Goal: Task Accomplishment & Management: Manage account settings

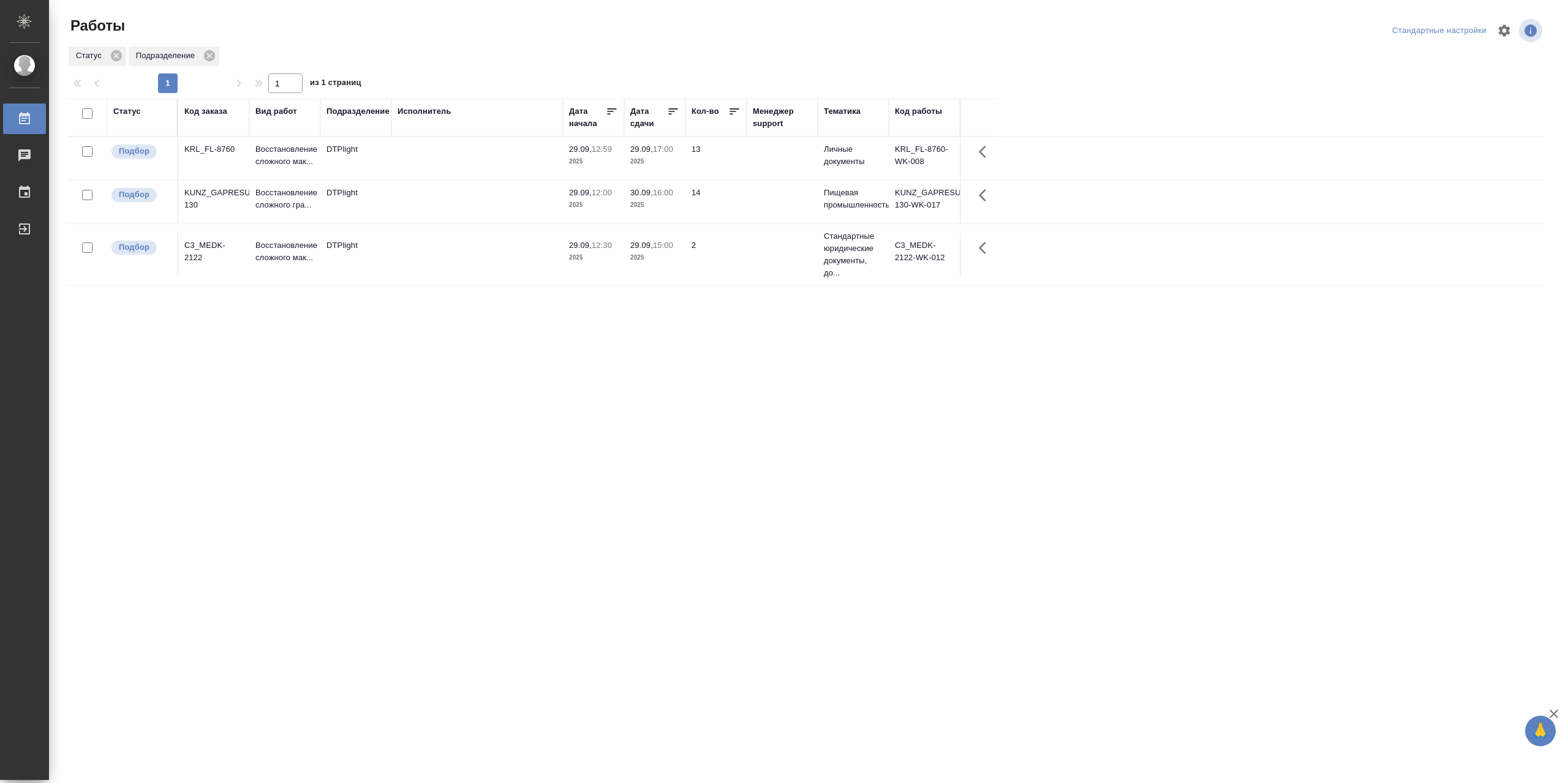
click at [487, 159] on td at bounding box center [477, 158] width 172 height 43
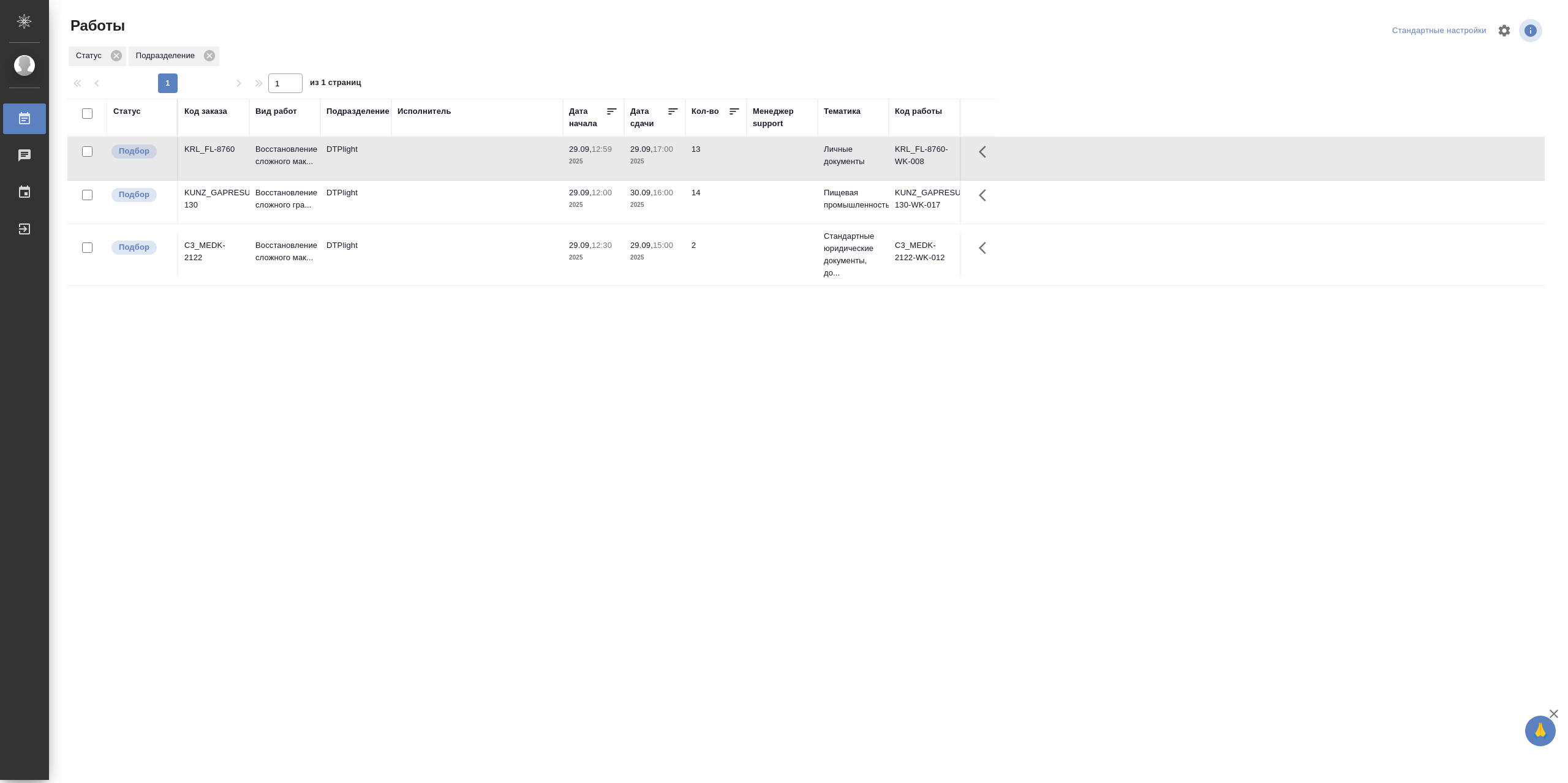
click at [487, 159] on td at bounding box center [477, 158] width 172 height 43
click at [473, 218] on td at bounding box center [477, 201] width 172 height 43
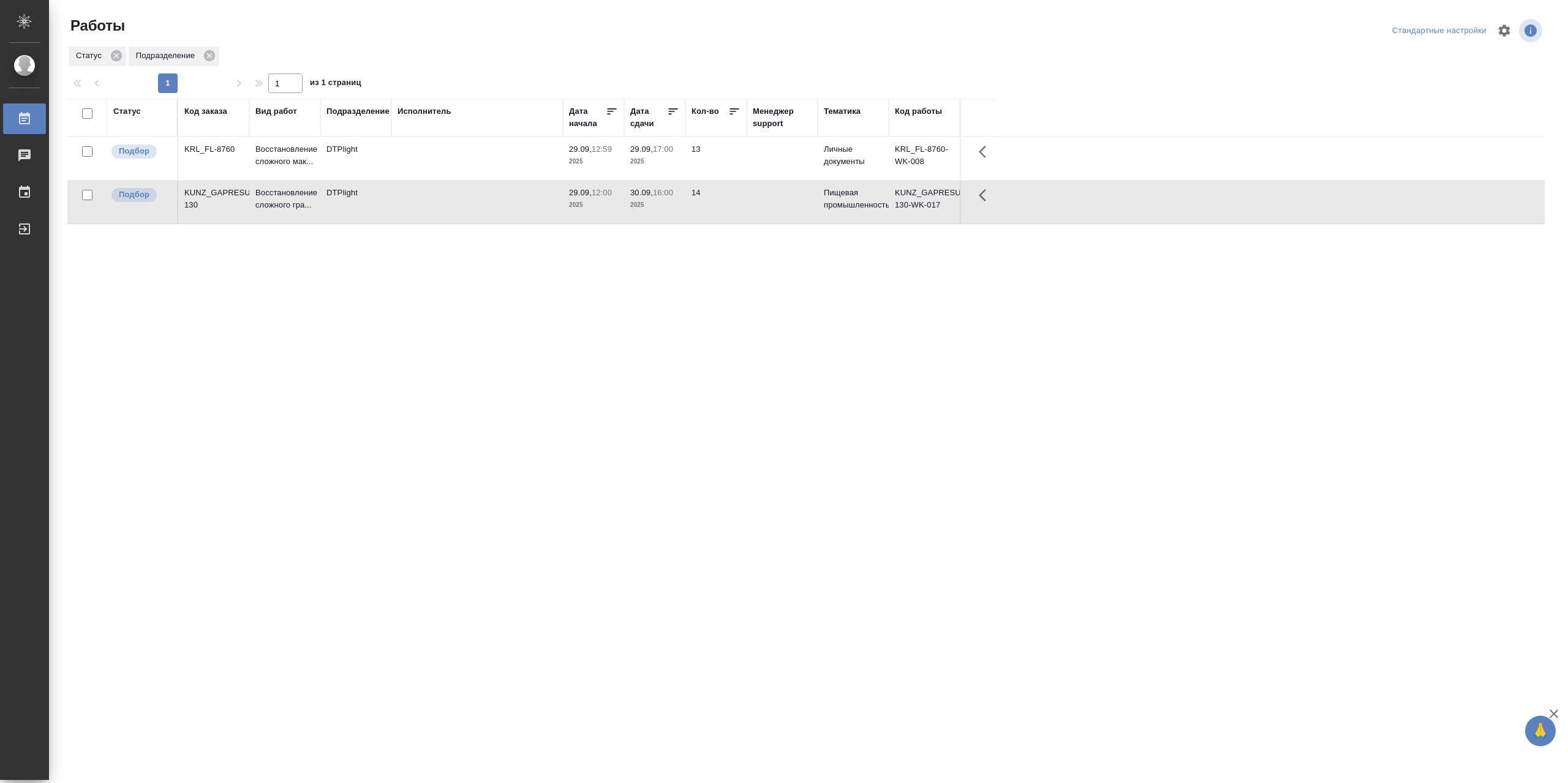
click at [473, 218] on td at bounding box center [477, 201] width 172 height 43
click at [479, 162] on td at bounding box center [477, 158] width 172 height 43
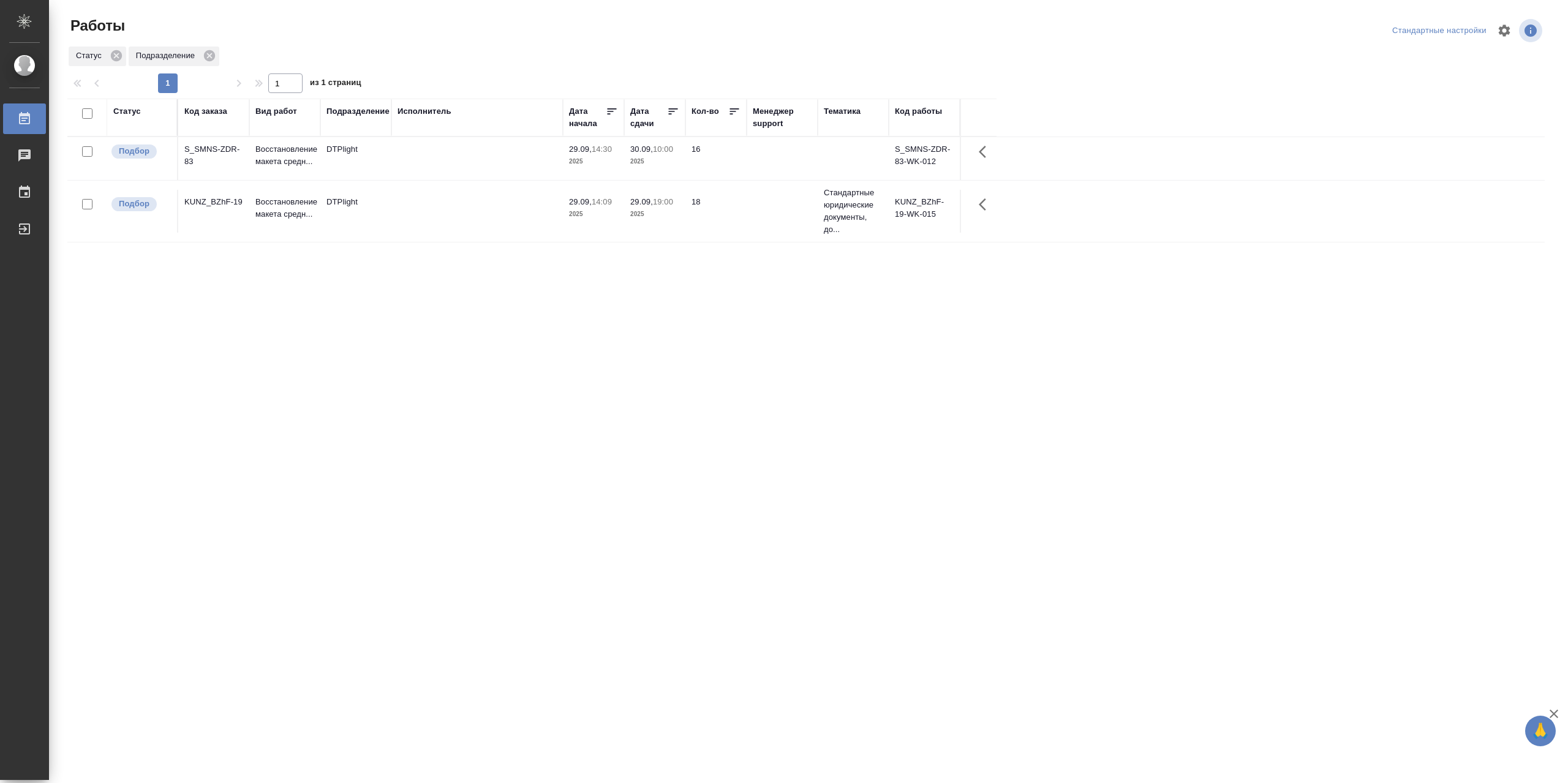
click at [431, 211] on td at bounding box center [477, 211] width 172 height 43
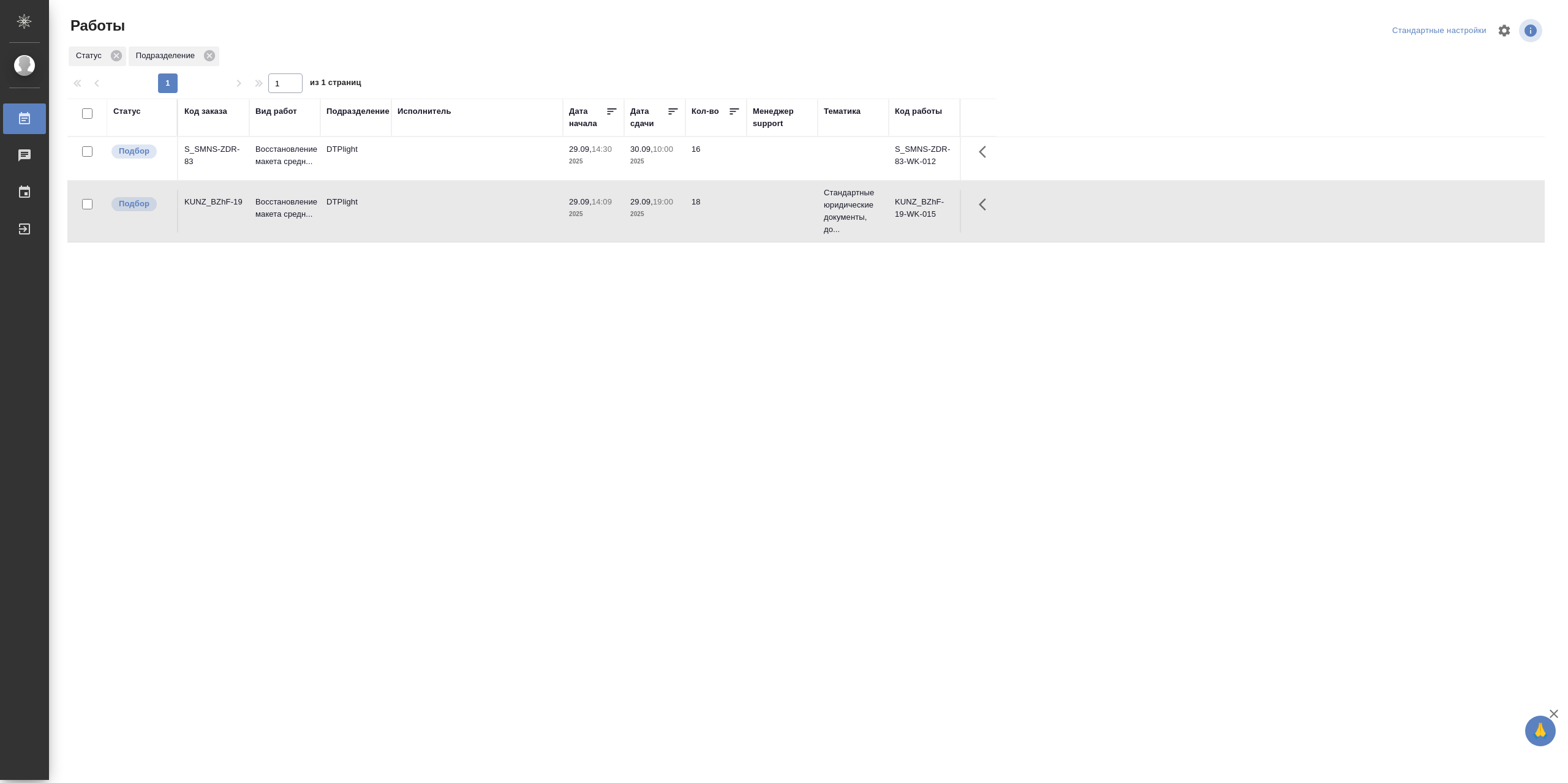
click at [431, 211] on td at bounding box center [477, 211] width 172 height 43
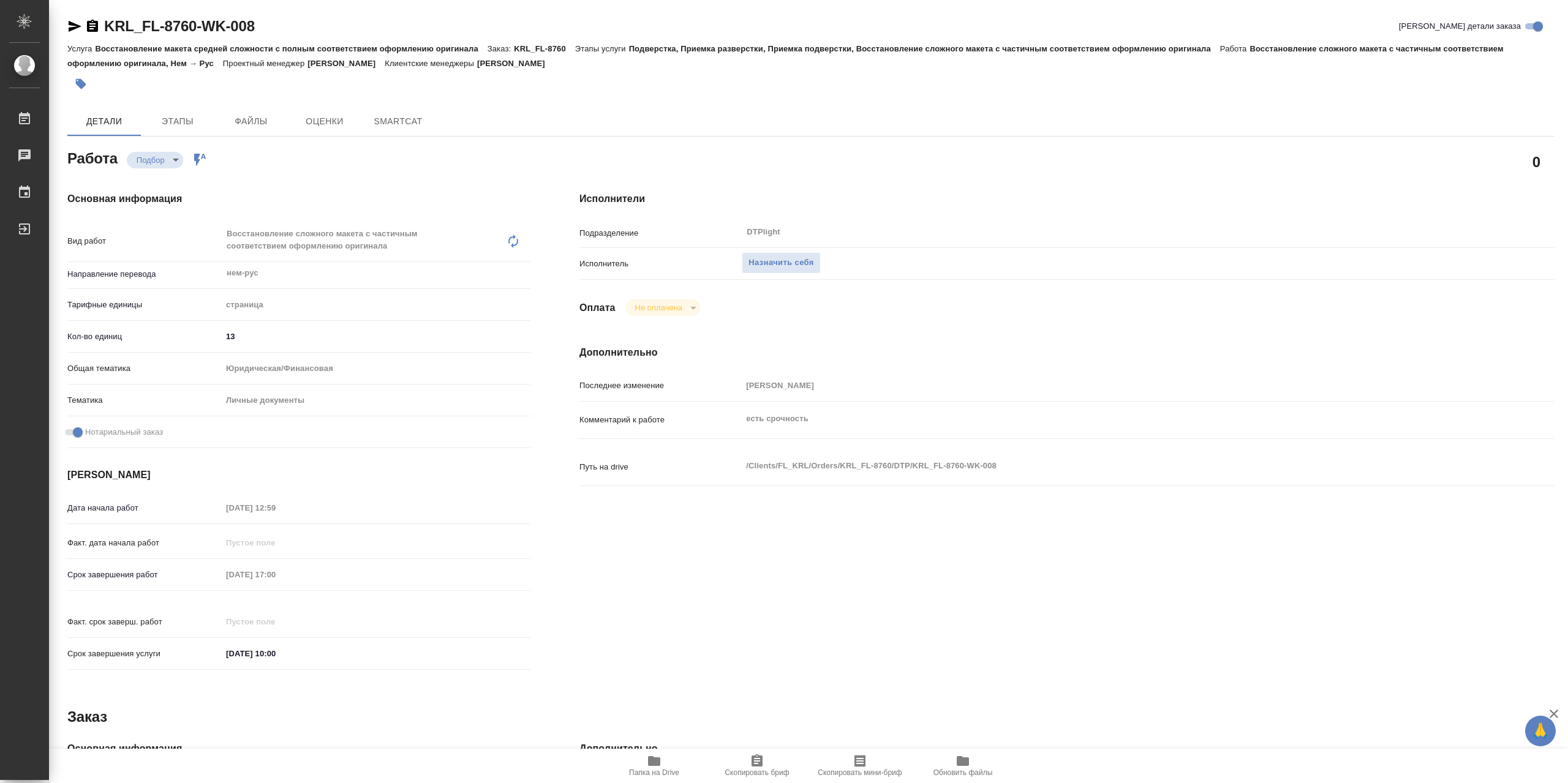
type textarea "x"
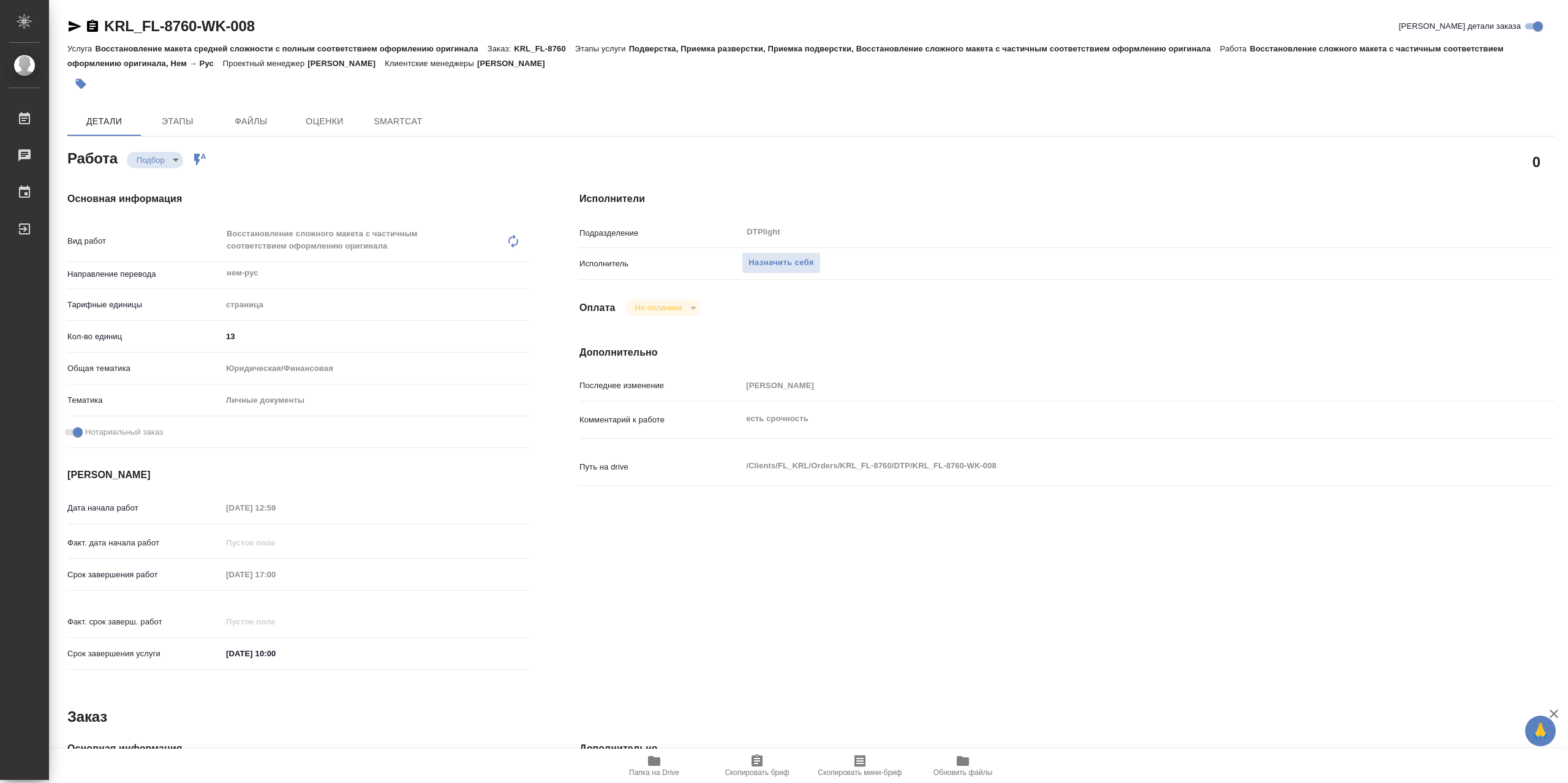
type textarea "x"
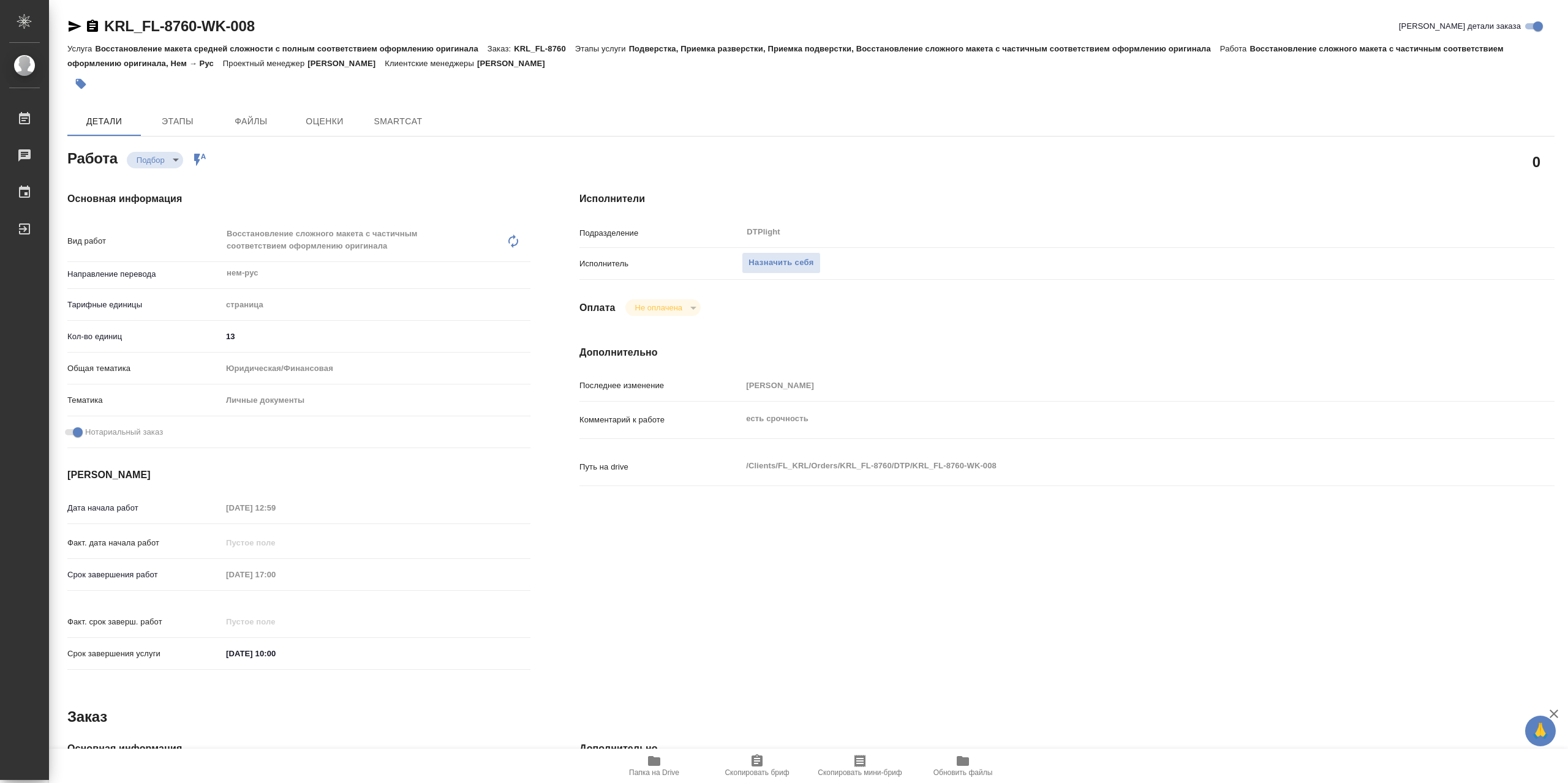
type textarea "x"
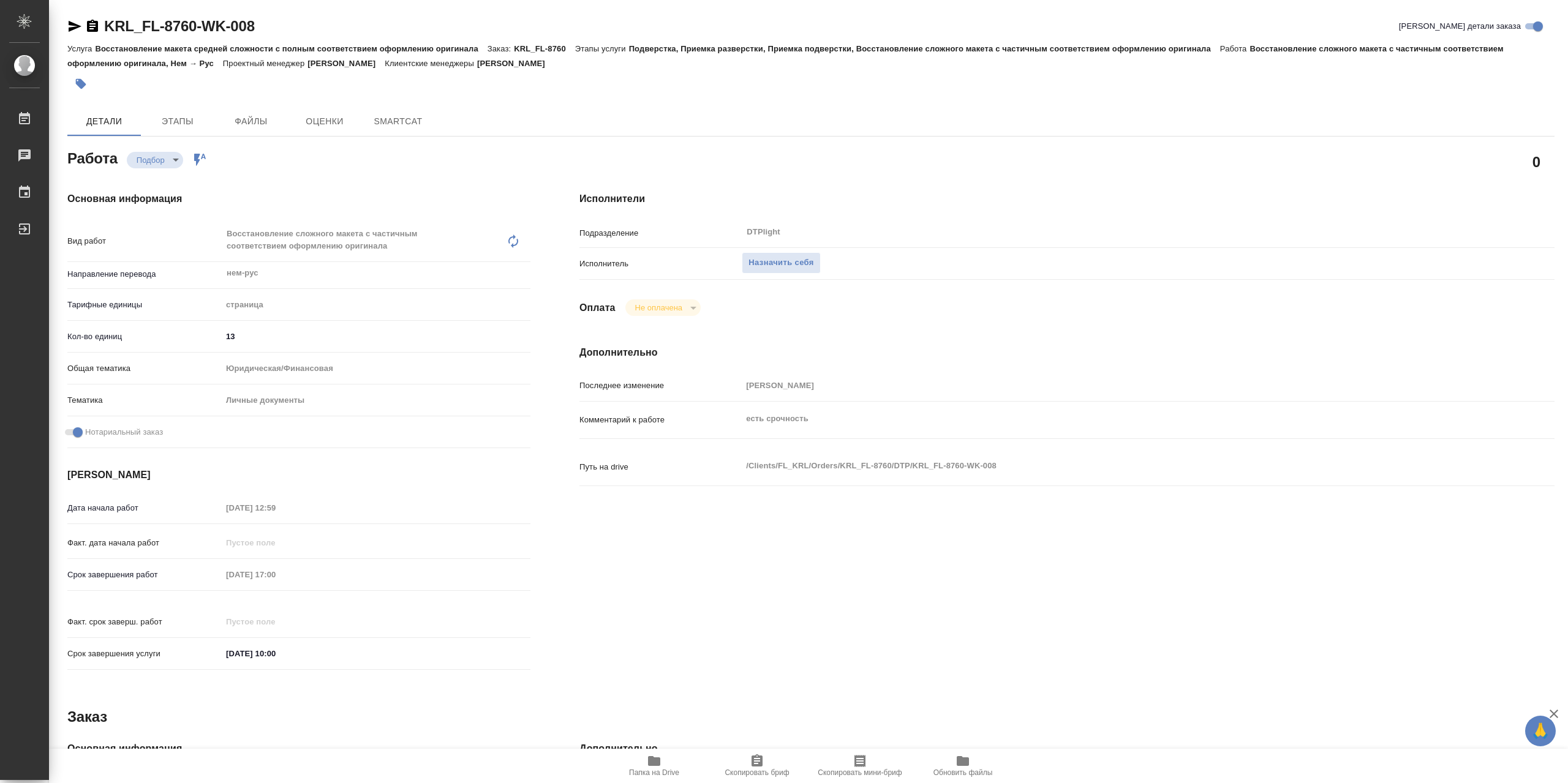
type textarea "x"
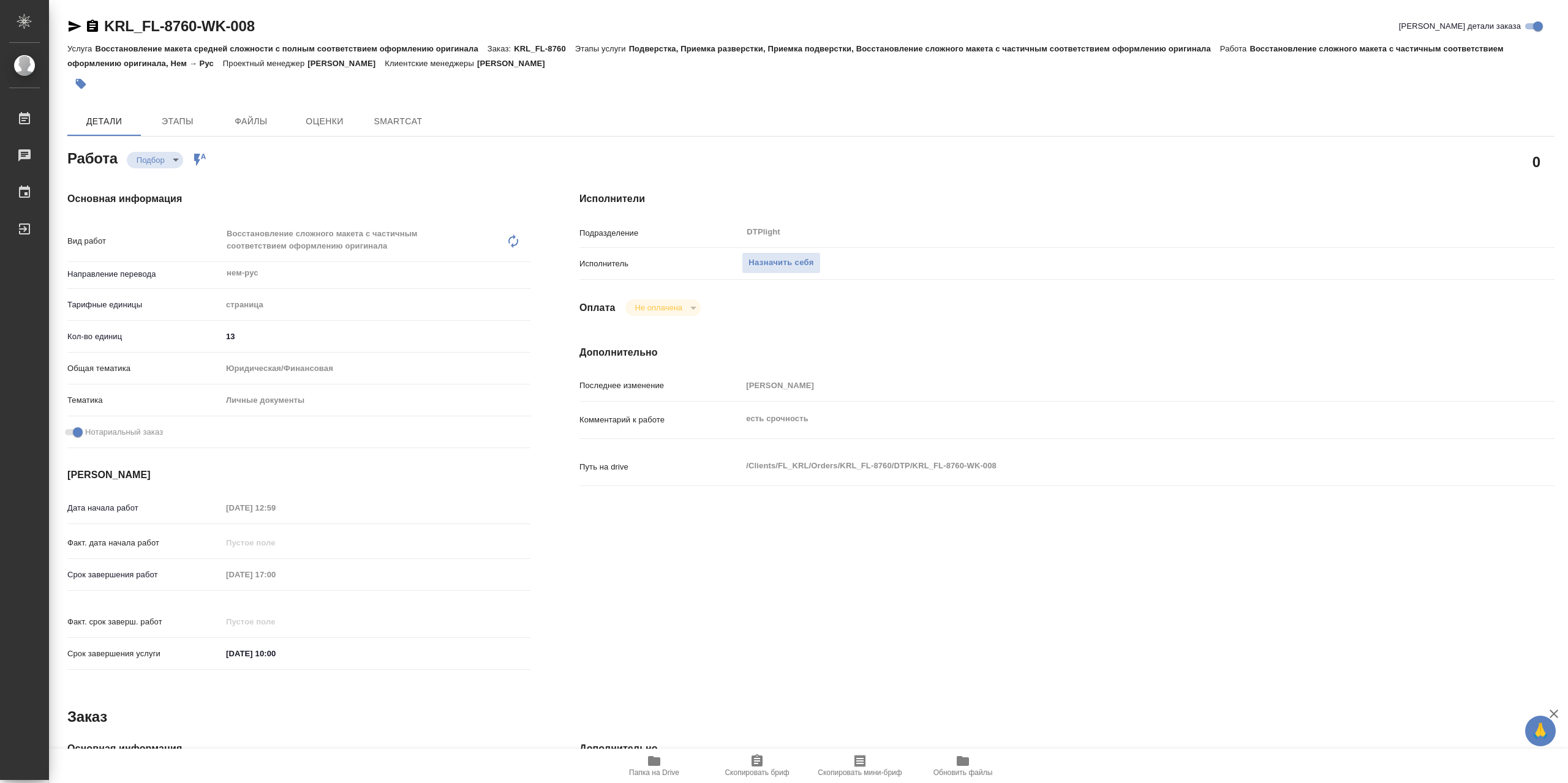
type textarea "x"
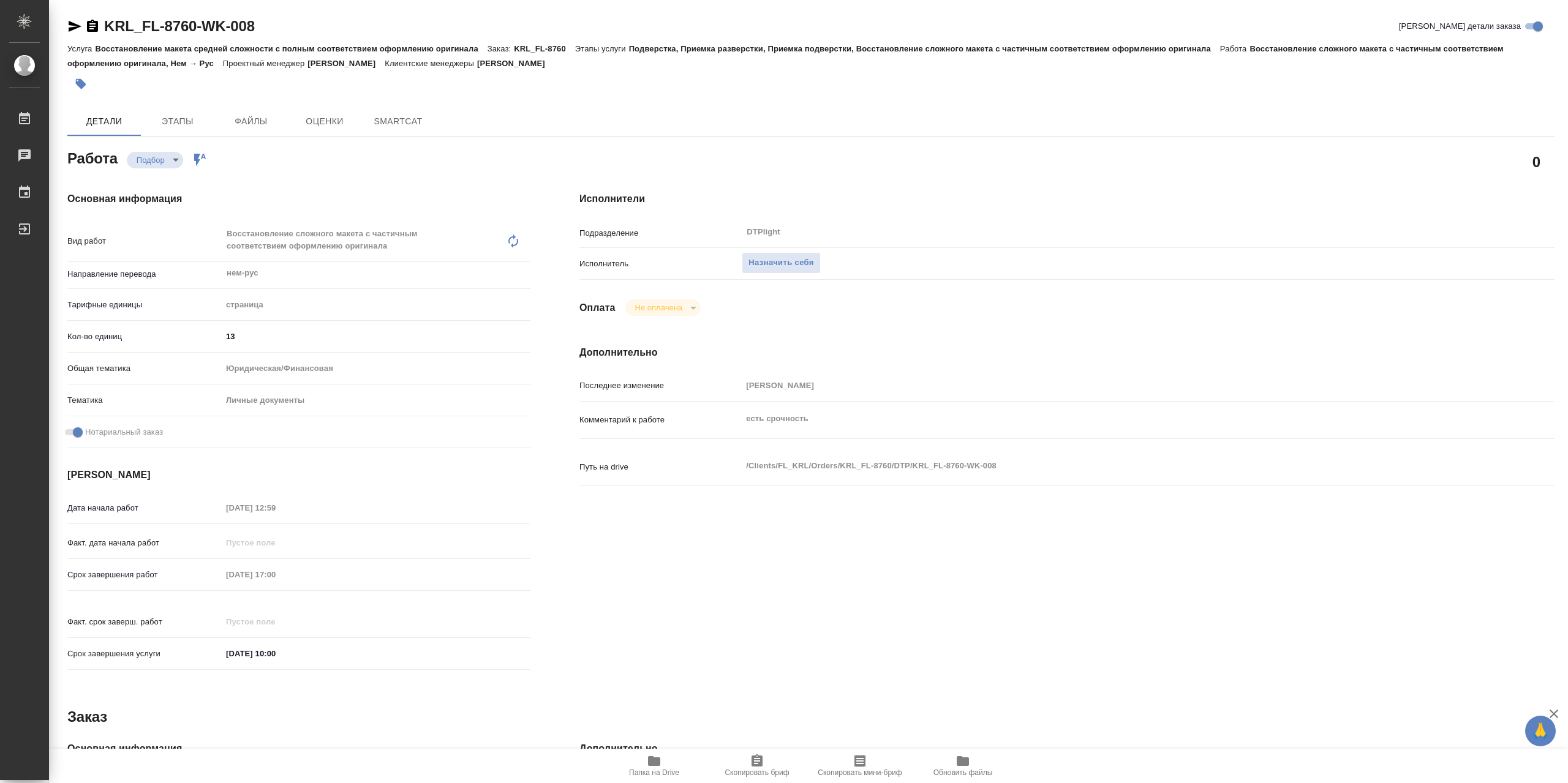
type textarea "x"
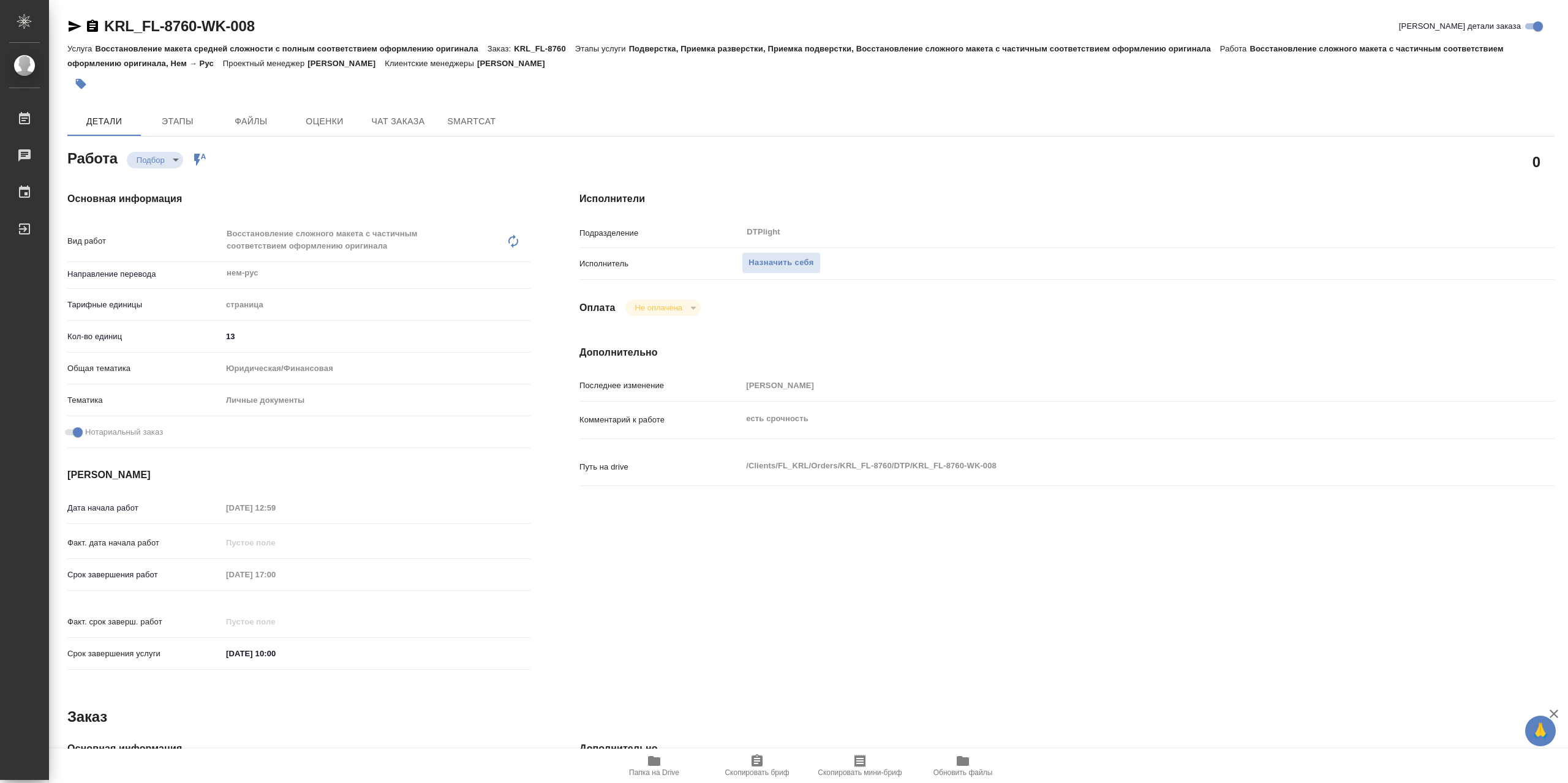
click at [661, 763] on icon "button" at bounding box center [653, 761] width 12 height 10
type textarea "x"
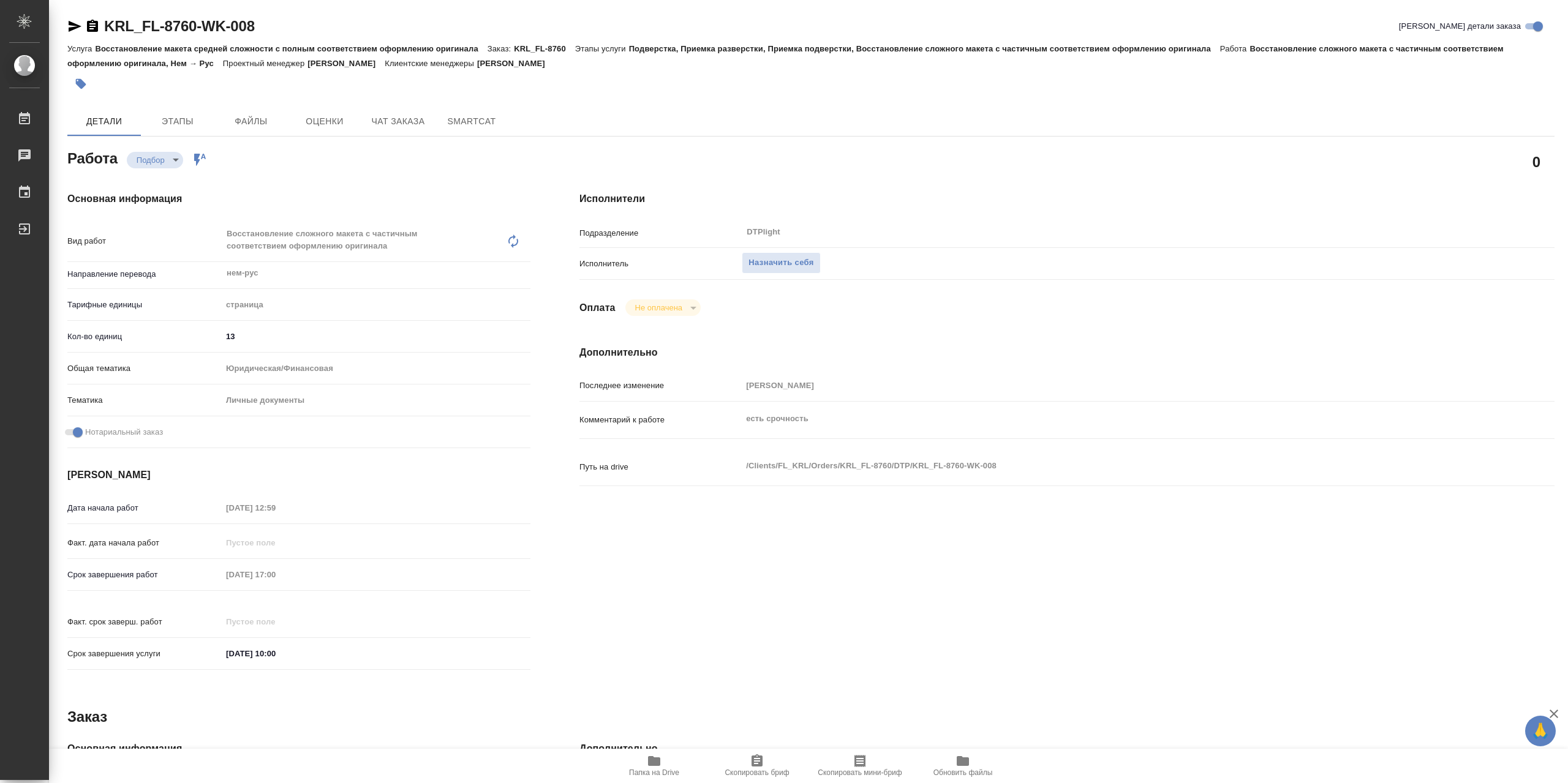
type textarea "x"
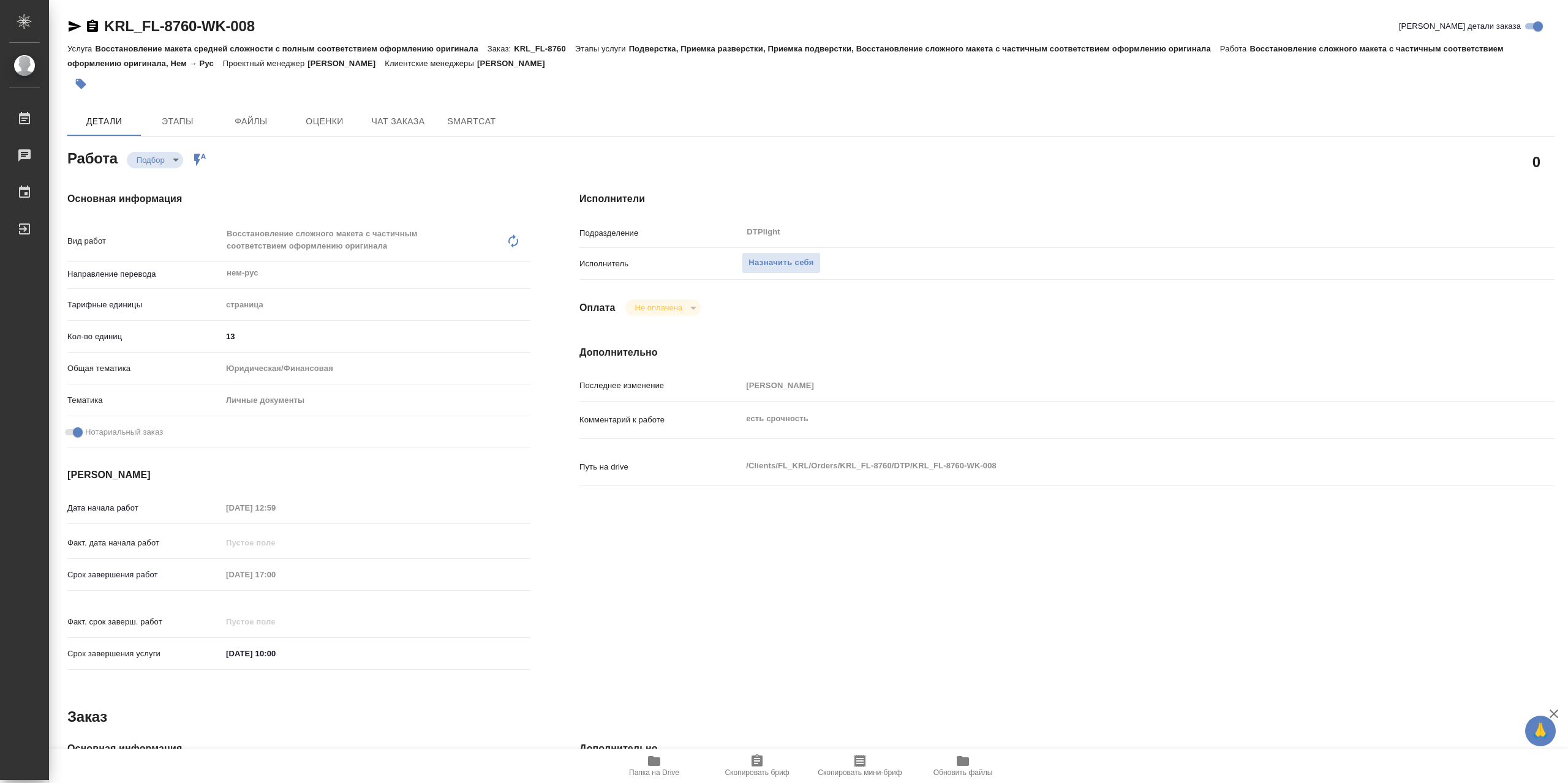
type textarea "x"
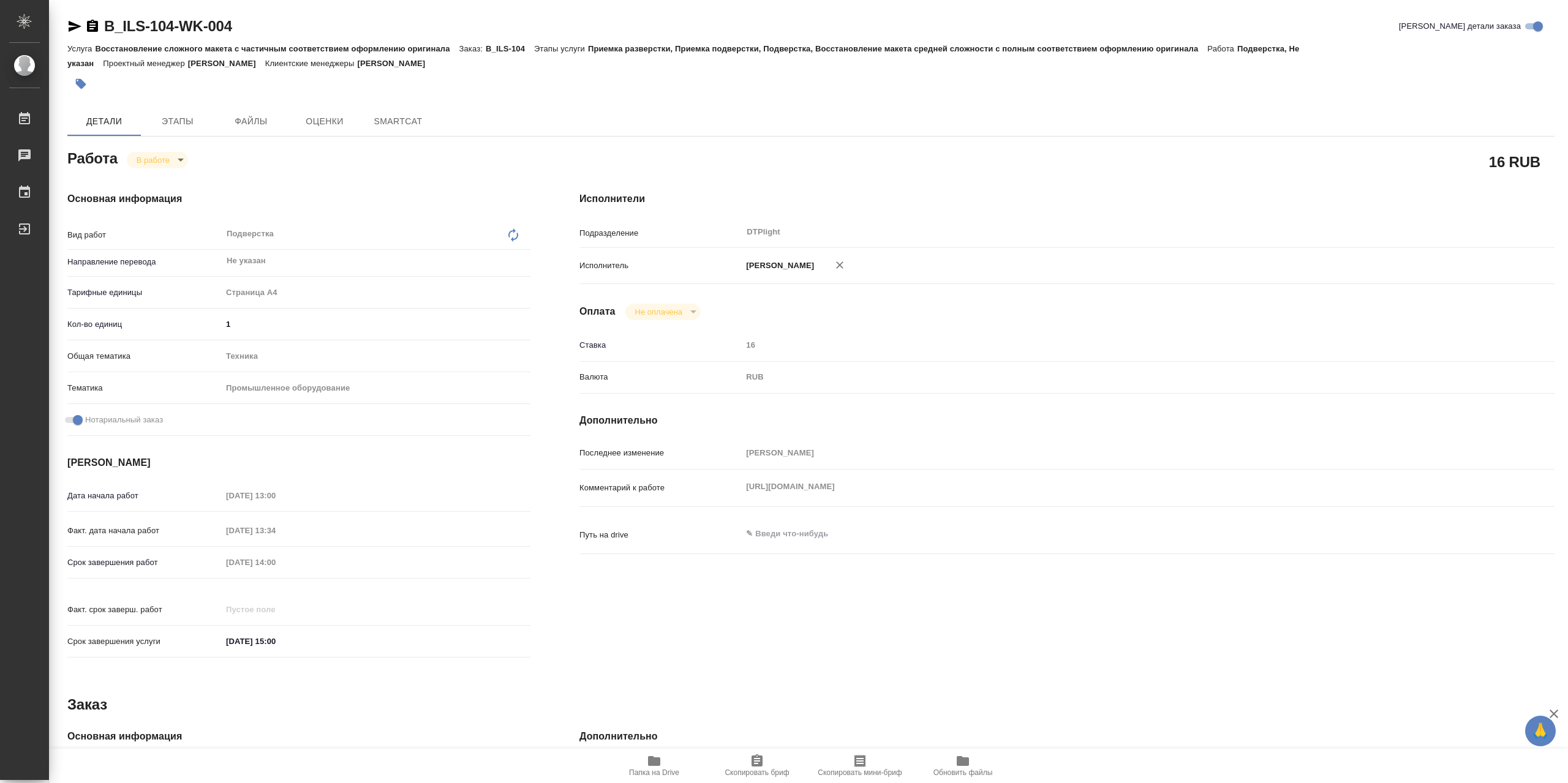
type textarea "x"
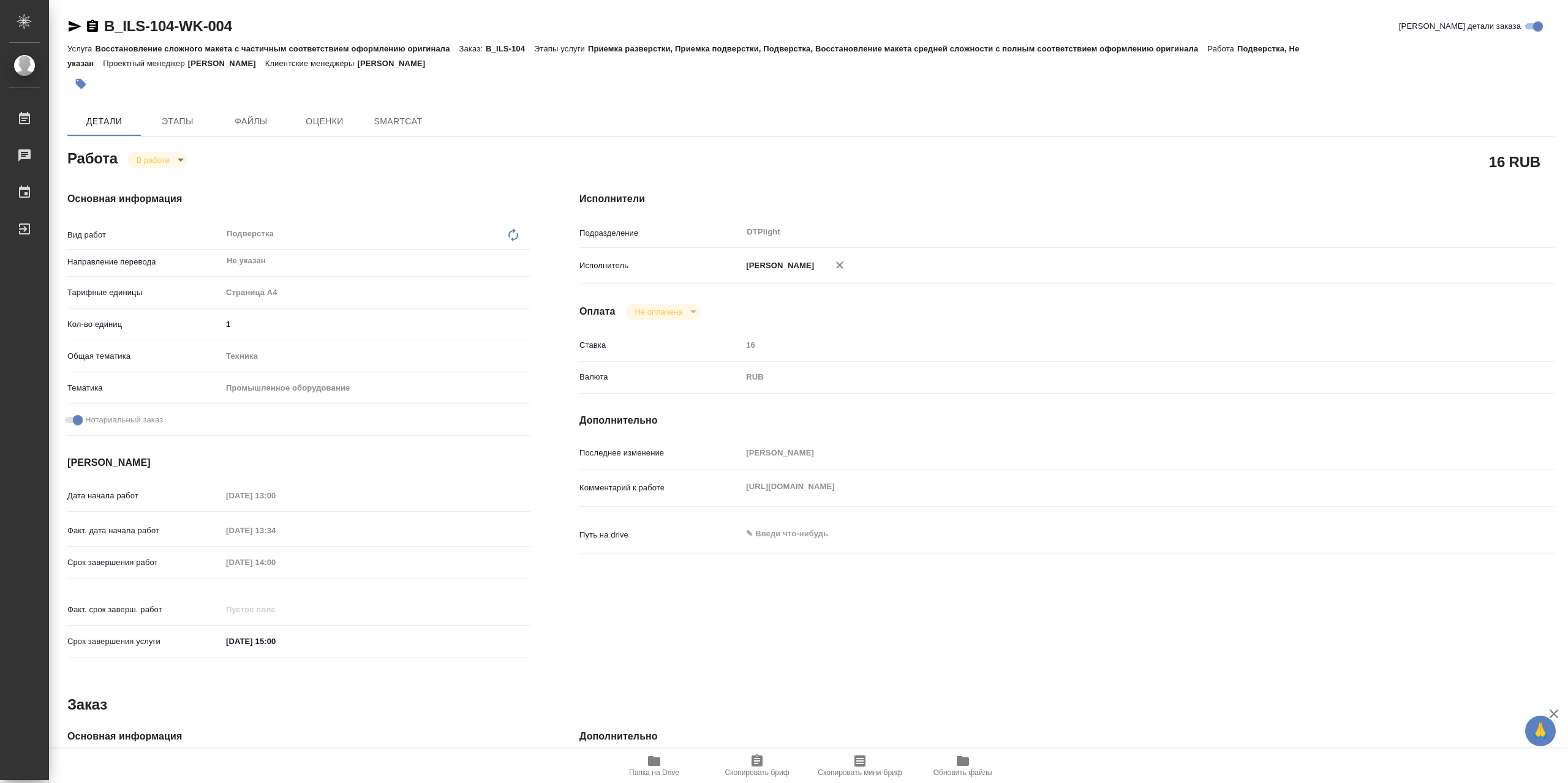
type textarea "x"
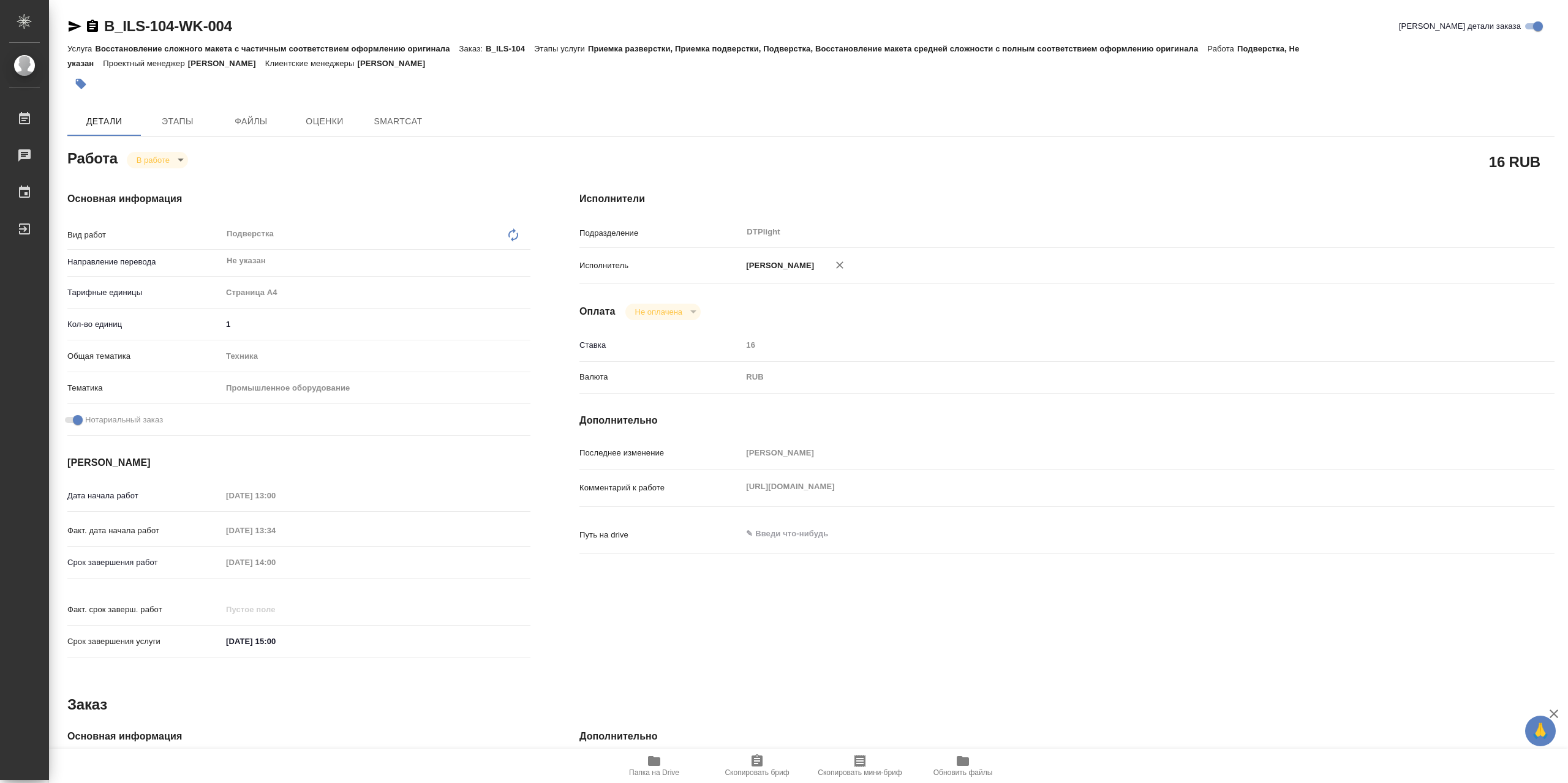
type textarea "x"
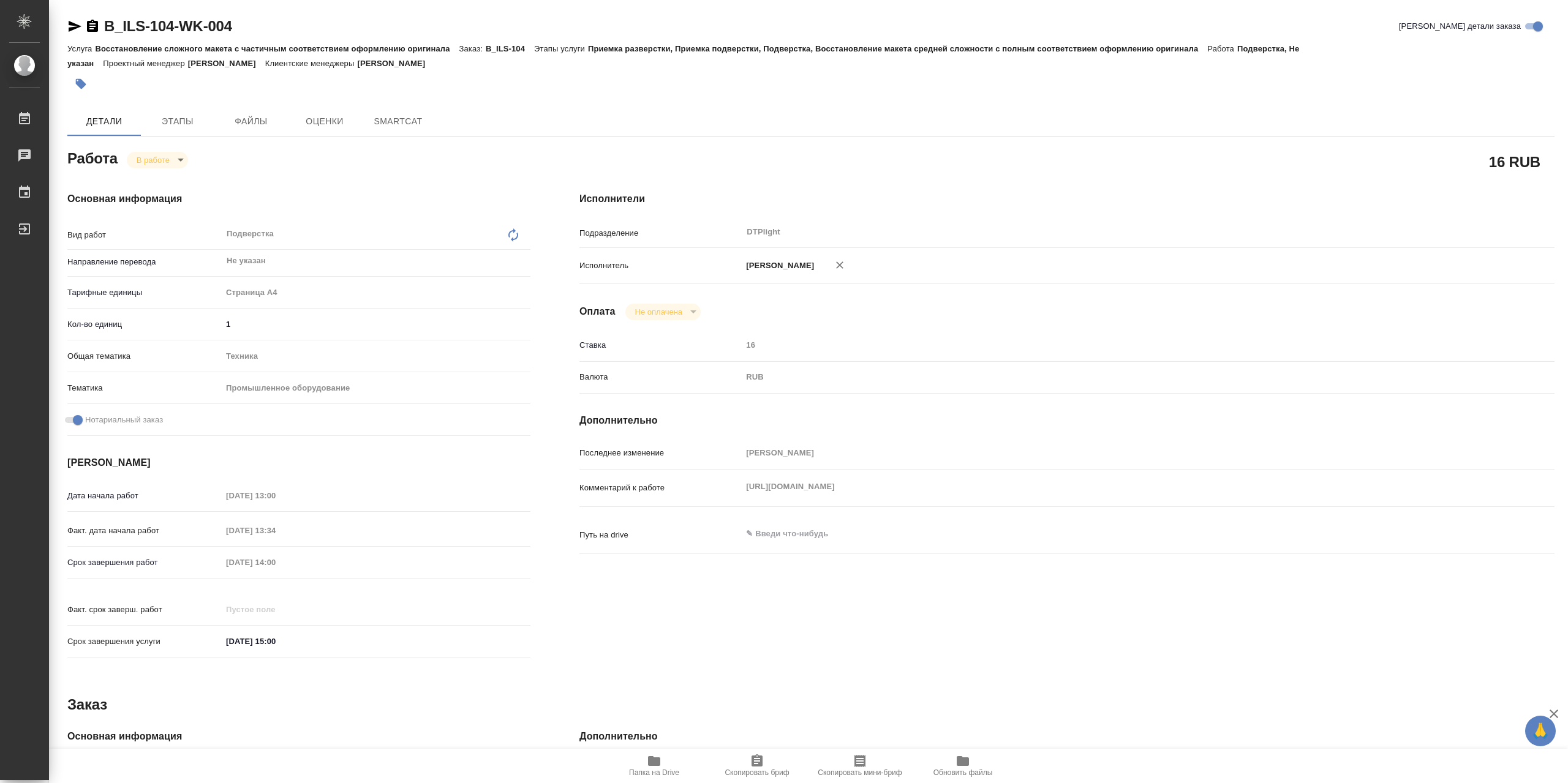
type textarea "x"
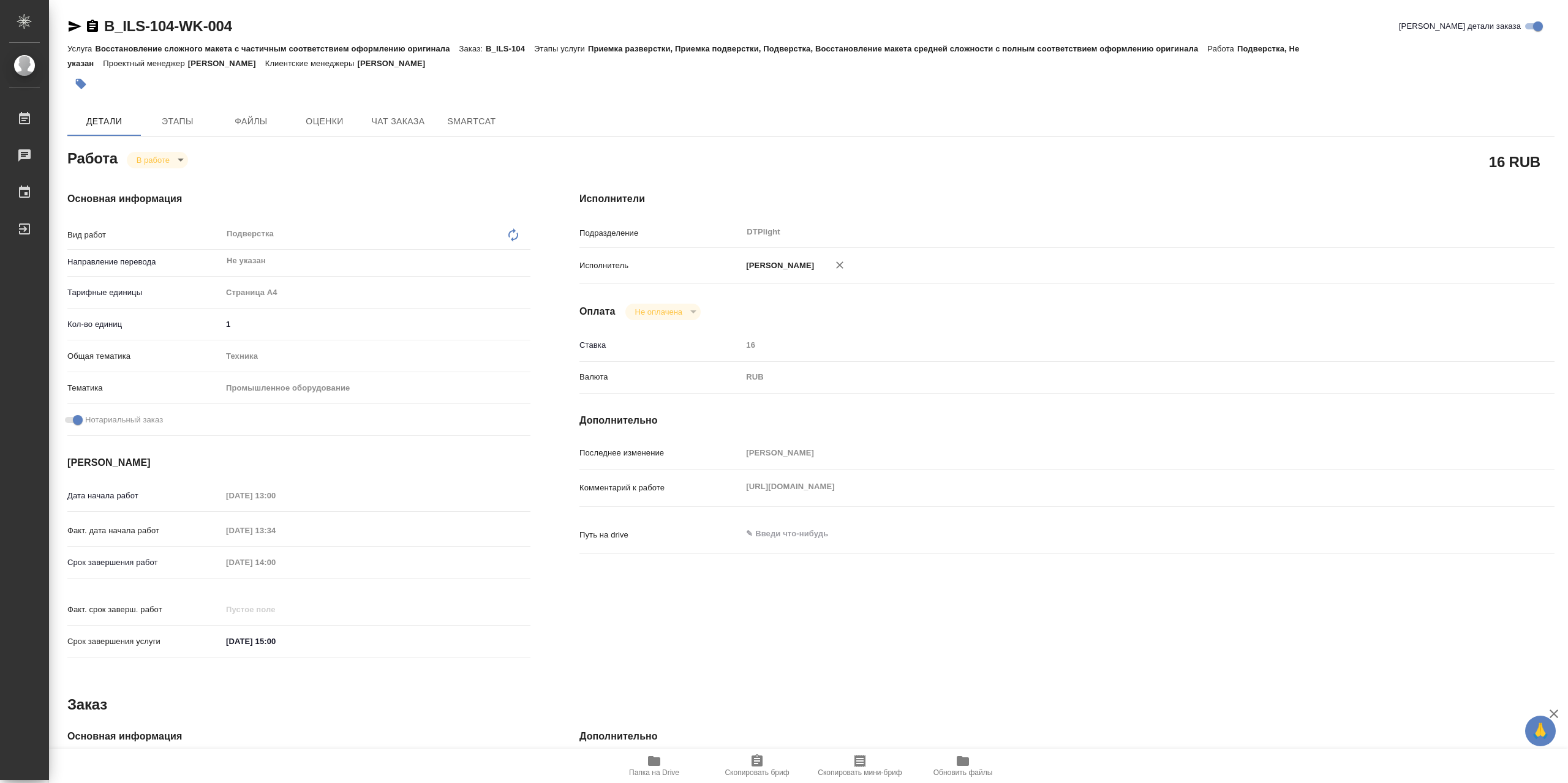
click at [657, 760] on icon "button" at bounding box center [653, 761] width 12 height 10
type textarea "x"
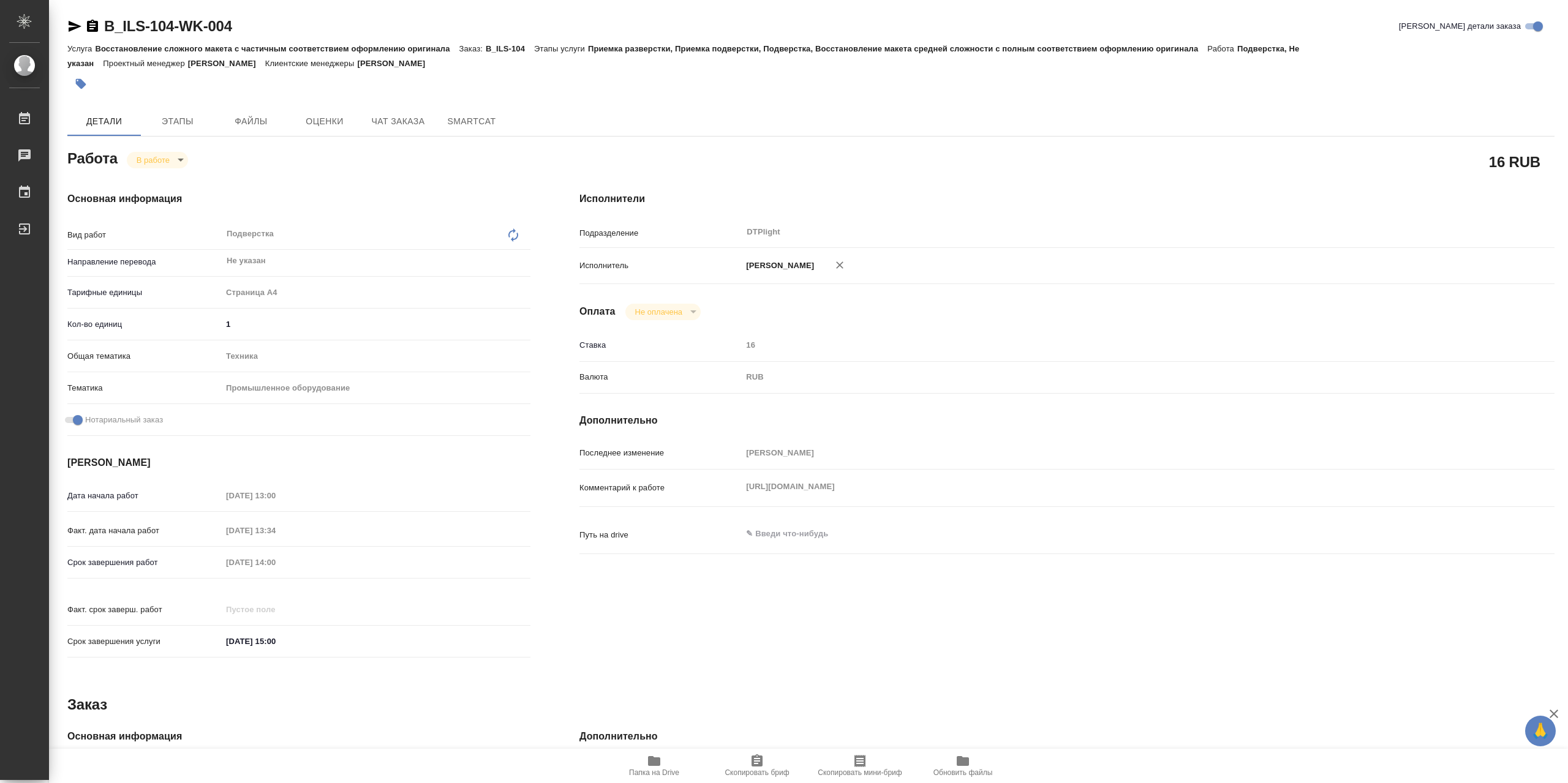
type textarea "x"
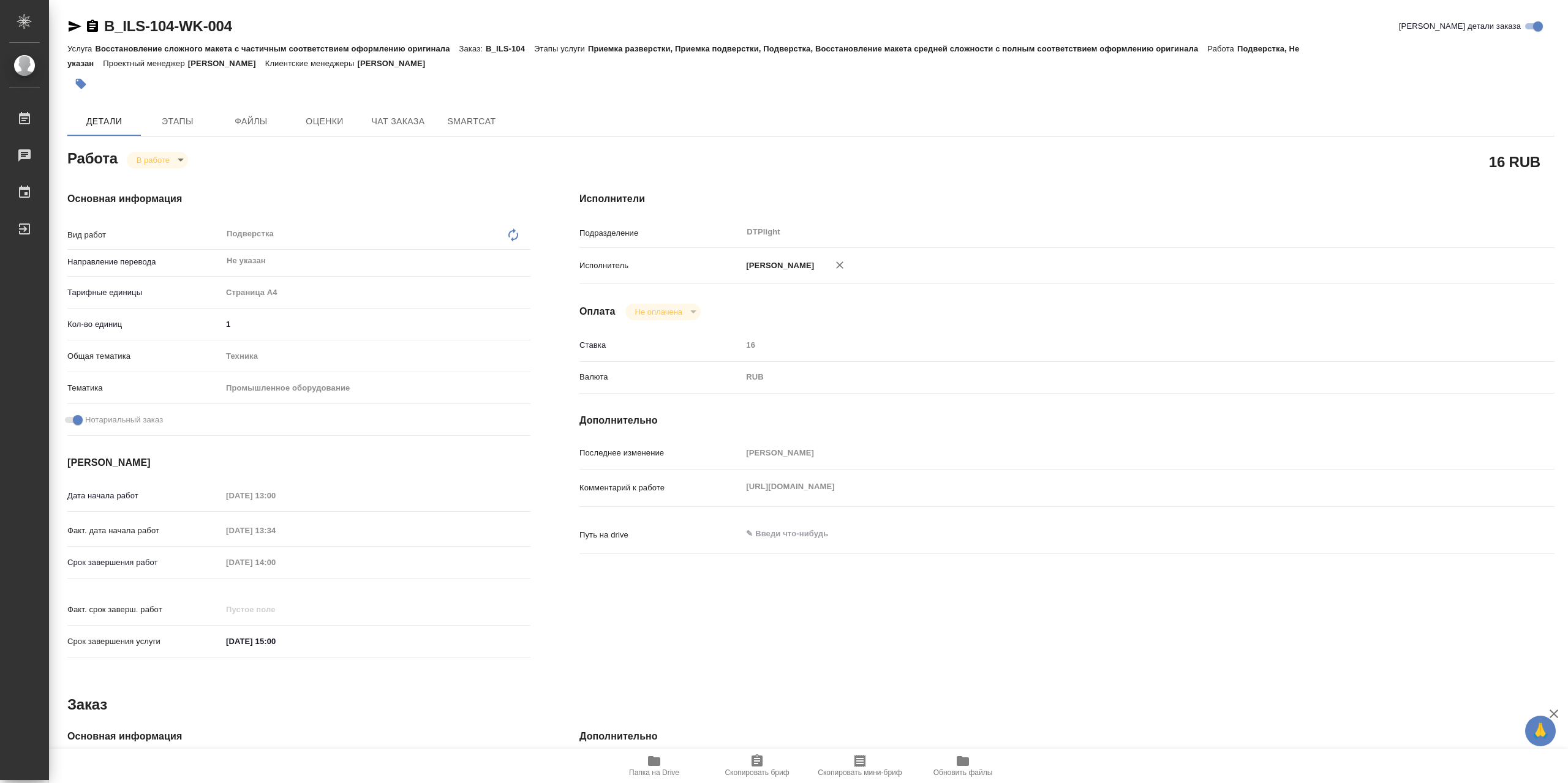
type textarea "x"
click at [682, 508] on div "Комментарий к работе https://drive.awatera.com/s/PCWFJygtbBEKwip x" at bounding box center [1067, 498] width 975 height 48
click at [676, 767] on span "Папка на Drive" at bounding box center [653, 765] width 88 height 23
click at [163, 162] on body "🙏 .cls-1 fill:#fff; AWATERA Сархатов Руслан Работы 0 Чаты График Выйти B_ILS-10…" at bounding box center [784, 392] width 1568 height 783
click at [184, 180] on li "Выполнен" at bounding box center [167, 184] width 81 height 21
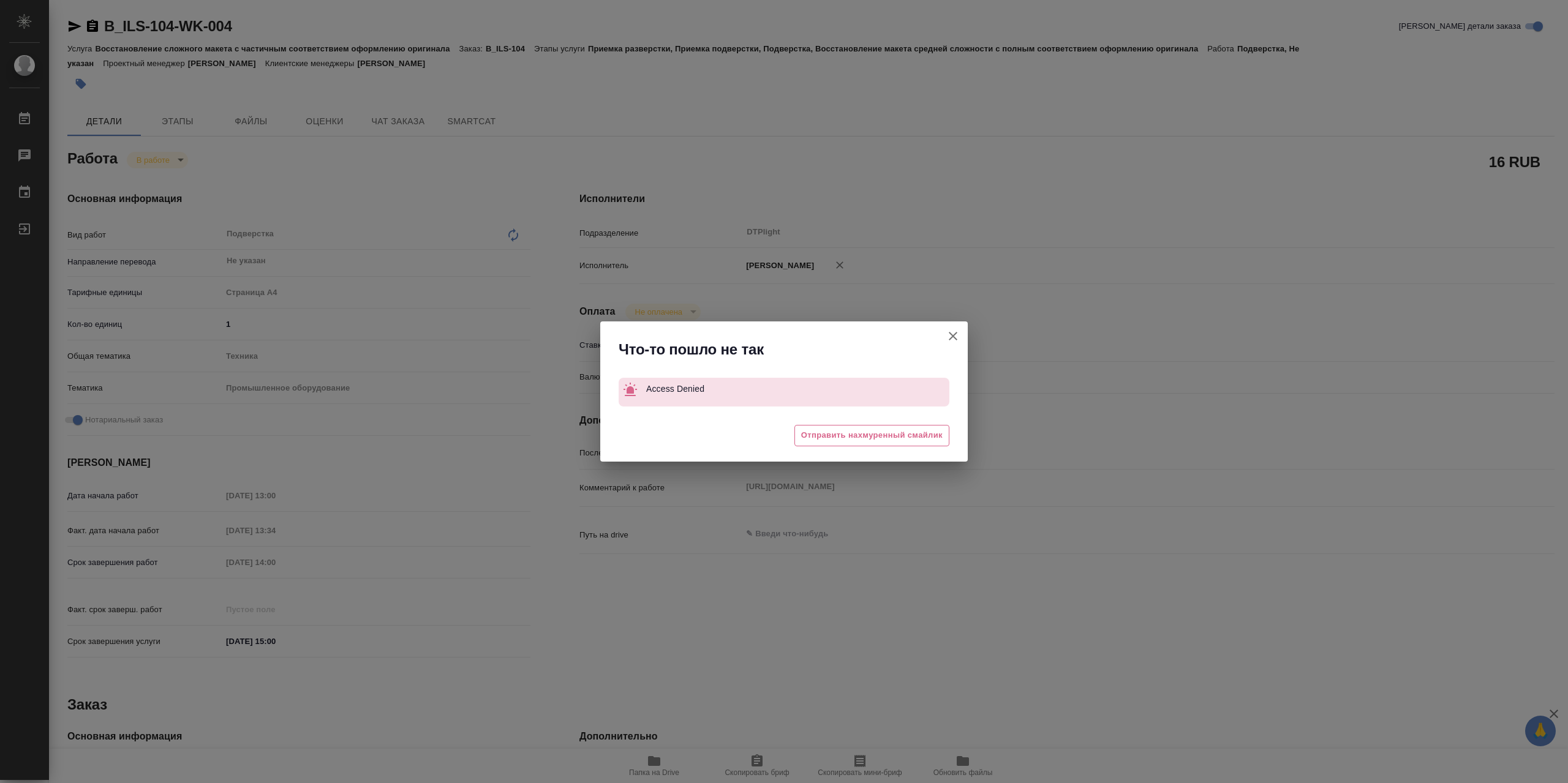
type textarea "x"
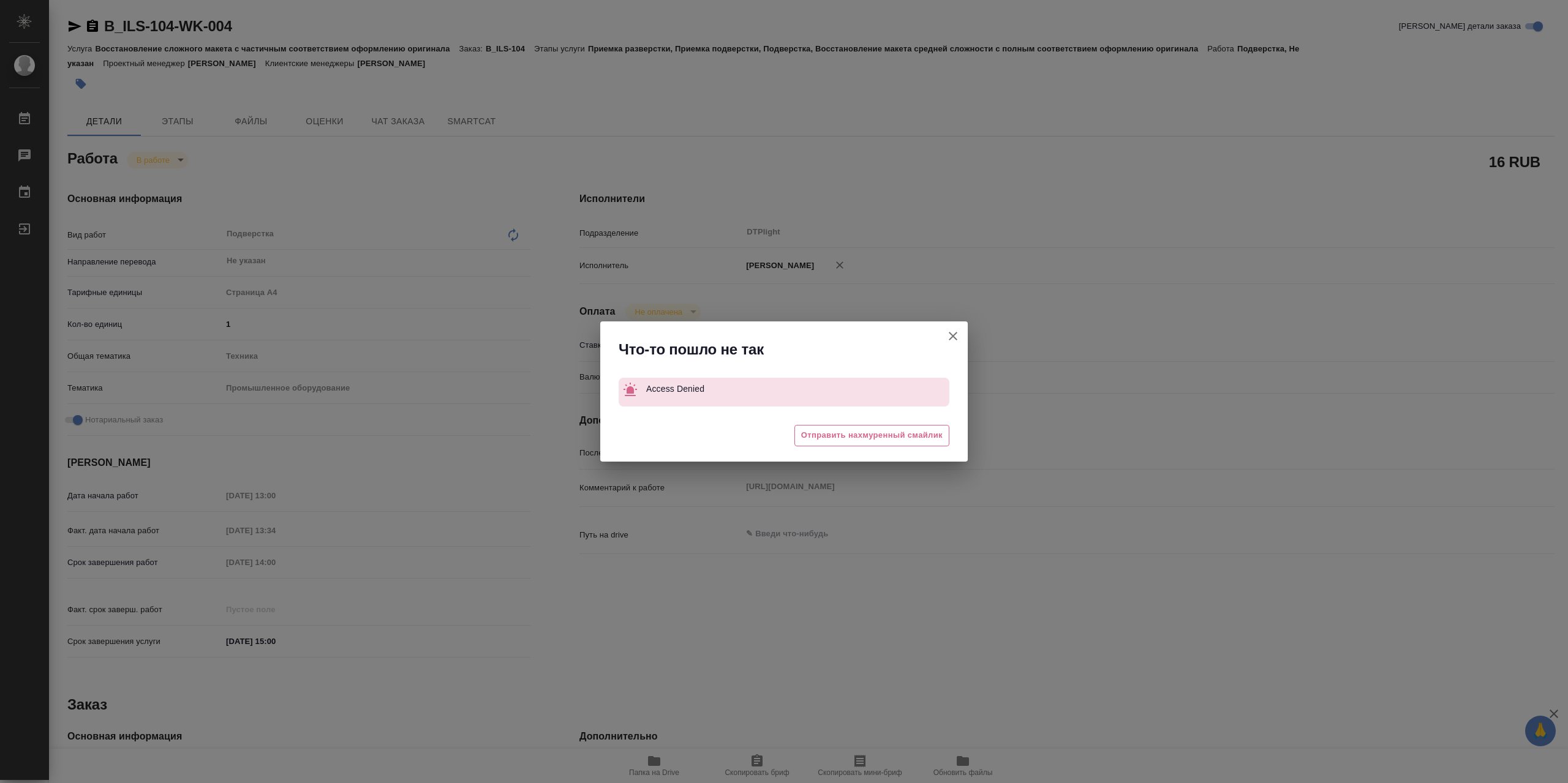
click at [961, 338] on button "[PERSON_NAME] детали заказа" at bounding box center [953, 336] width 29 height 29
type textarea "x"
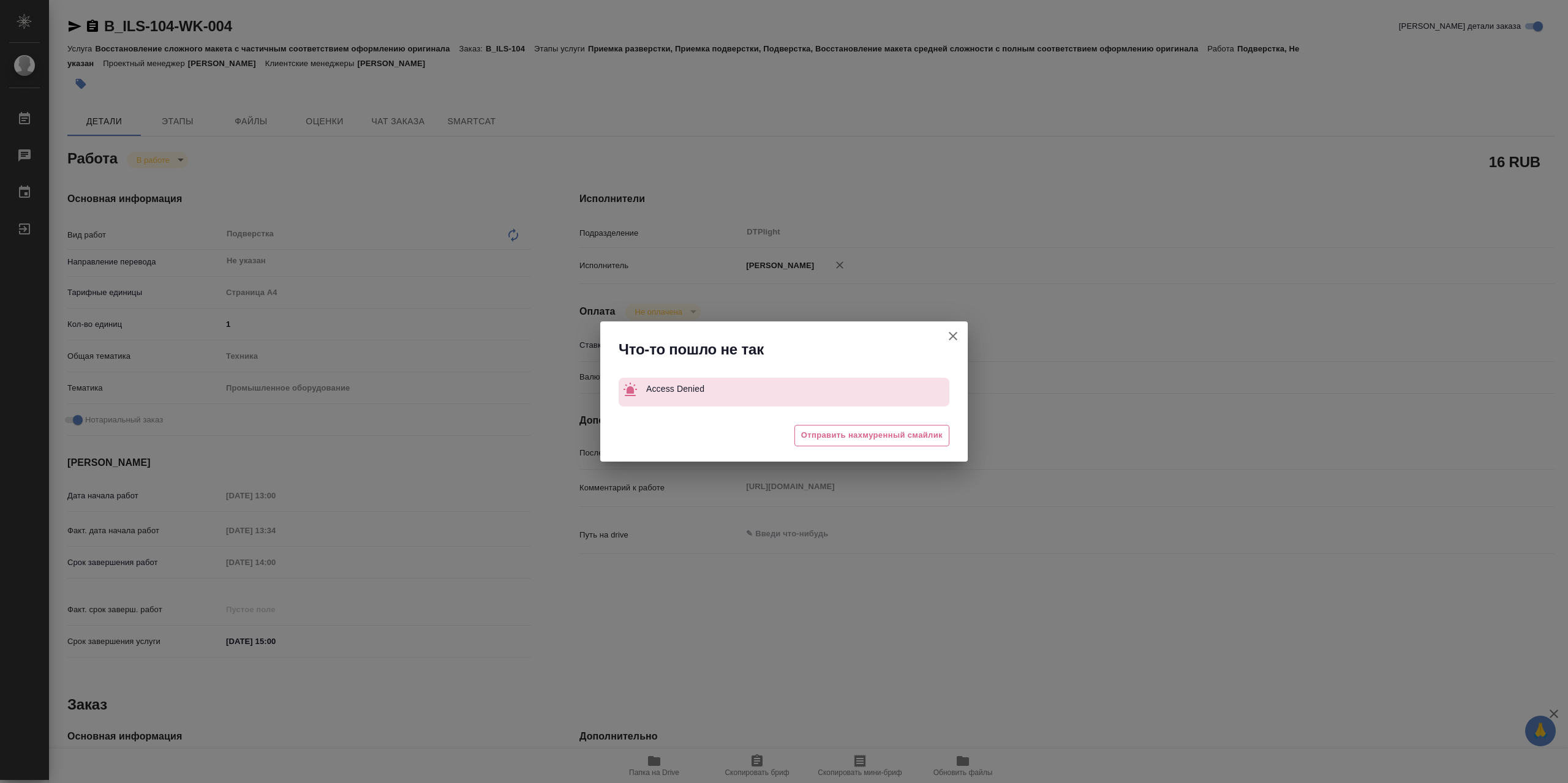
type textarea "x"
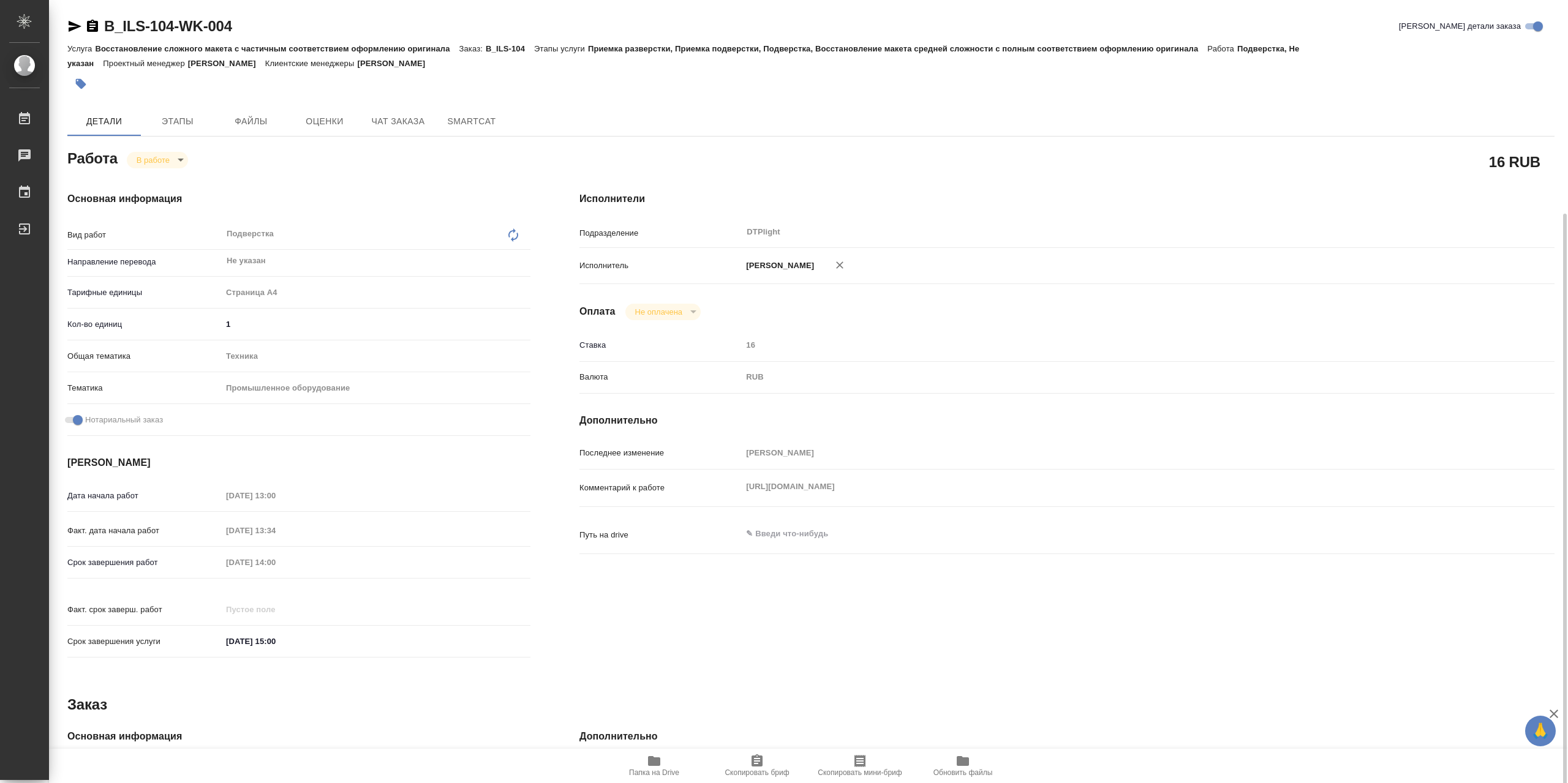
scroll to position [245, 0]
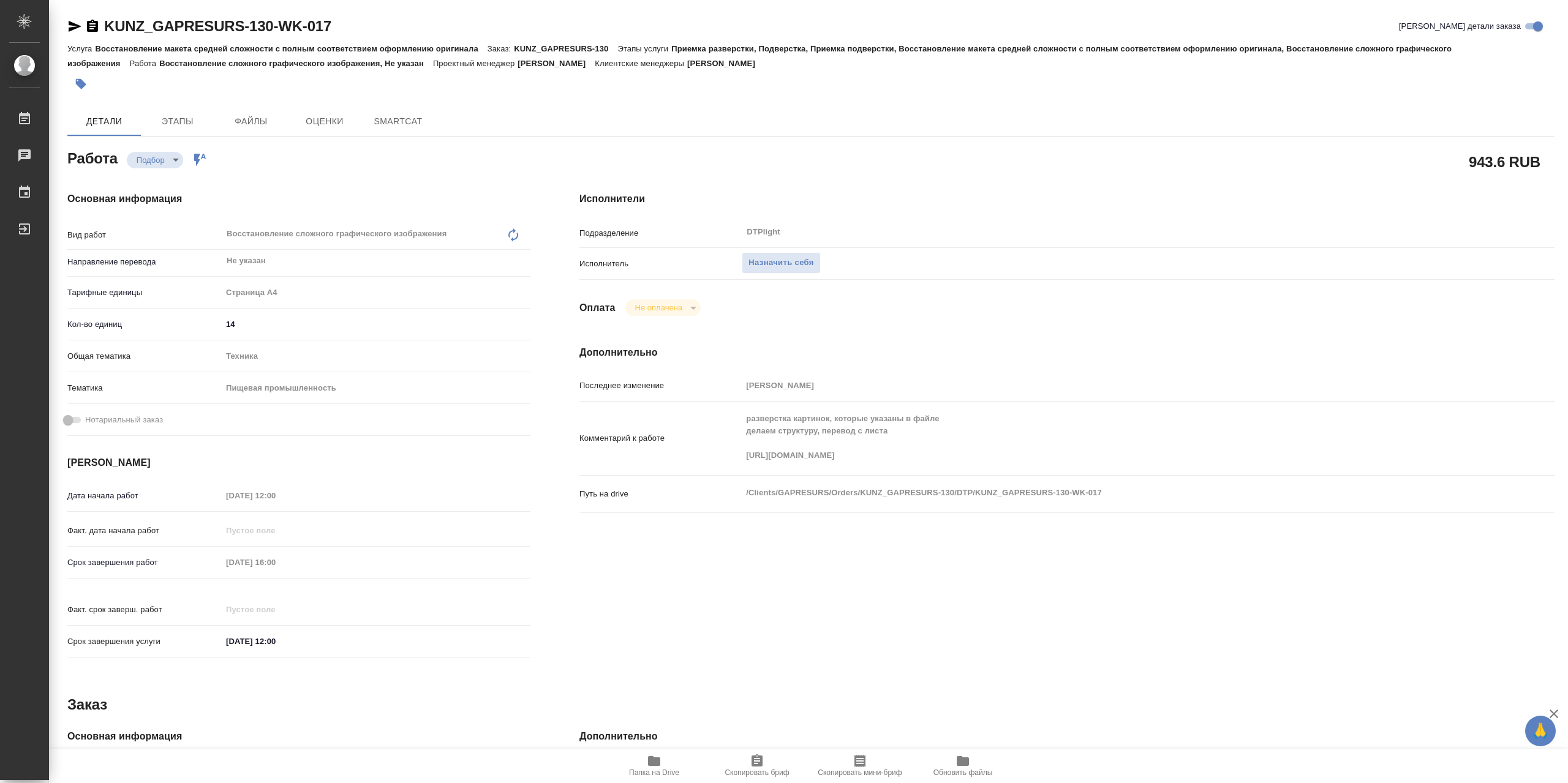
type textarea "x"
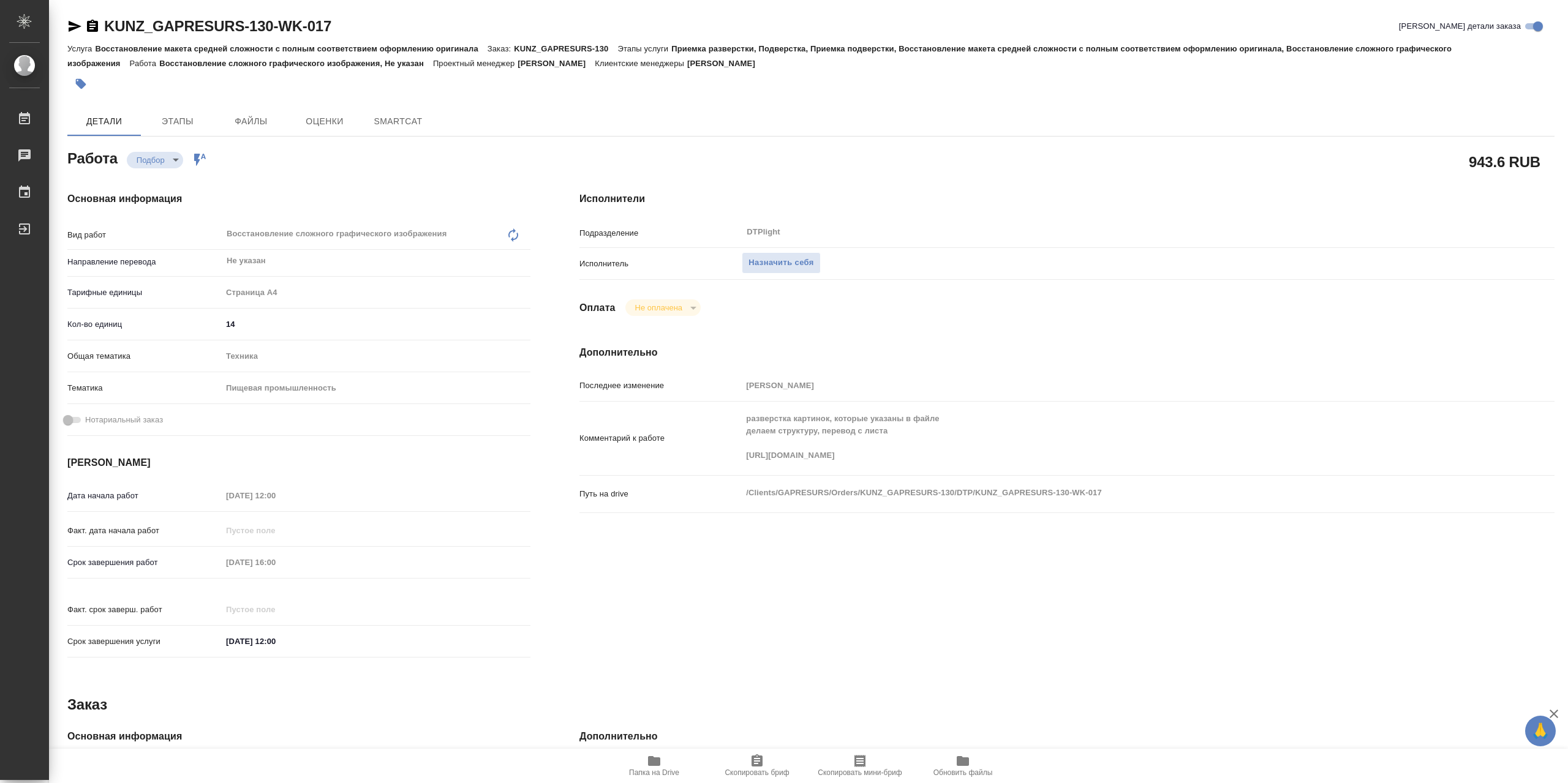
type textarea "x"
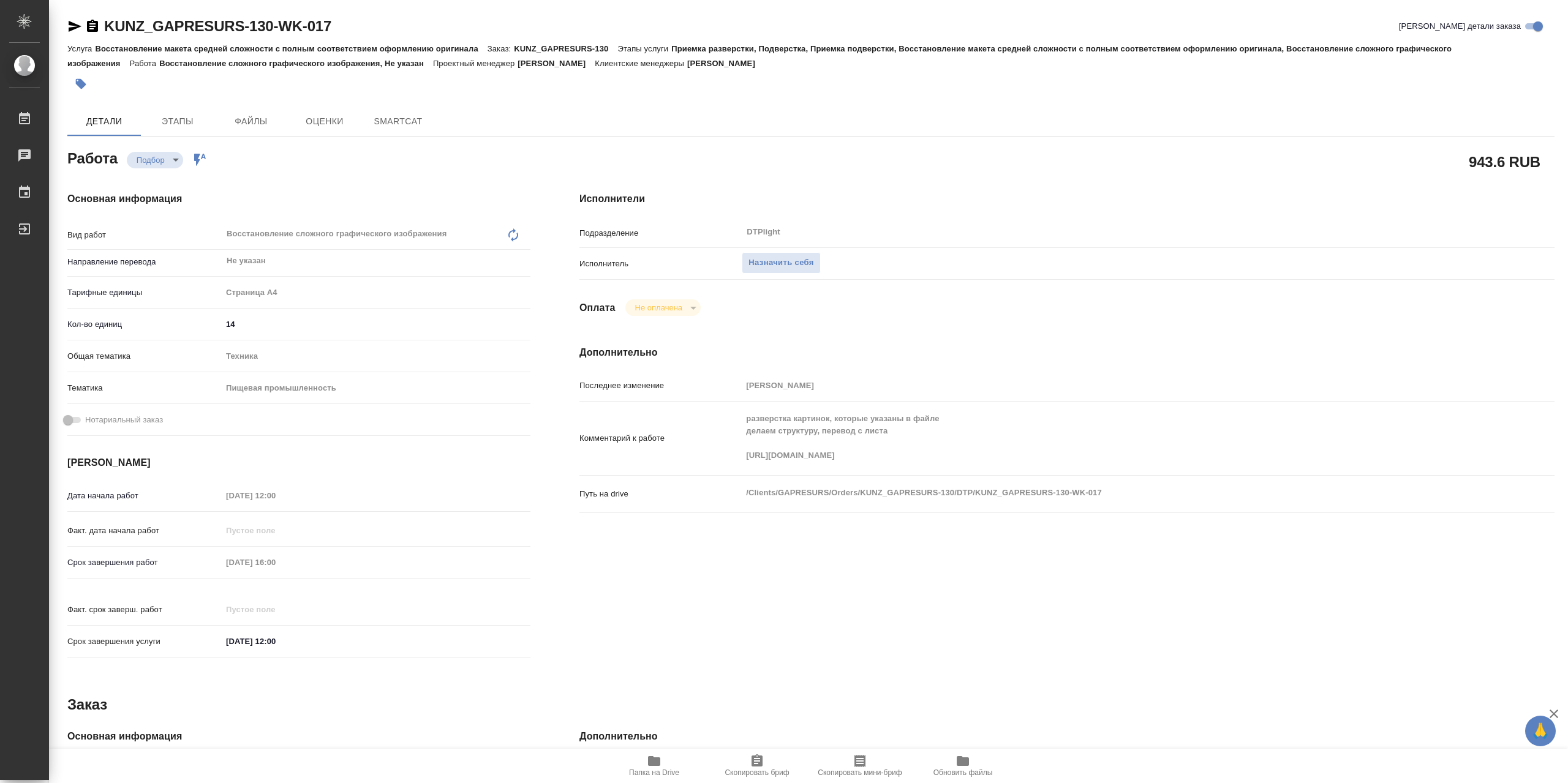
type textarea "x"
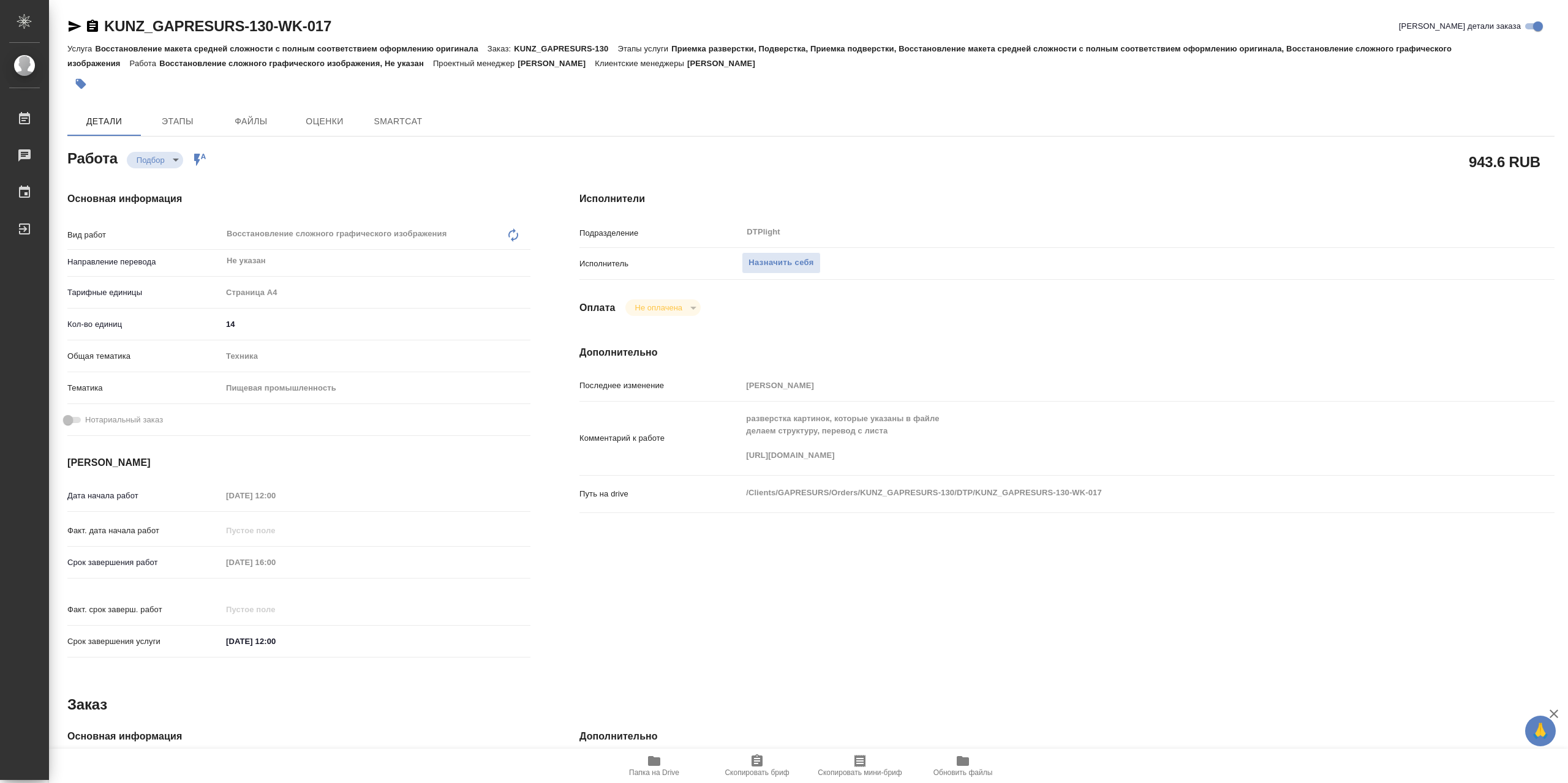
type textarea "x"
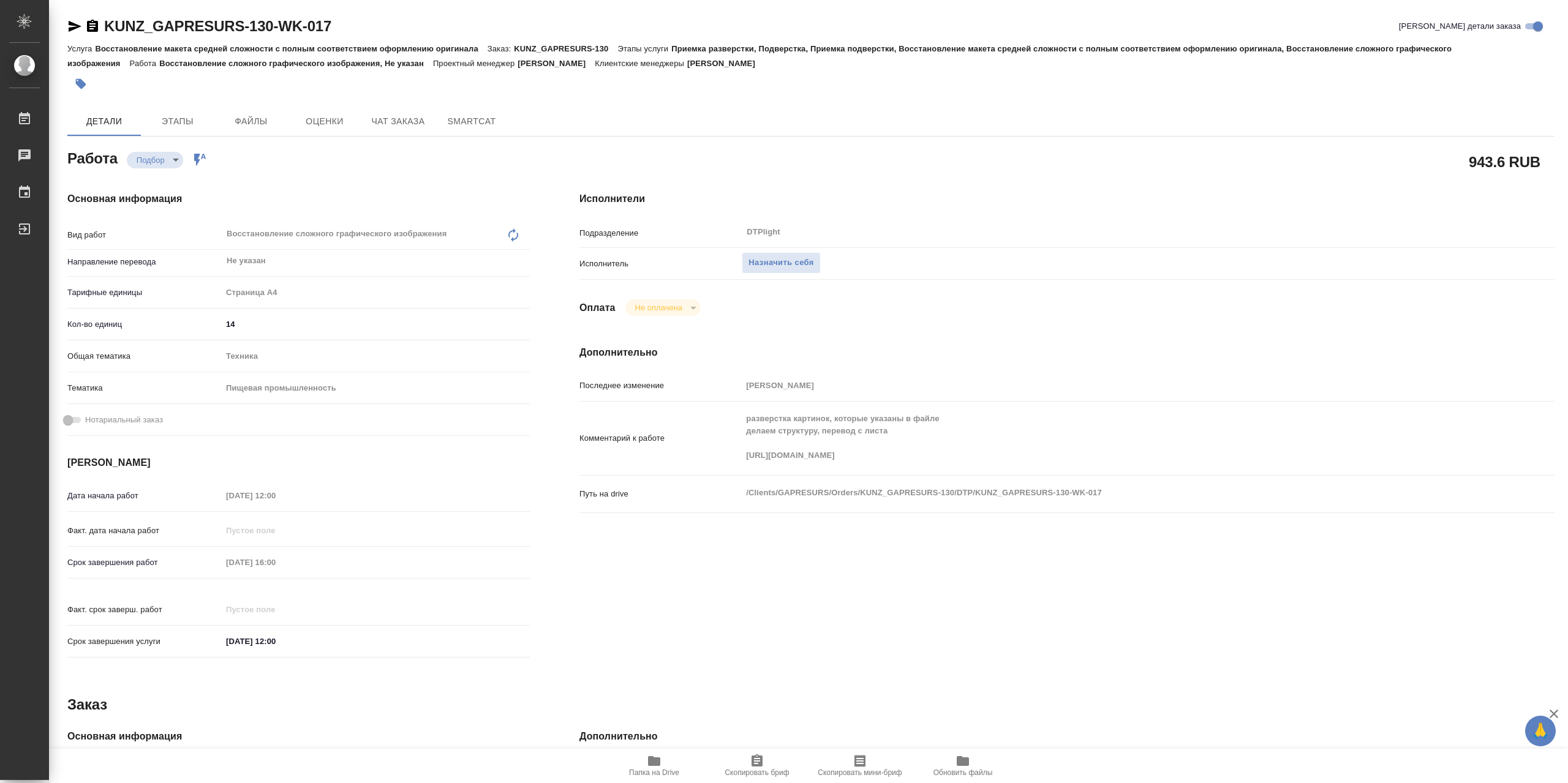
type textarea "x"
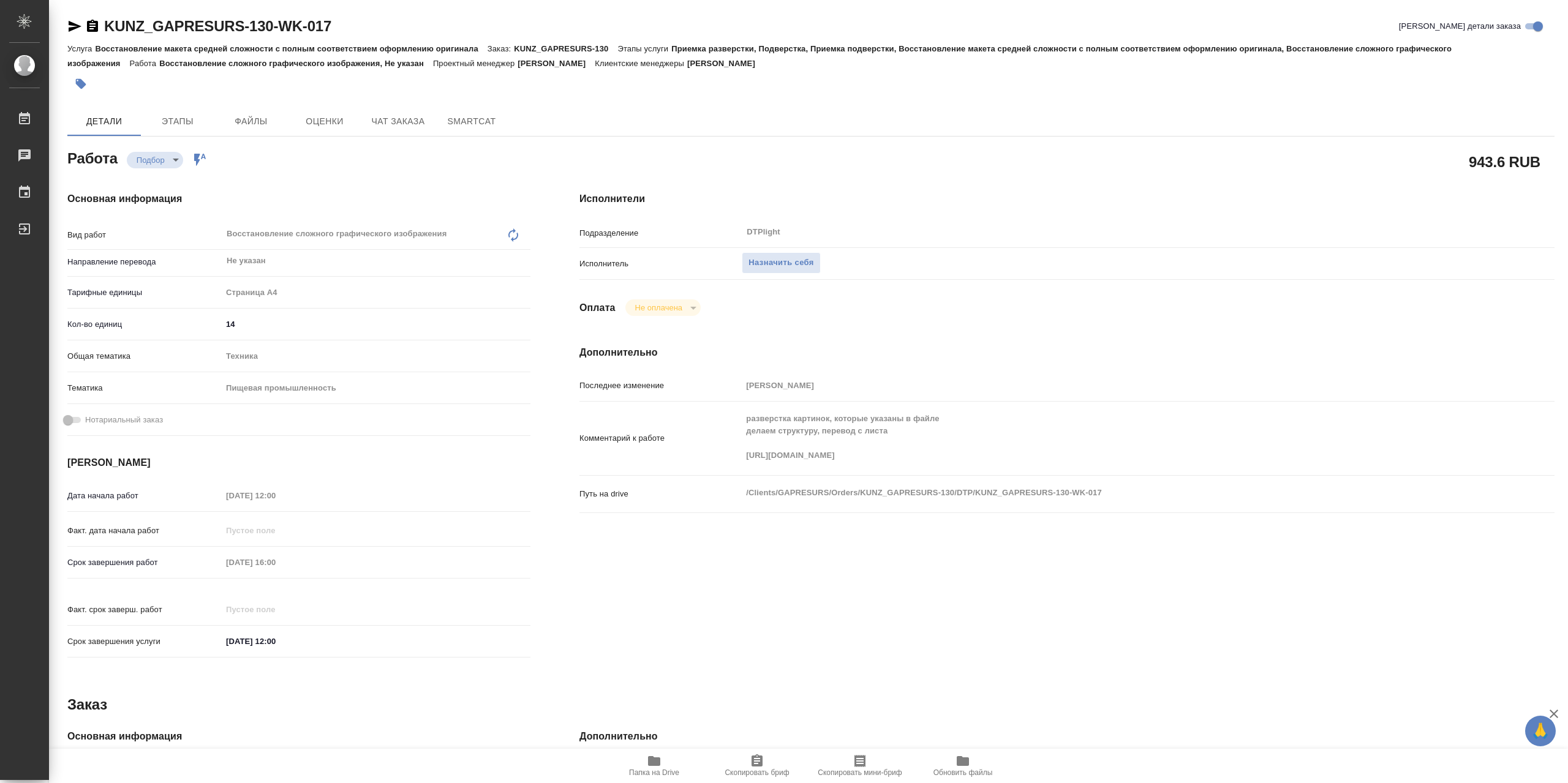
type textarea "x"
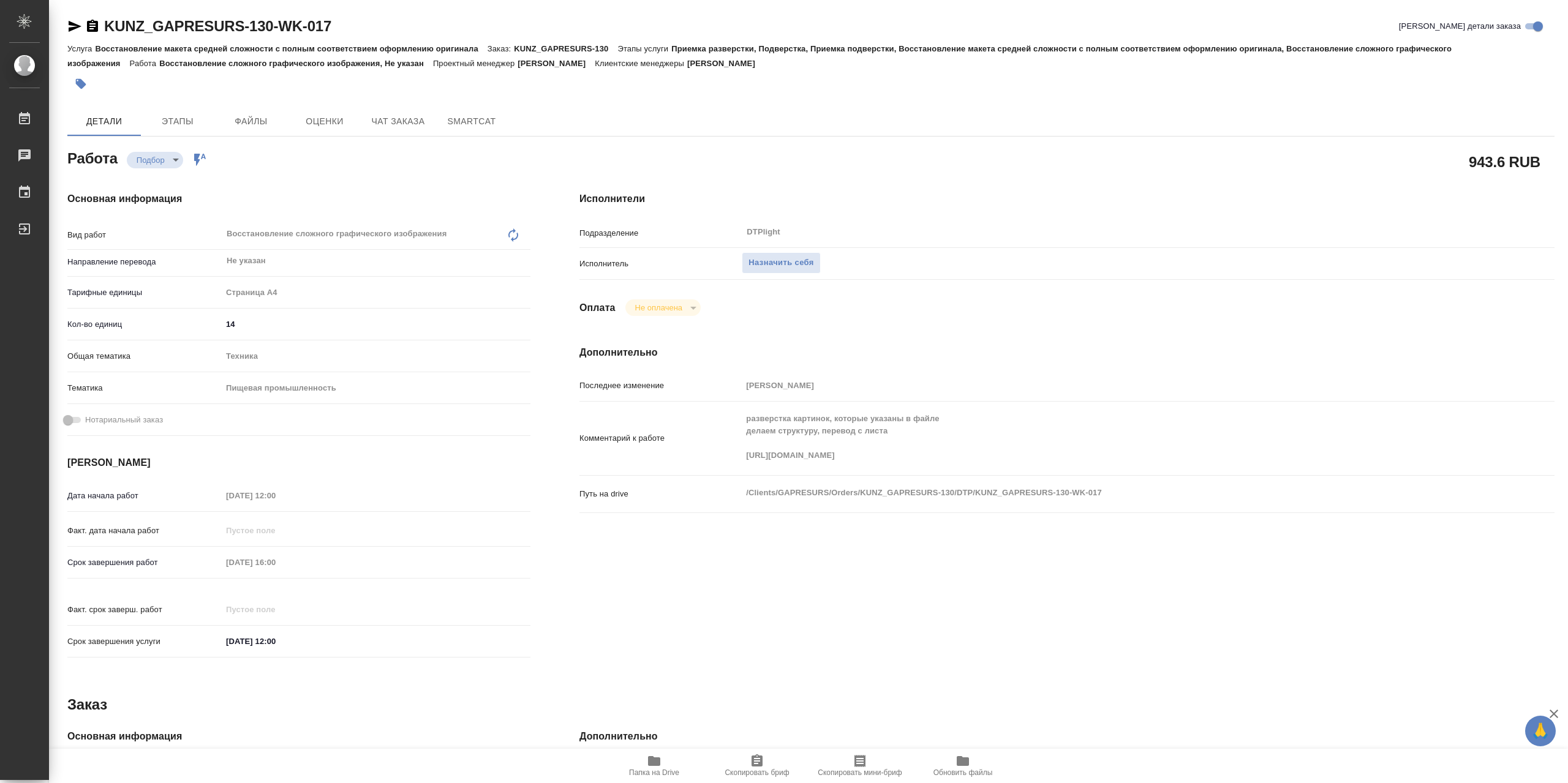
click at [706, 492] on div "Последнее изменение Арсеньева Вера Комментарий к работе разверстка картинок, ко…" at bounding box center [1067, 451] width 975 height 153
click at [659, 772] on span "Папка на Drive" at bounding box center [654, 773] width 50 height 9
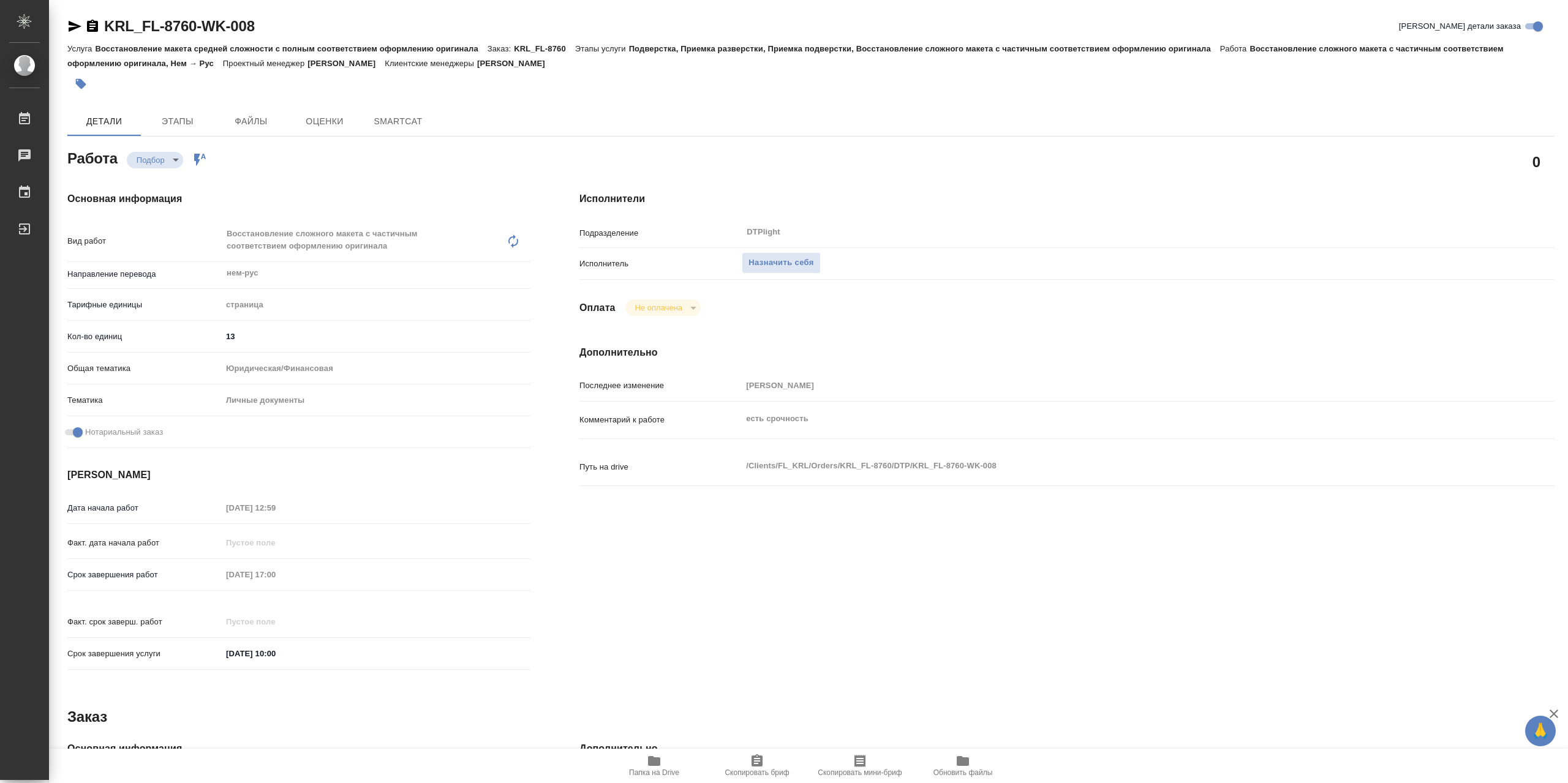
type textarea "x"
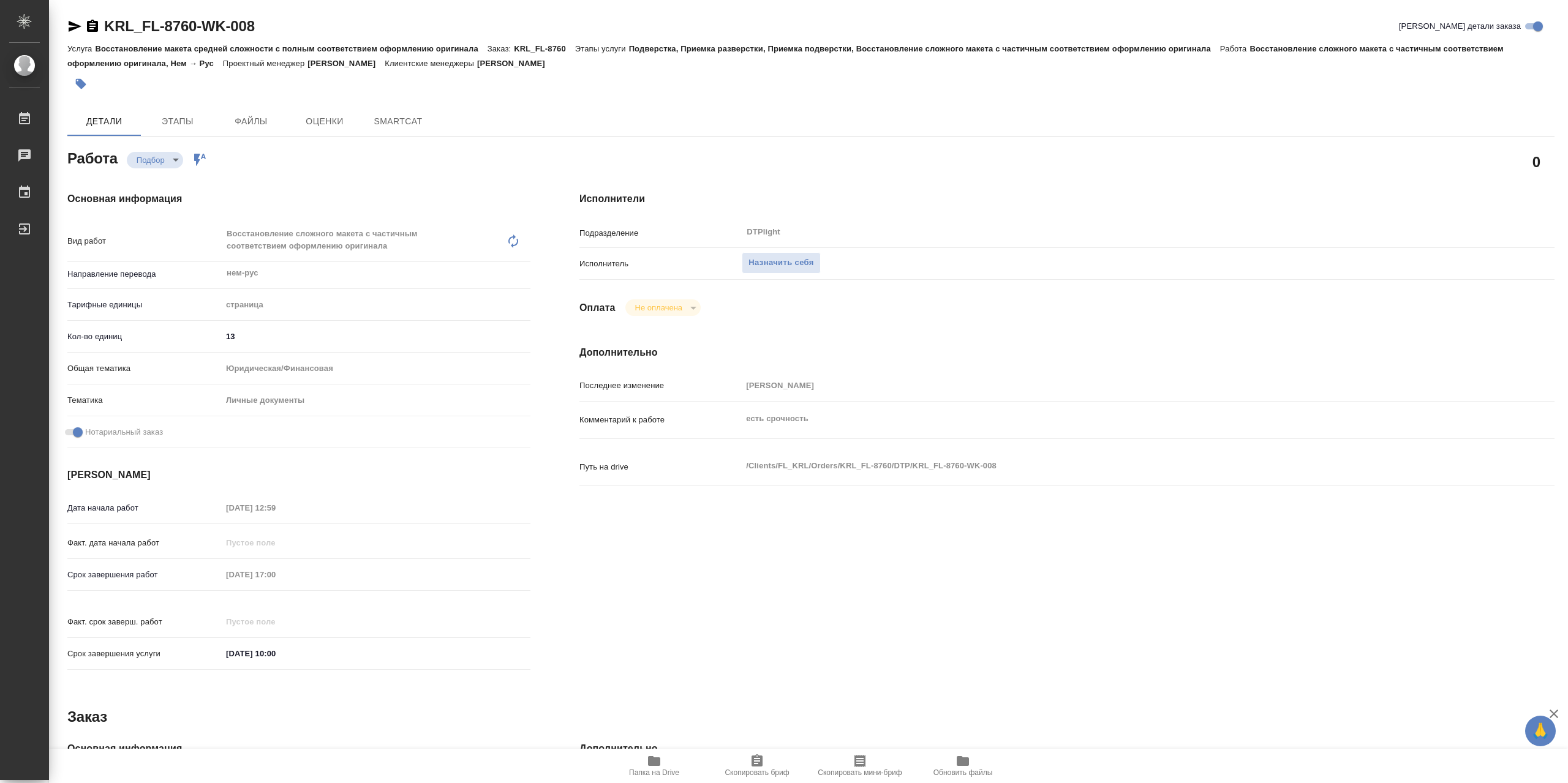
type textarea "x"
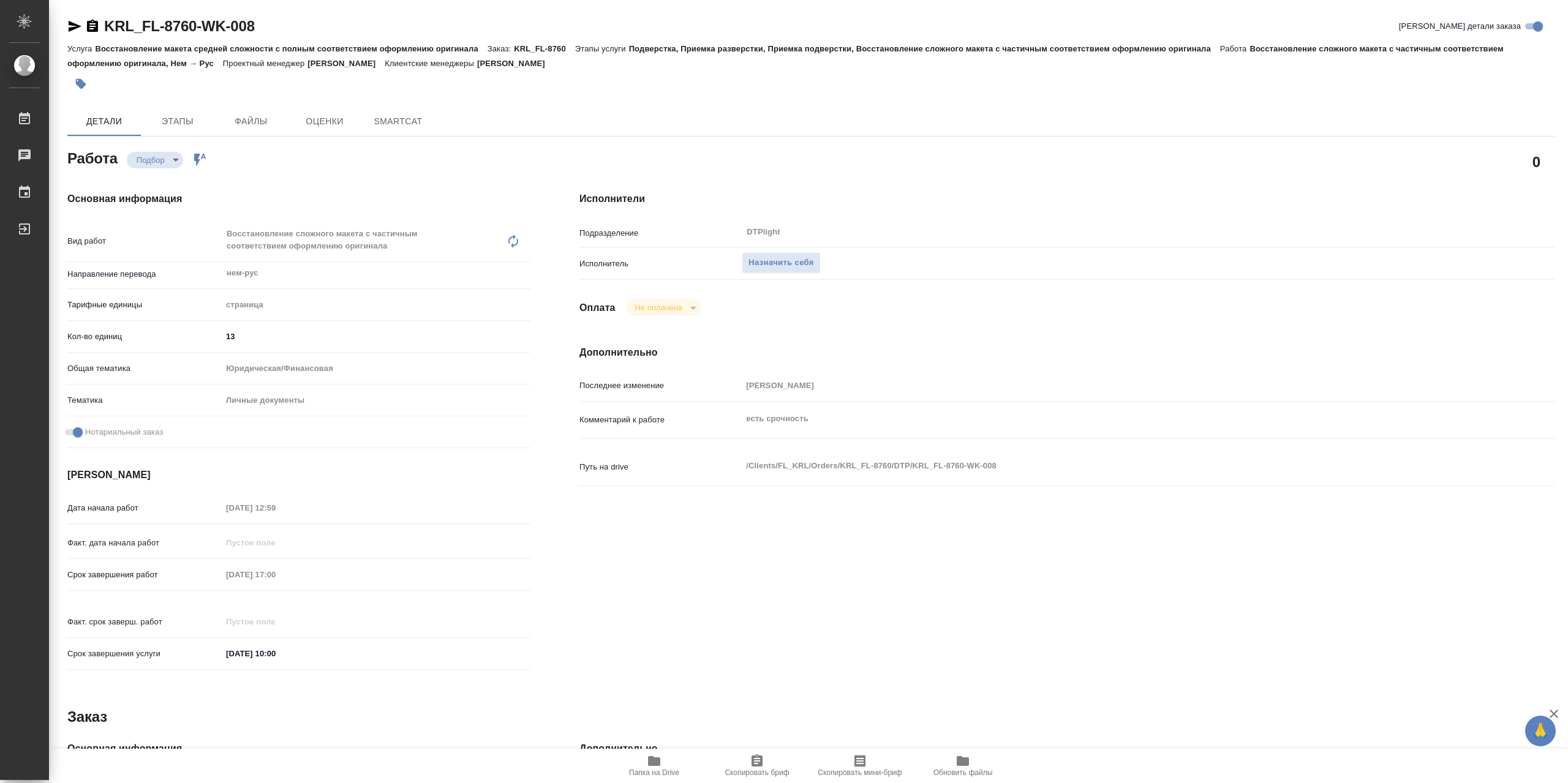
type textarea "x"
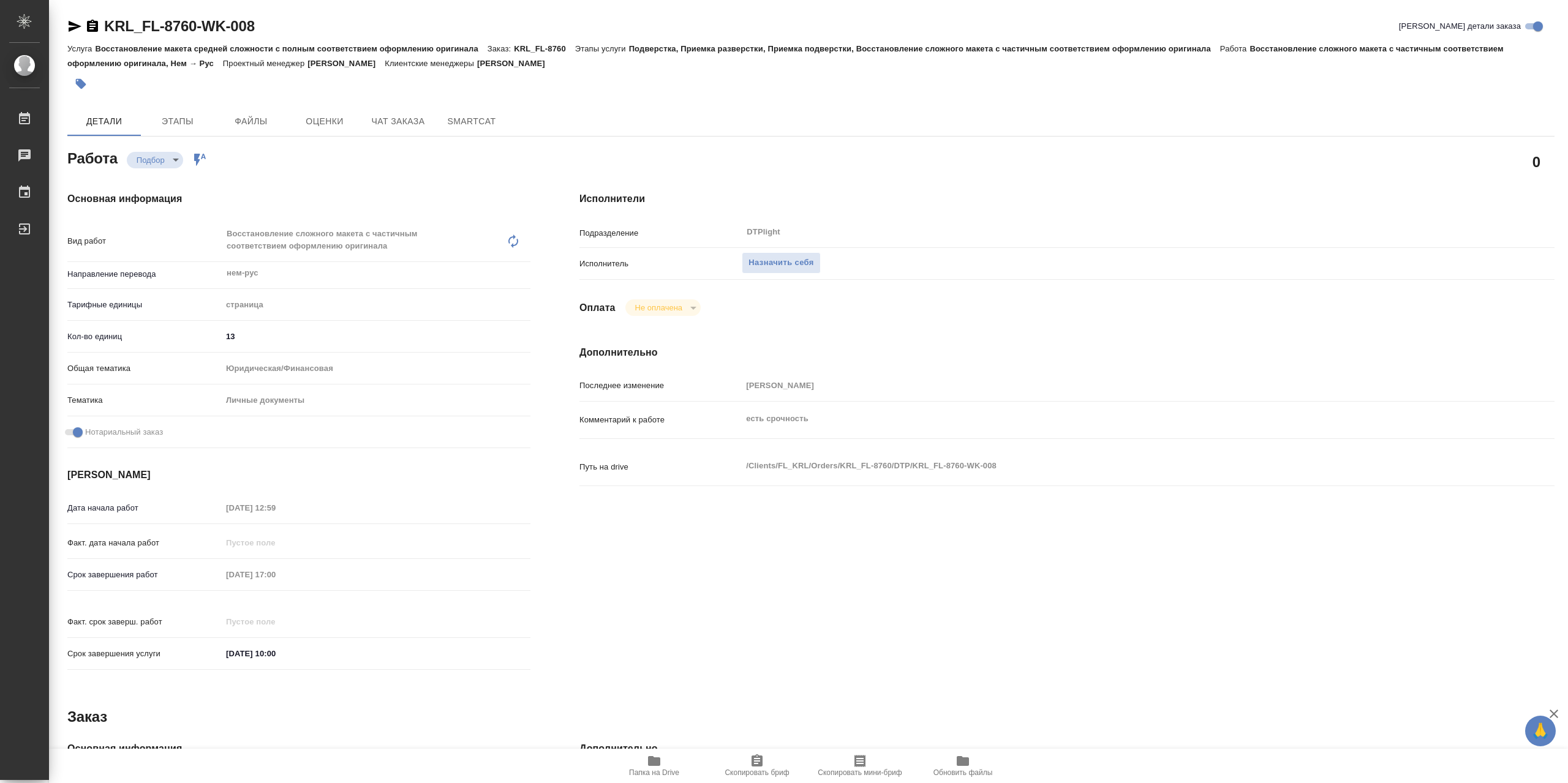
type textarea "x"
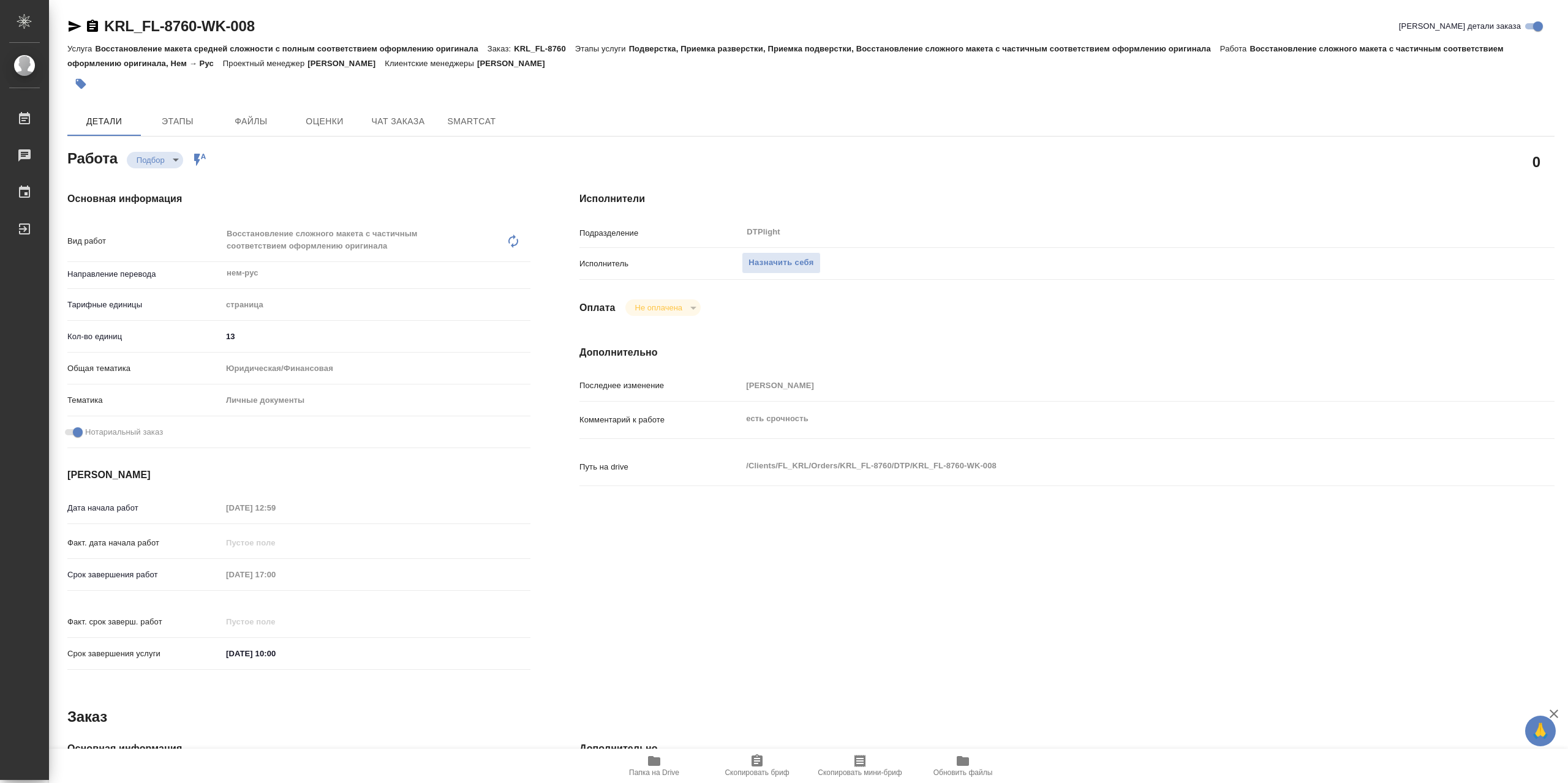
click at [647, 767] on icon "button" at bounding box center [654, 761] width 15 height 14
type textarea "x"
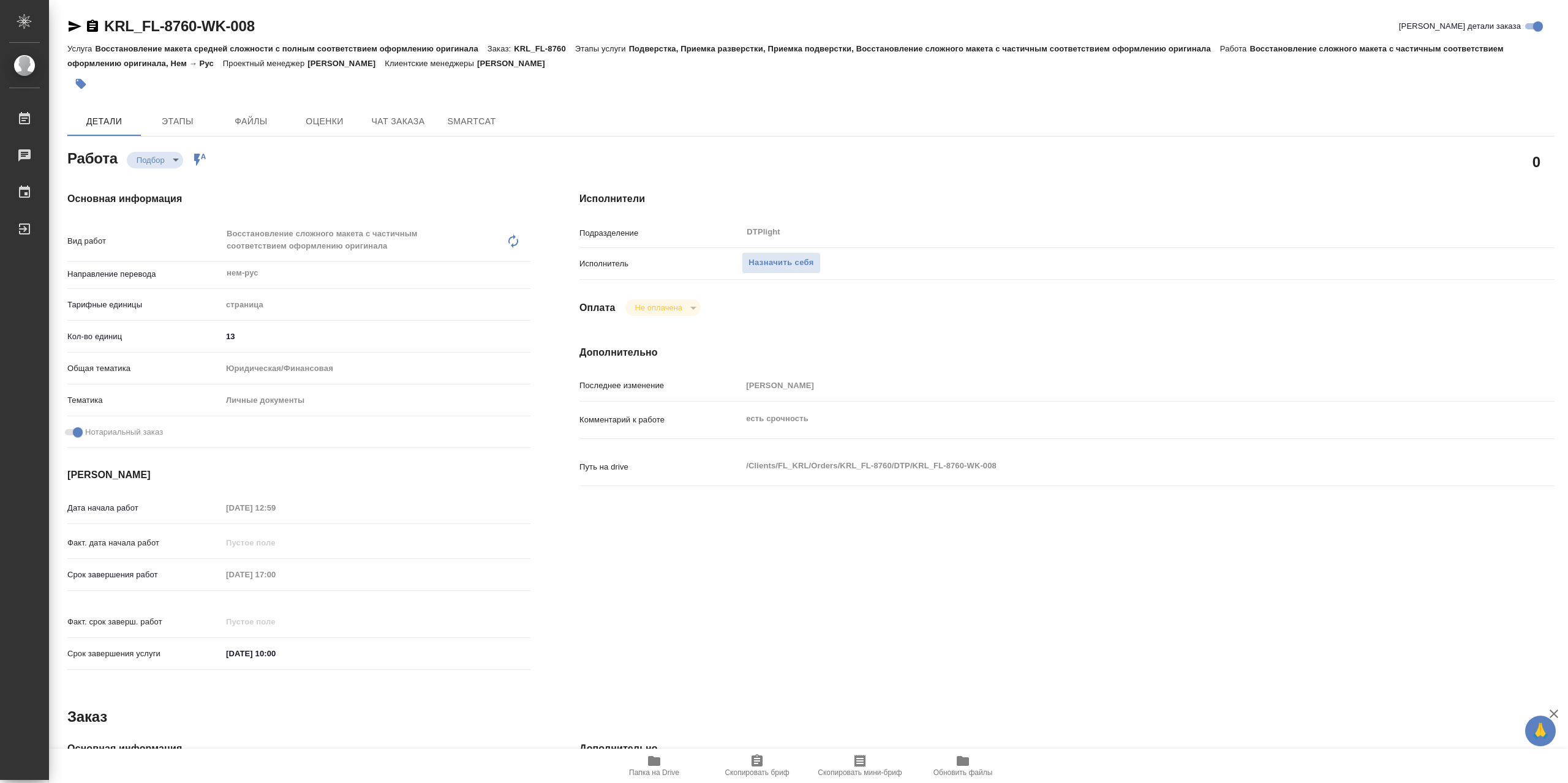
type textarea "x"
click at [811, 274] on button "Назначить себя" at bounding box center [781, 263] width 78 height 22
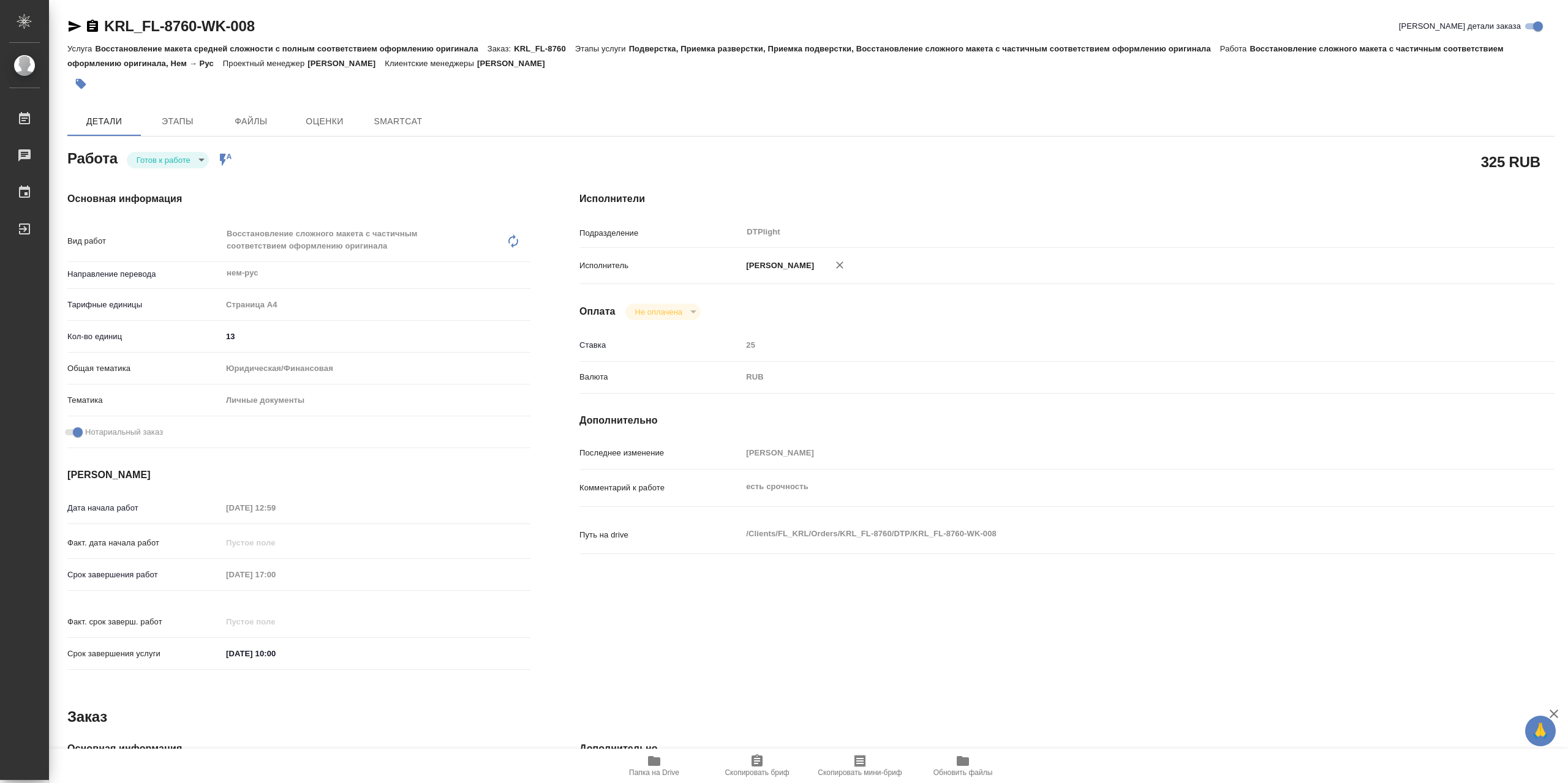
type textarea "x"
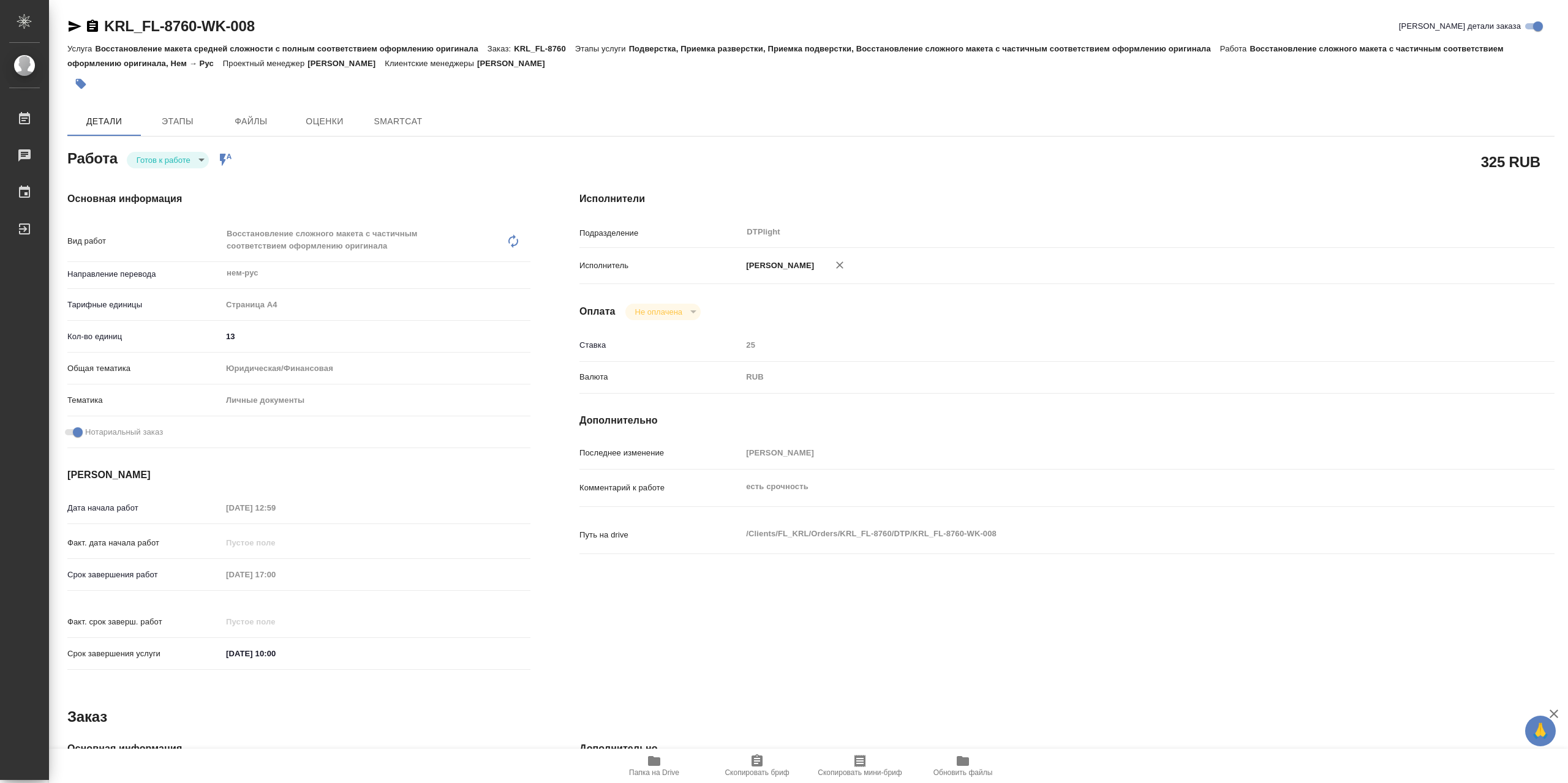
type textarea "x"
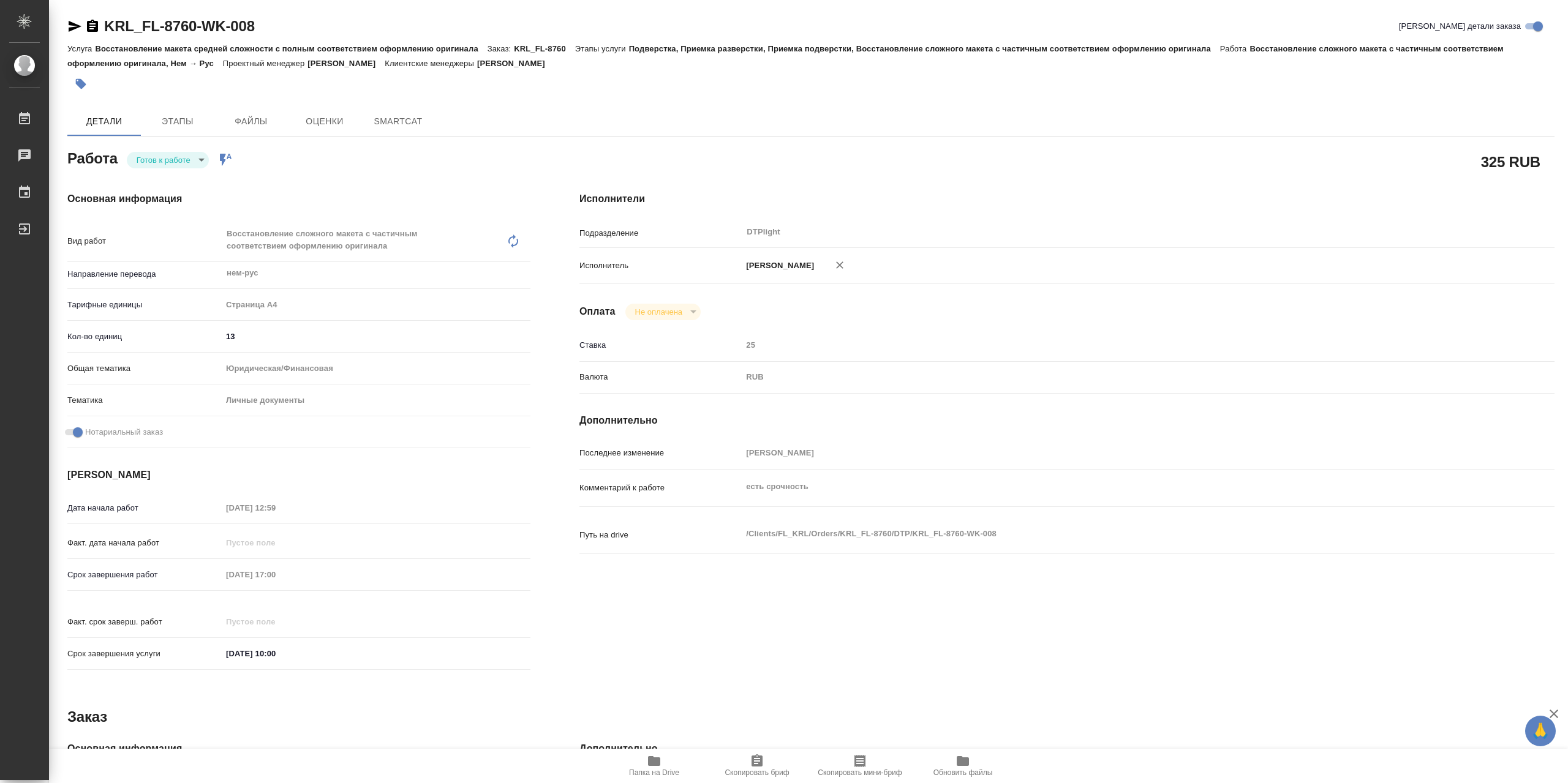
type textarea "x"
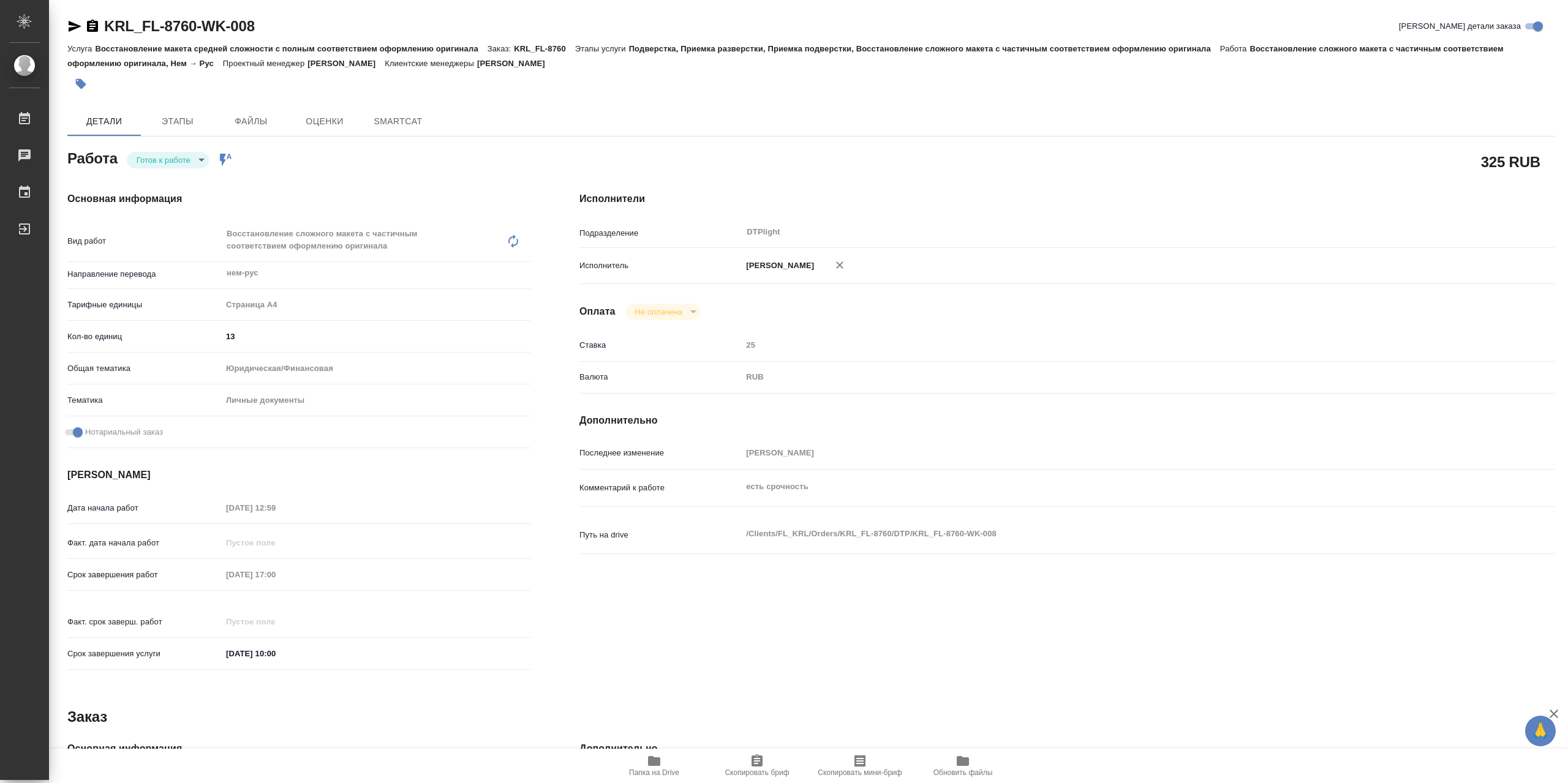
click at [187, 162] on body "🙏 .cls-1 fill:#fff; AWATERA Сархатов Руслан Работы Чаты График Выйти KRL_FL-876…" at bounding box center [784, 392] width 1568 height 783
type textarea "x"
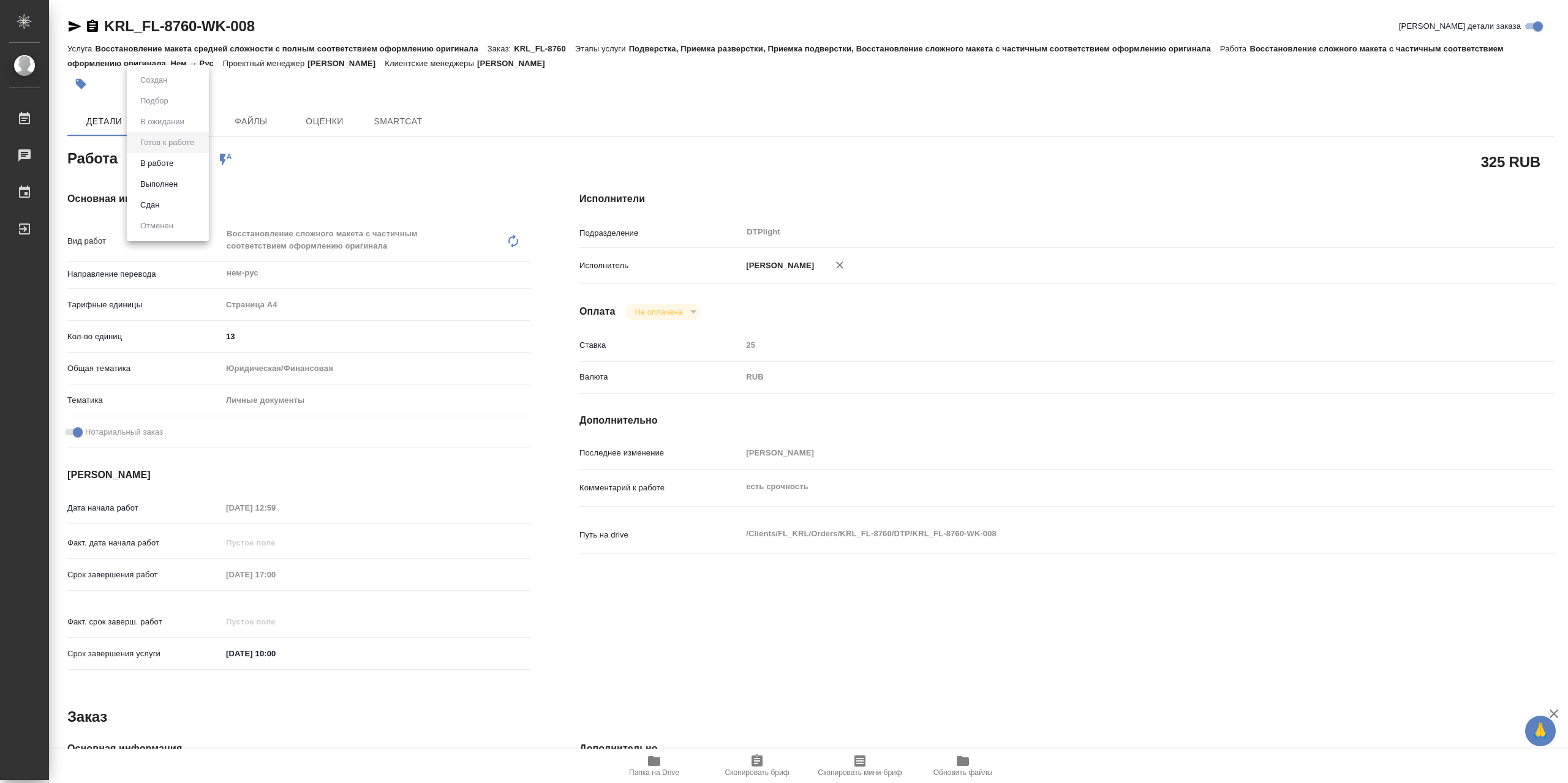
type textarea "x"
click at [198, 166] on li "В работе" at bounding box center [168, 164] width 82 height 21
type textarea "x"
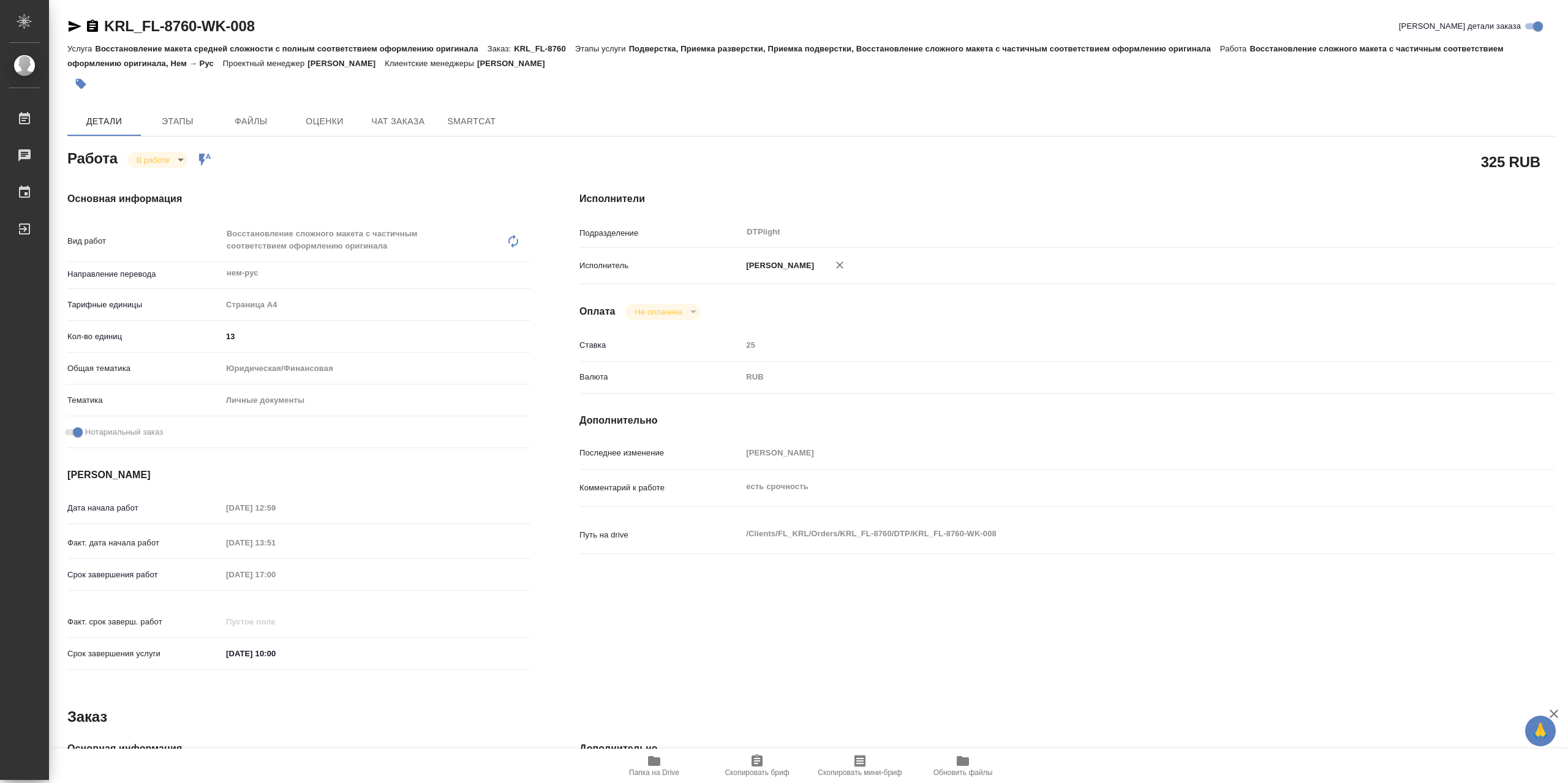
type textarea "x"
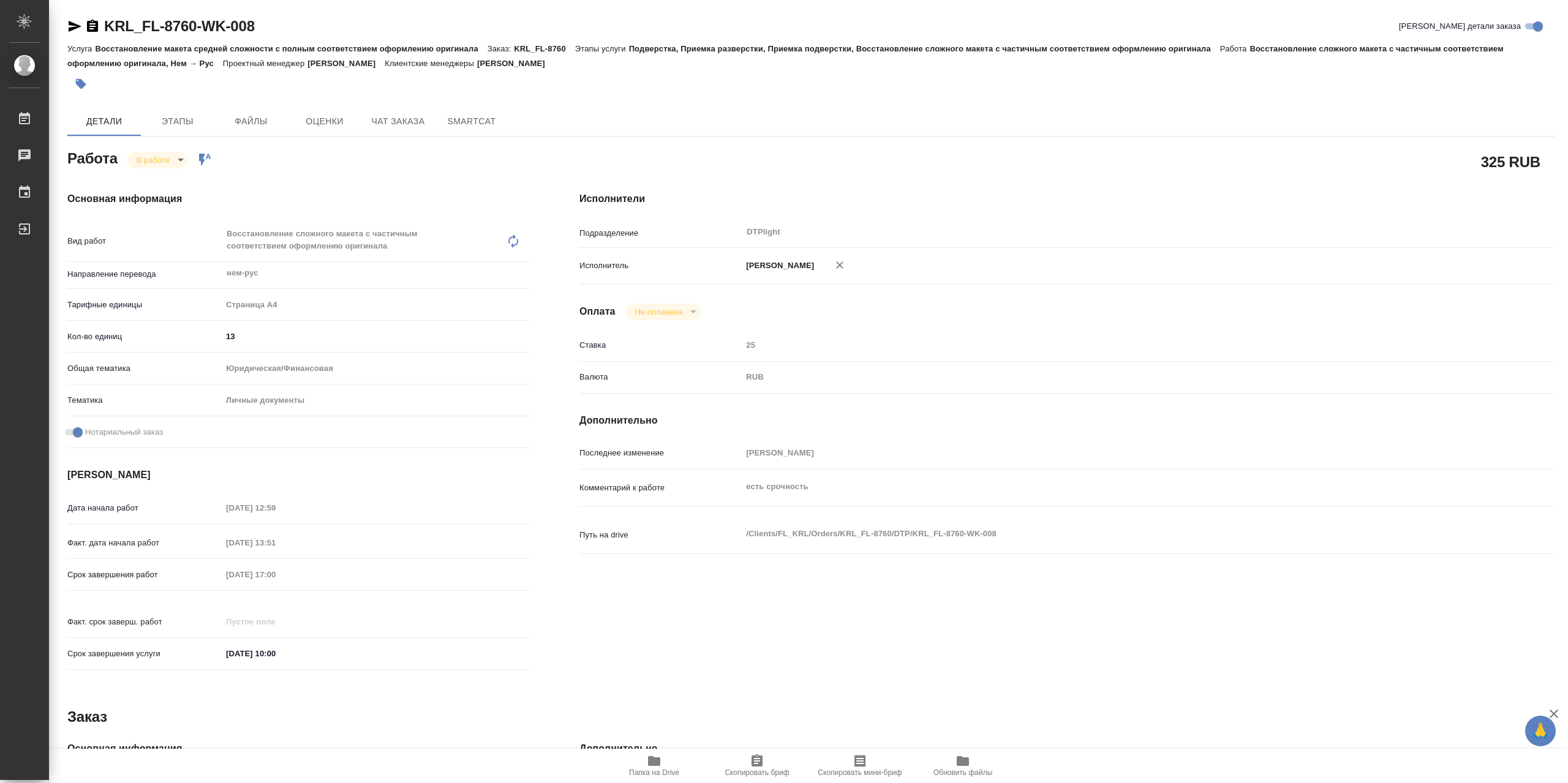
type textarea "x"
drag, startPoint x: 78, startPoint y: 31, endPoint x: 93, endPoint y: 42, distance: 18.6
click at [81, 33] on icon "button" at bounding box center [75, 27] width 15 height 14
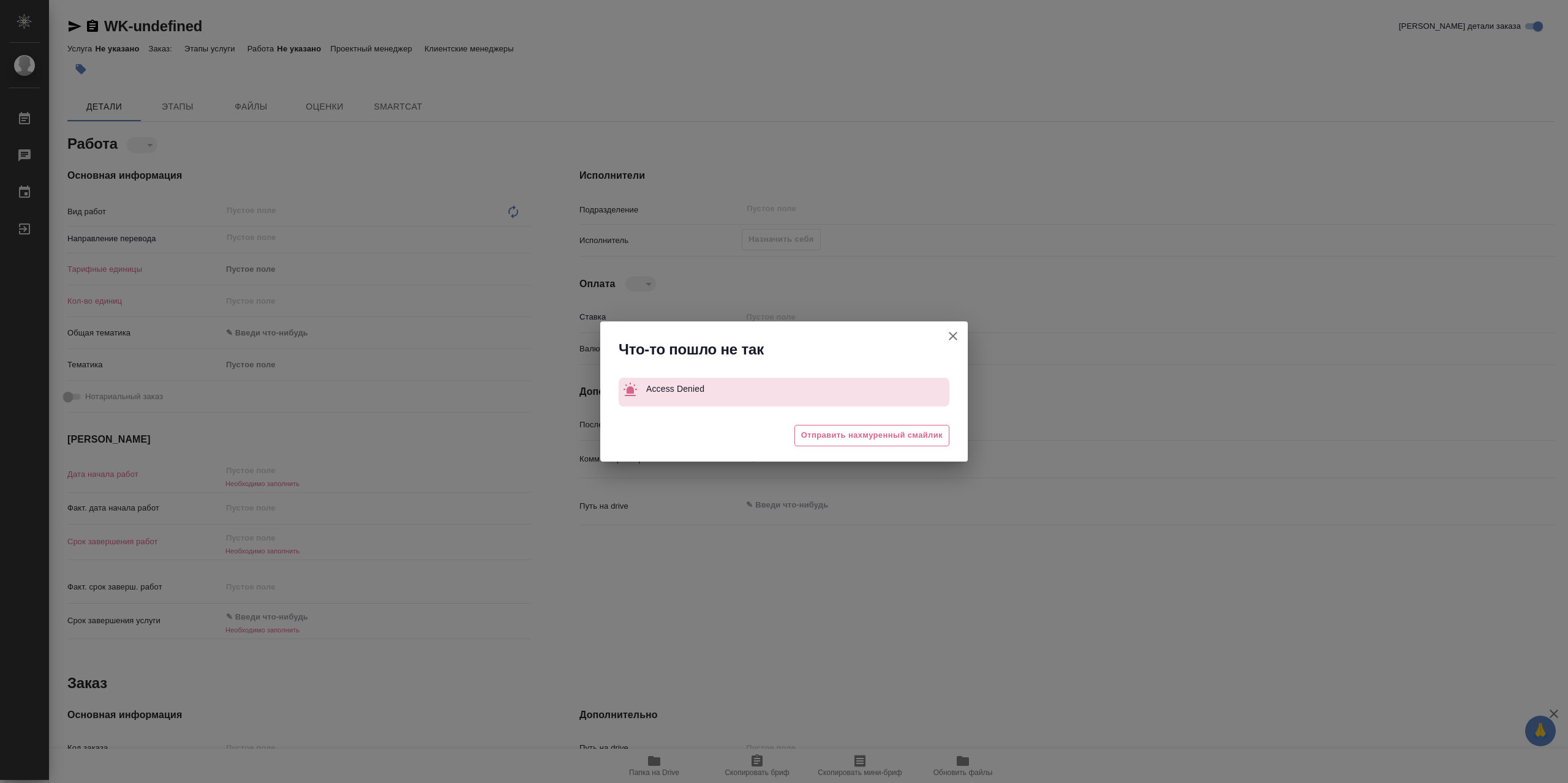
click at [954, 337] on icon "button" at bounding box center [953, 336] width 15 height 14
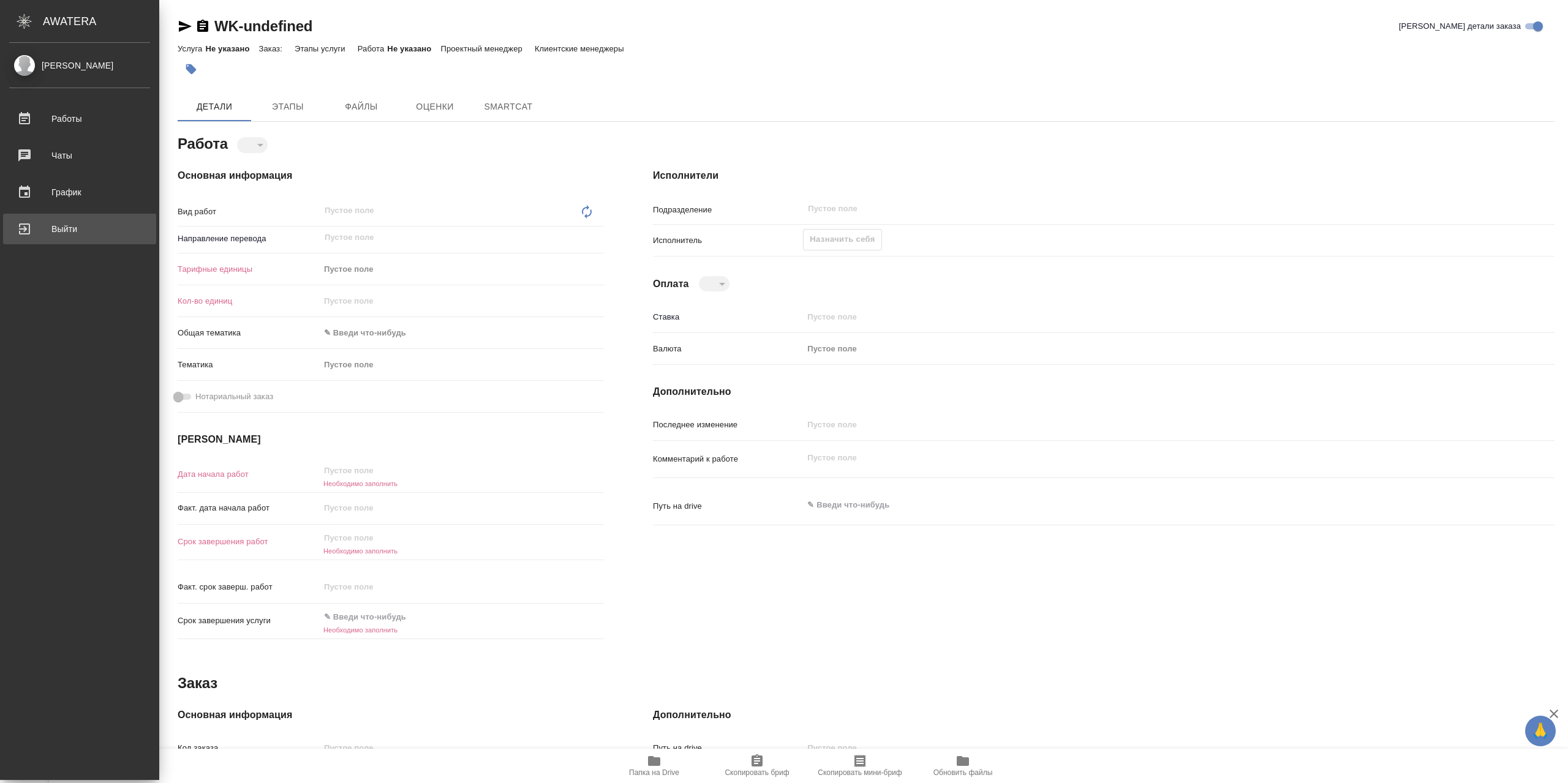
click at [82, 235] on div "Выйти" at bounding box center [79, 229] width 141 height 19
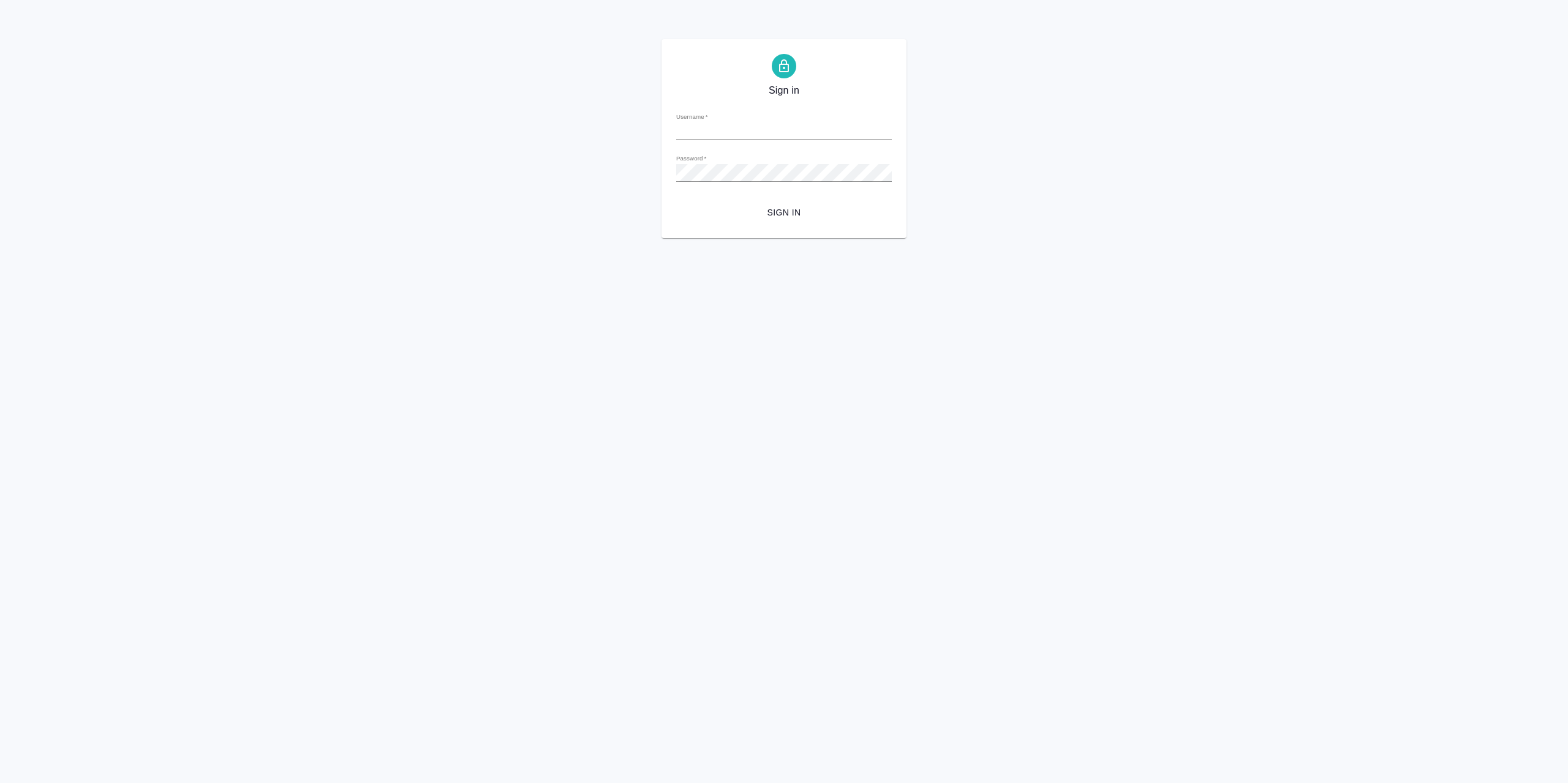
type input "[EMAIL_ADDRESS][DOMAIN_NAME]"
click at [827, 224] on button "Sign in" at bounding box center [784, 213] width 216 height 23
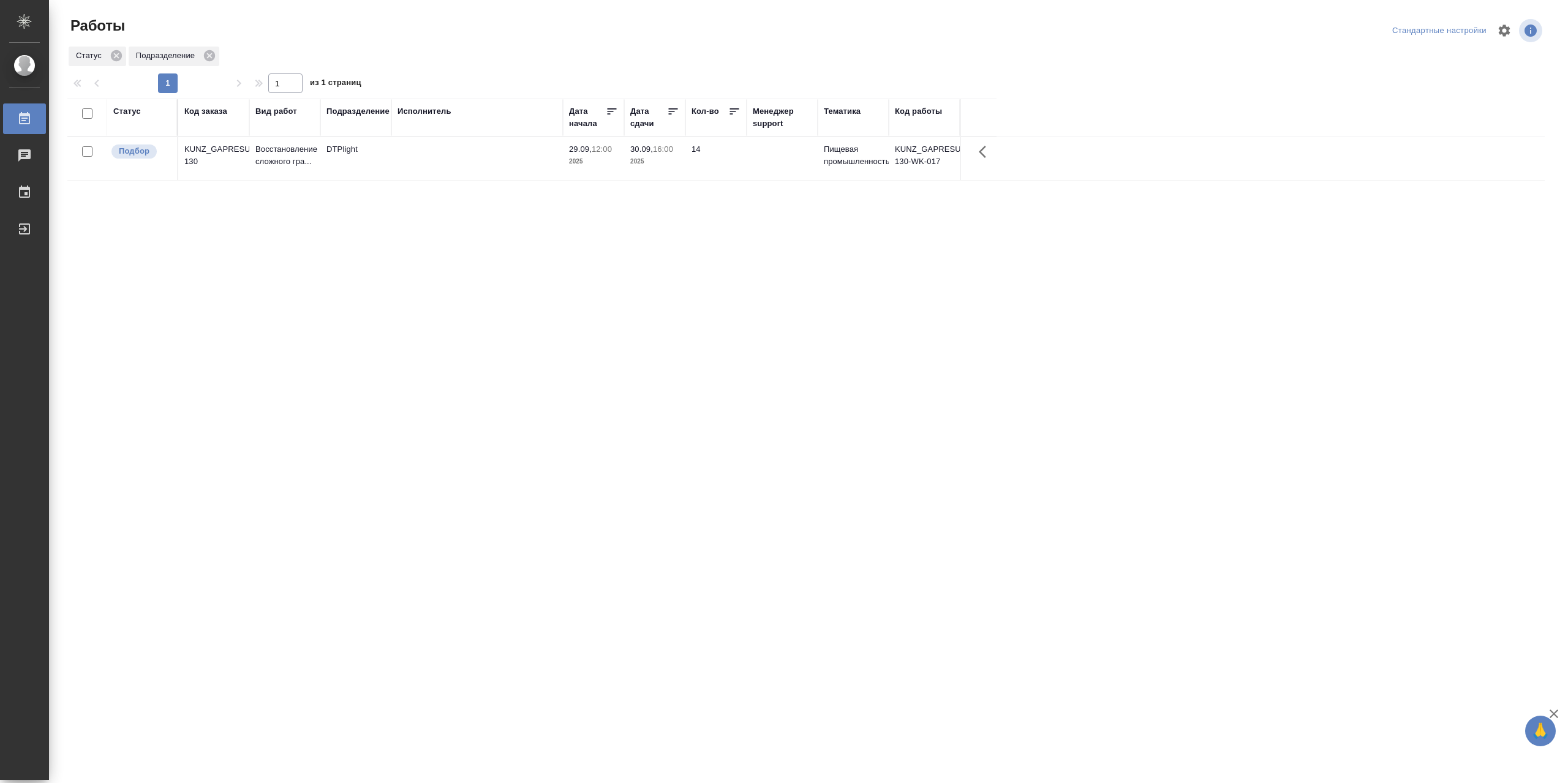
click at [136, 117] on div "Статус" at bounding box center [127, 111] width 27 height 12
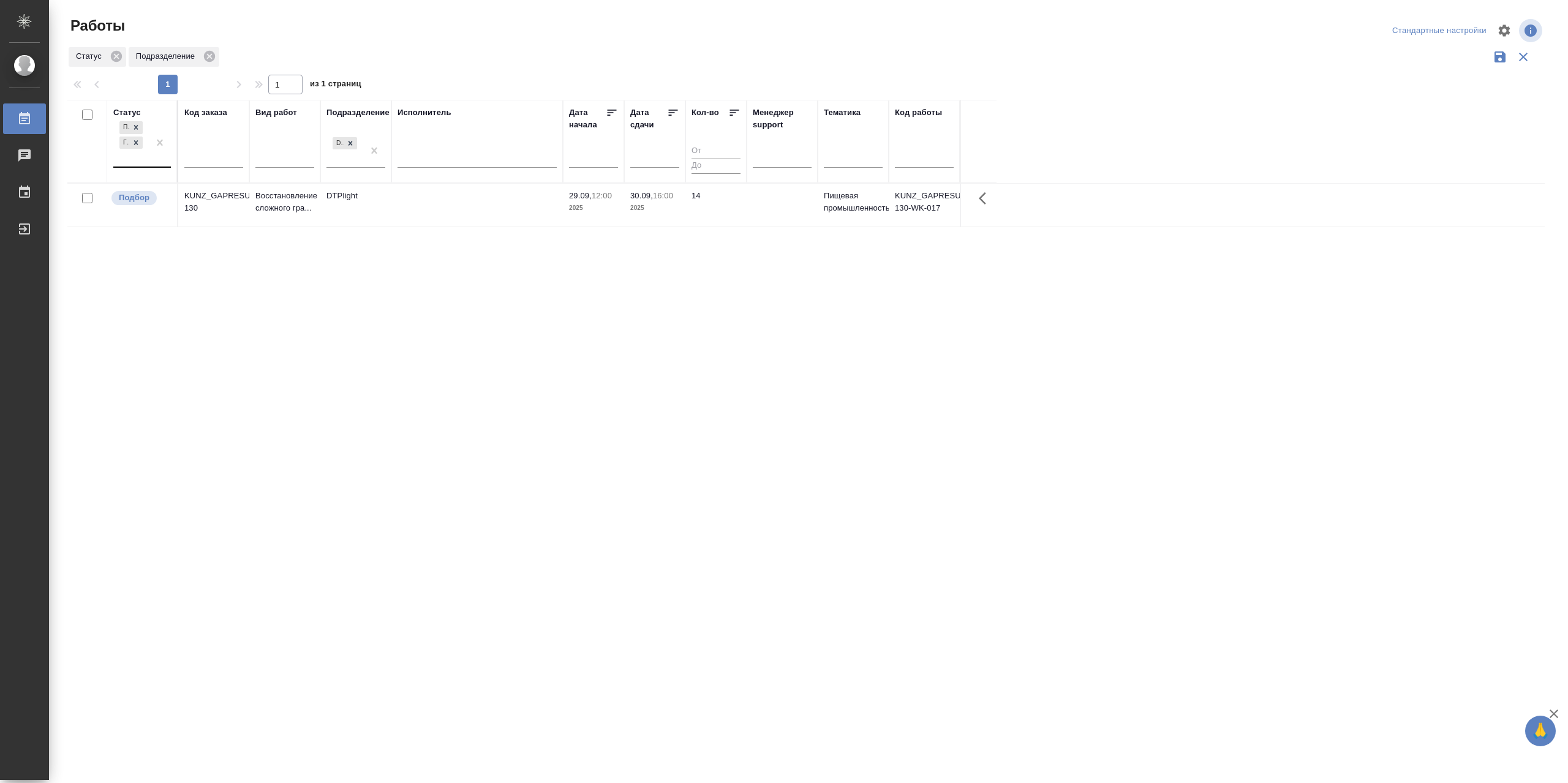
click at [141, 167] on div "Подбор Готов к работе" at bounding box center [131, 143] width 35 height 48
click at [218, 250] on div "В работе" at bounding box center [276, 238] width 184 height 22
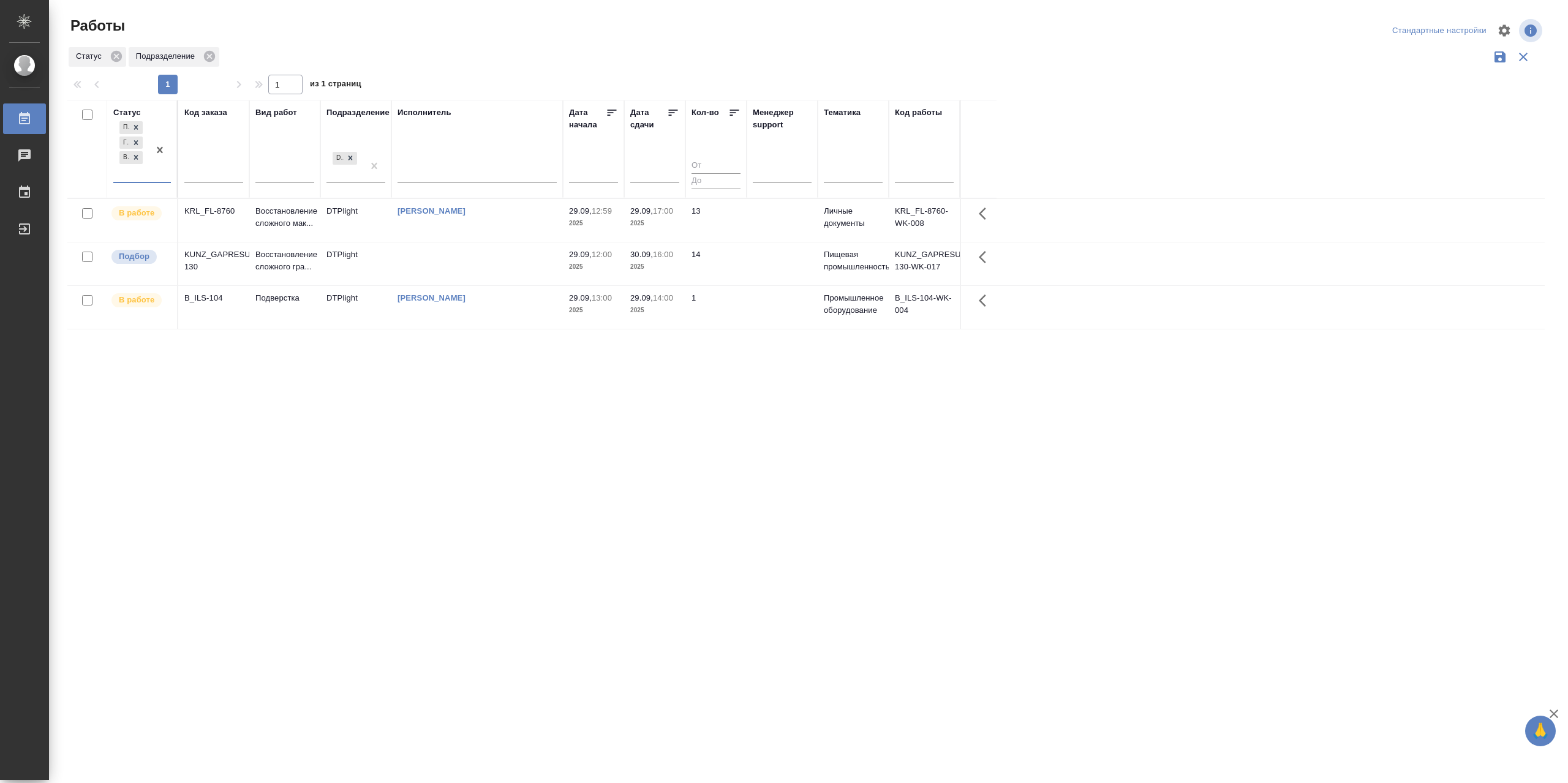
click at [476, 329] on td "[PERSON_NAME]" at bounding box center [477, 307] width 172 height 43
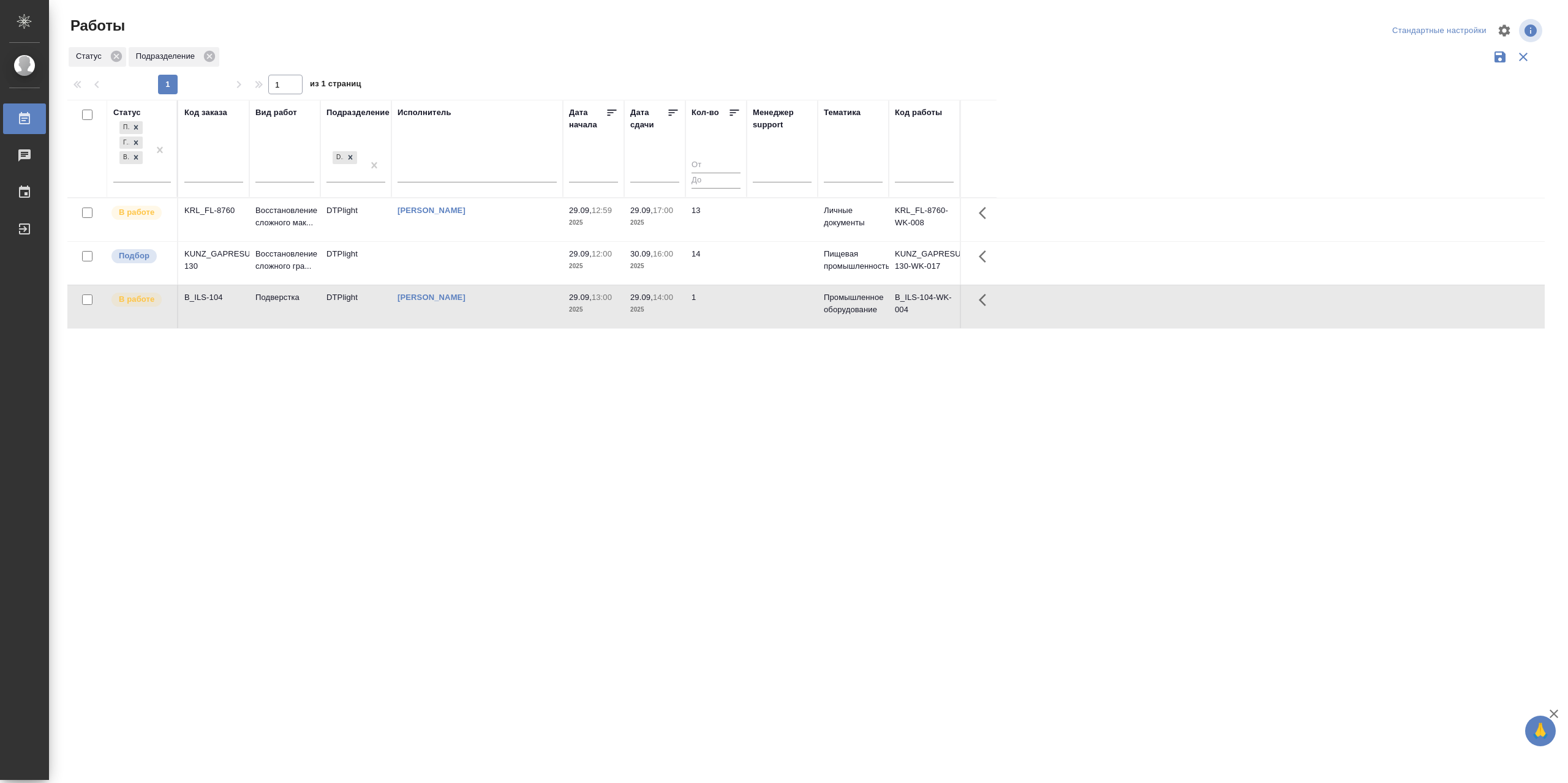
click at [476, 329] on td "[PERSON_NAME]" at bounding box center [477, 306] width 172 height 43
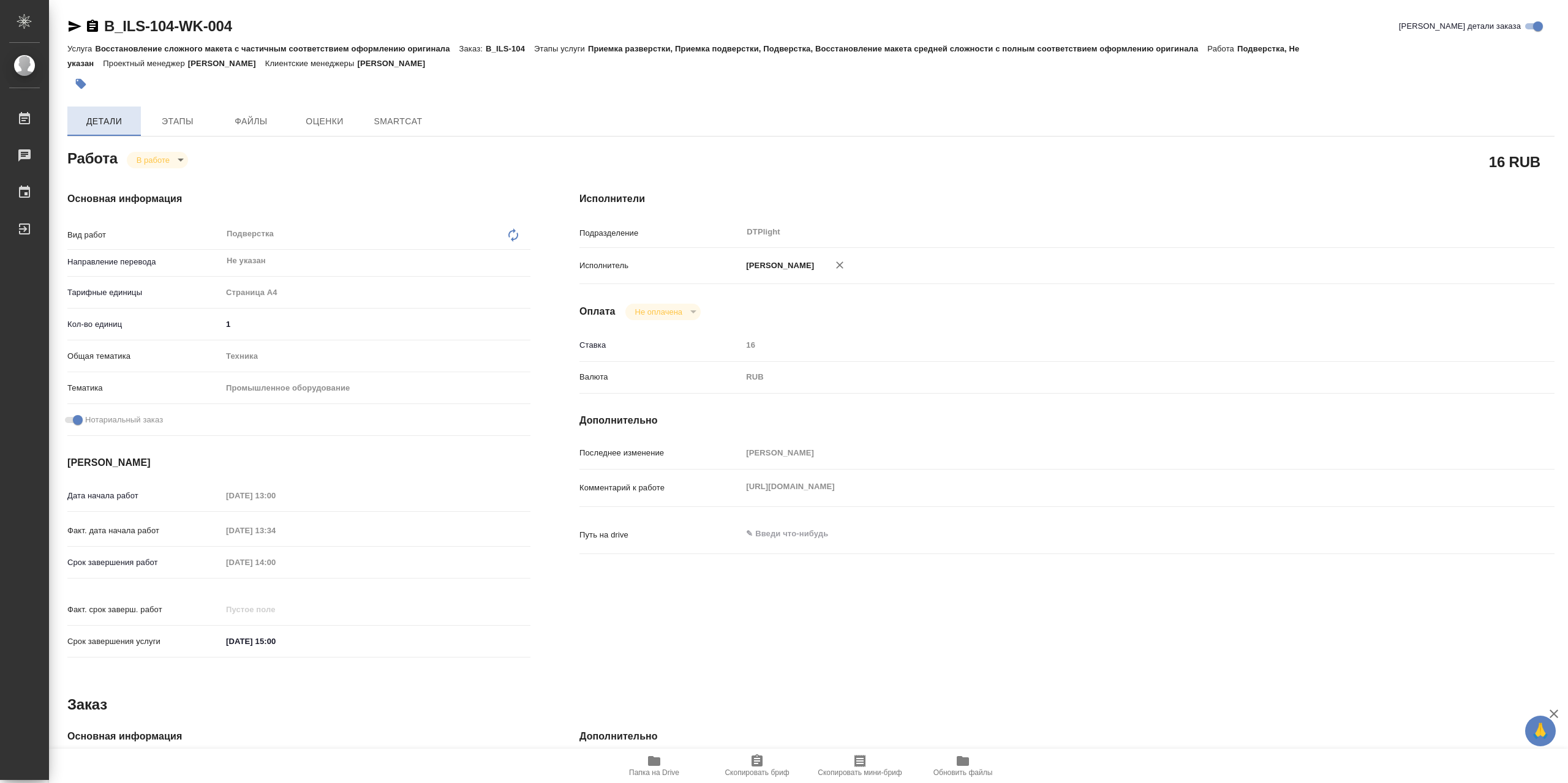
type textarea "x"
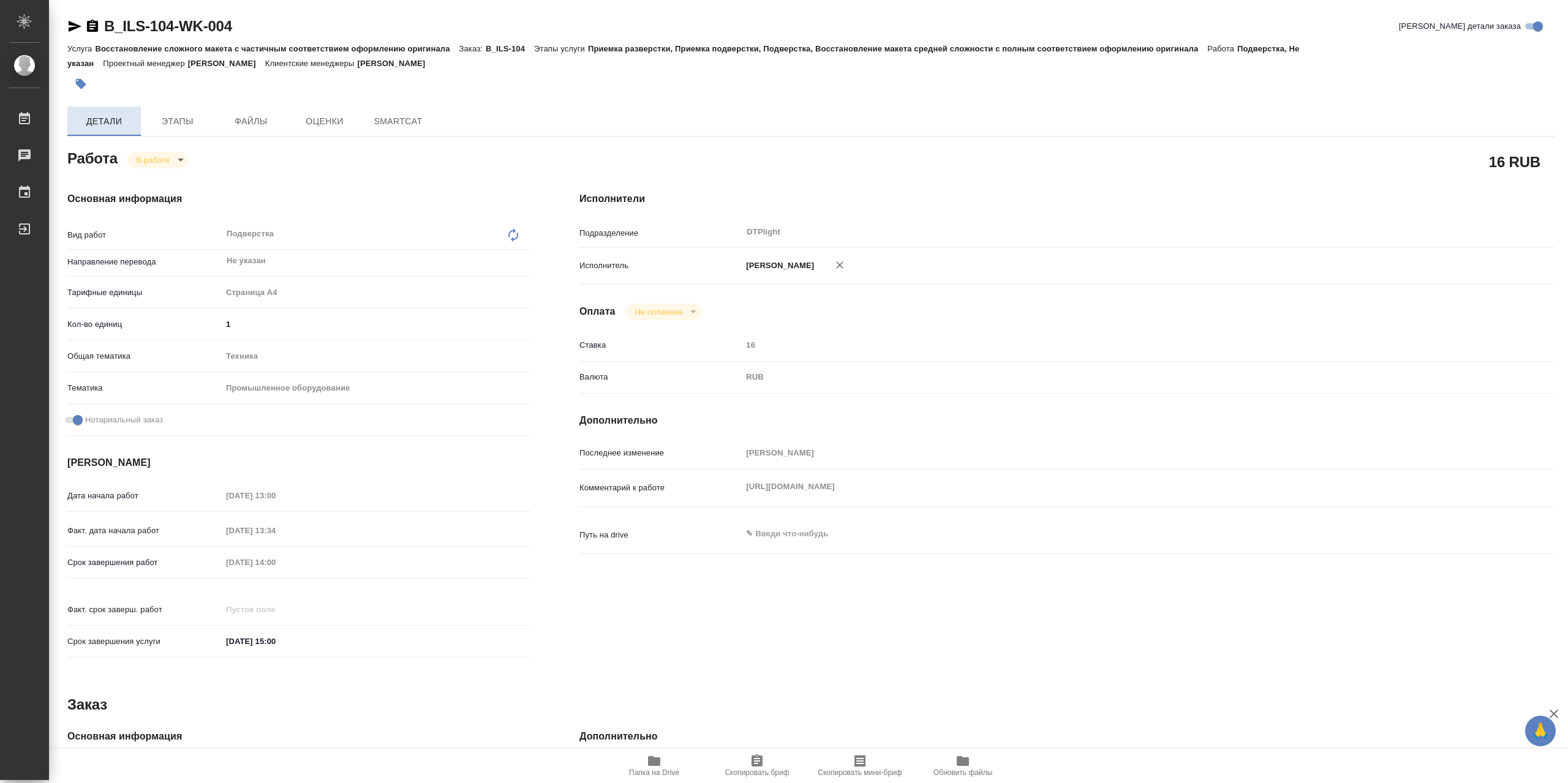
type textarea "x"
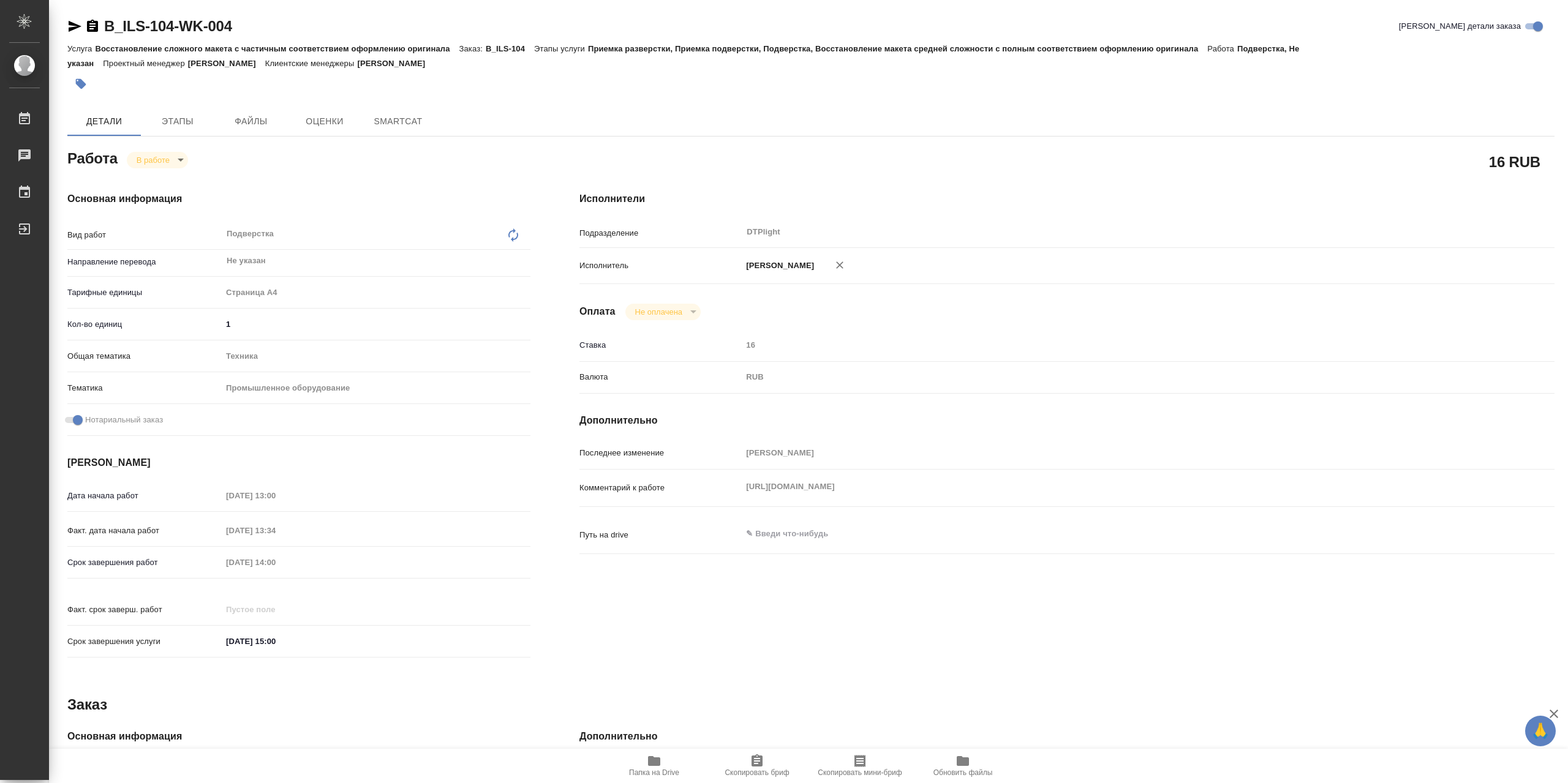
type textarea "x"
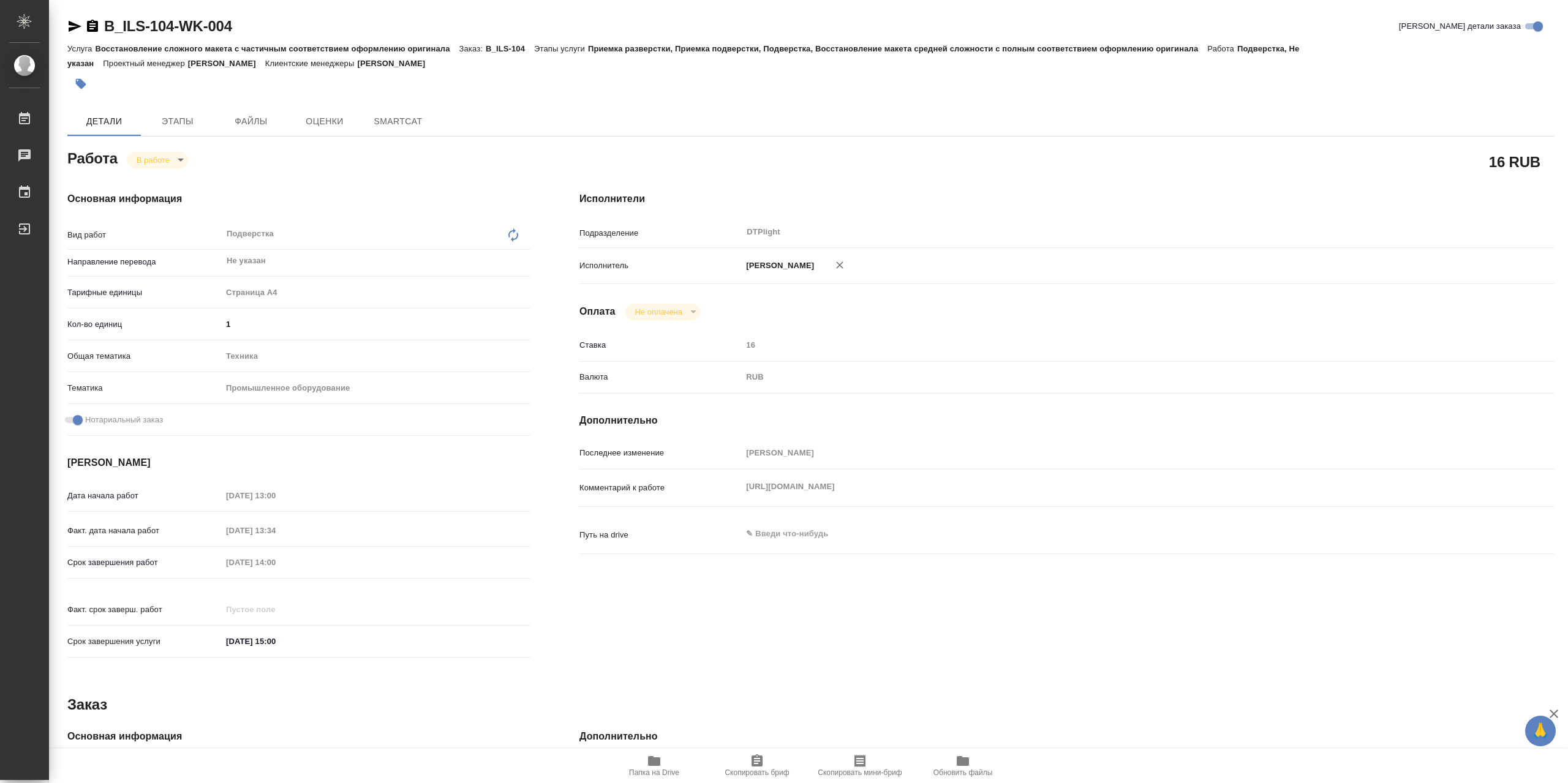
type textarea "x"
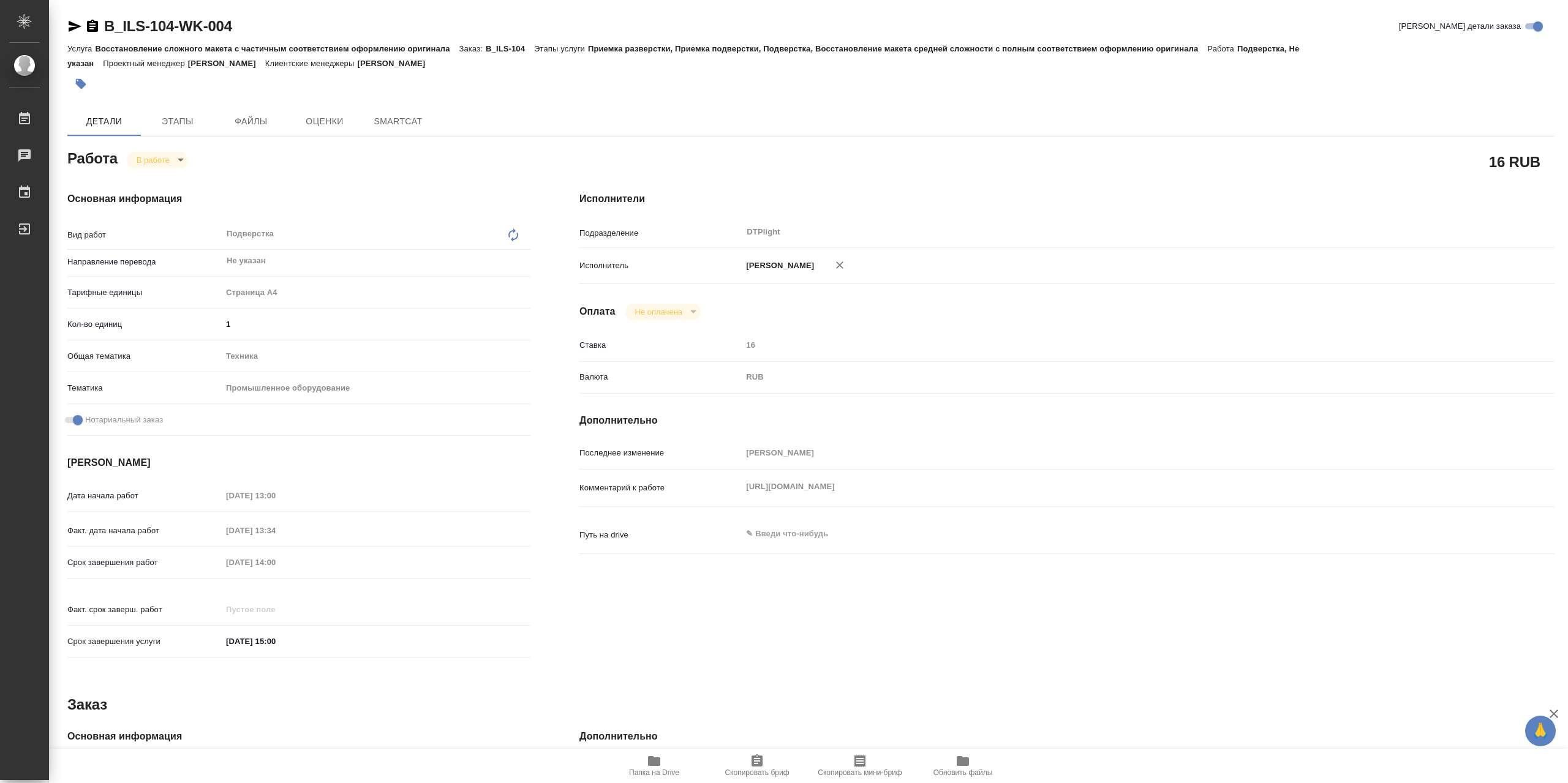
click at [147, 165] on body "🙏 .cls-1 fill:#fff; AWATERA Сархатов [PERSON_NAME] Работы Чаты График Выйти B_I…" at bounding box center [784, 392] width 1568 height 783
type textarea "x"
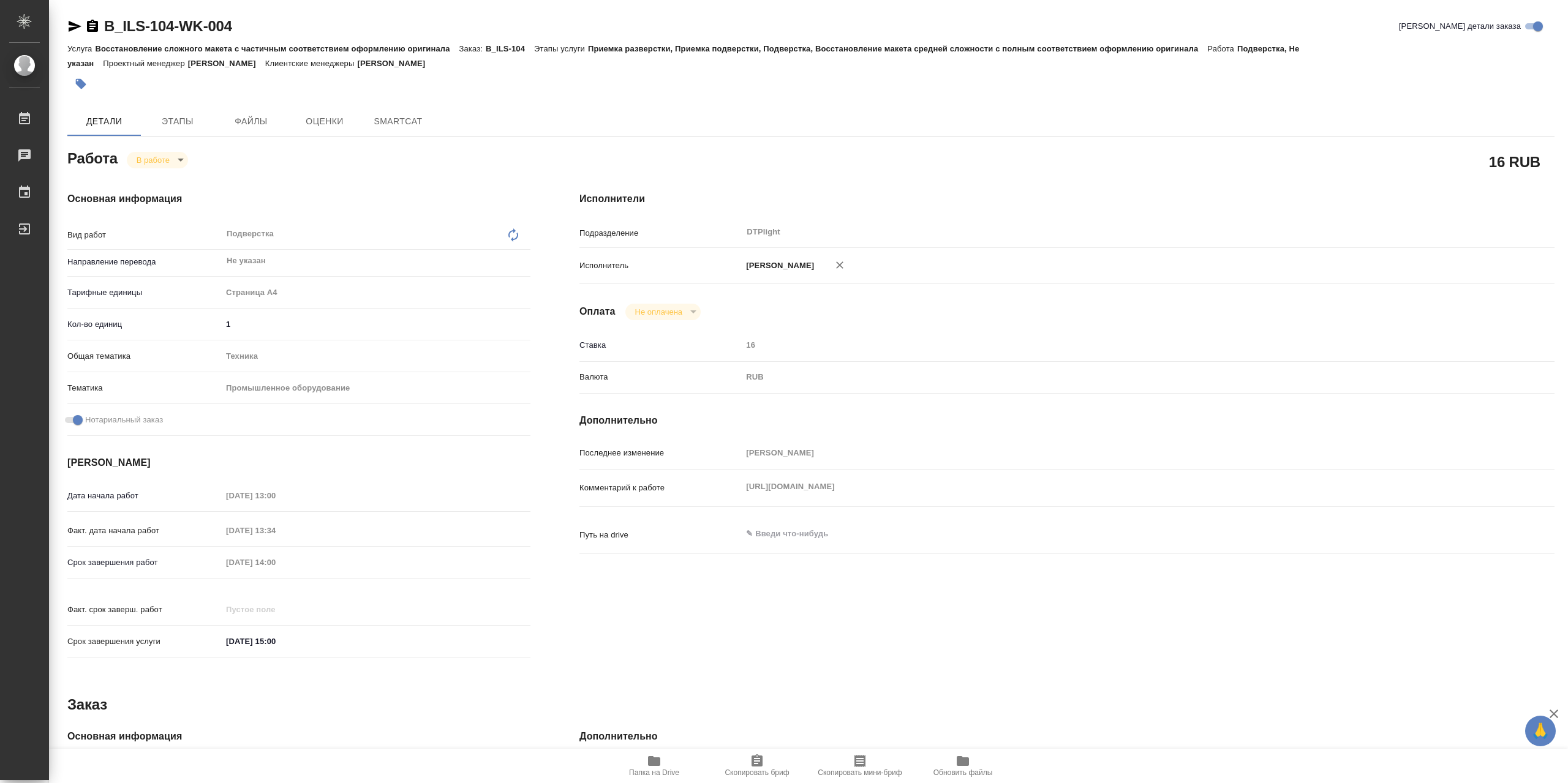
type textarea "x"
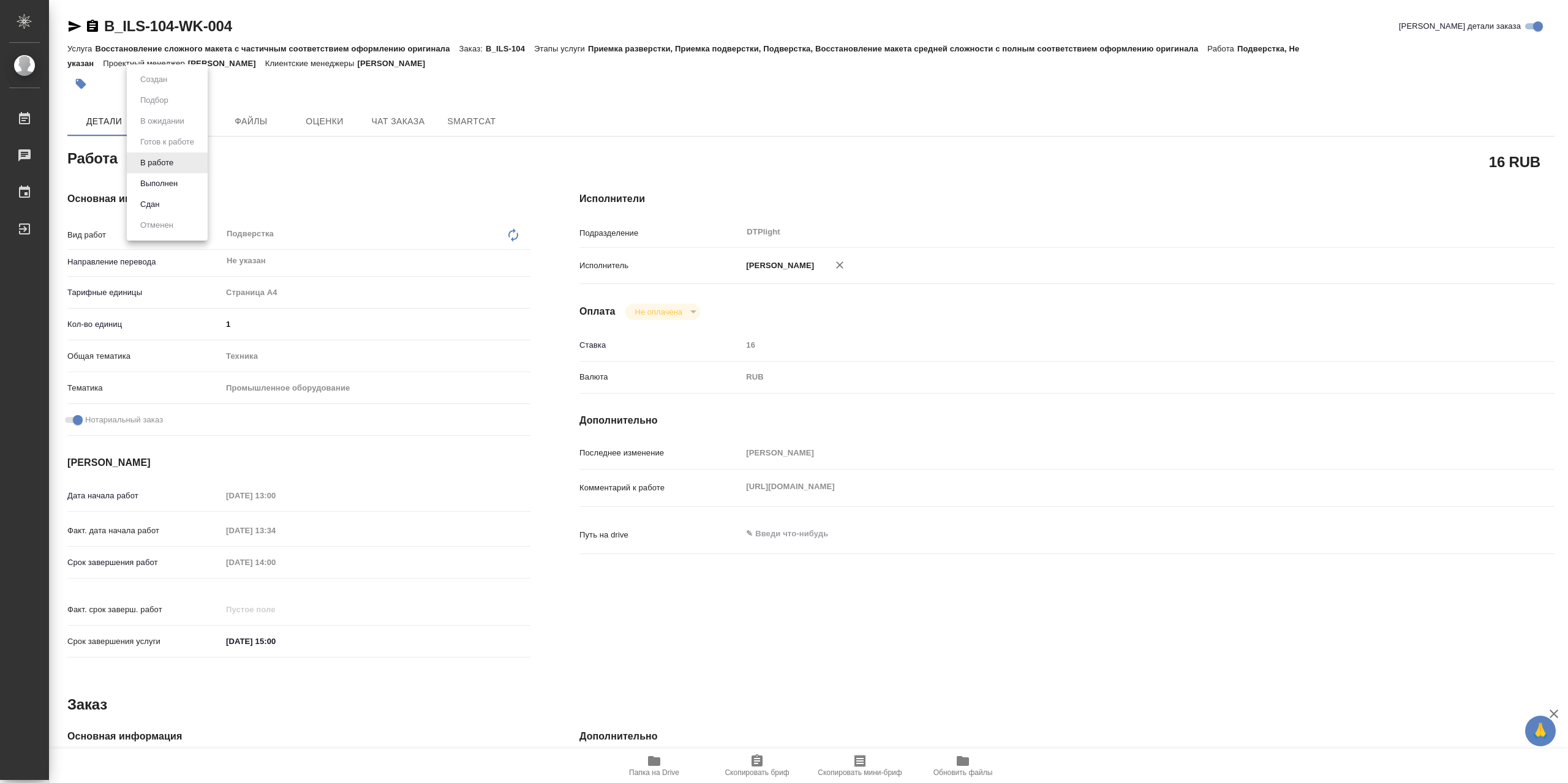
type textarea "x"
click at [185, 184] on li "Выполнен" at bounding box center [167, 184] width 81 height 21
type textarea "x"
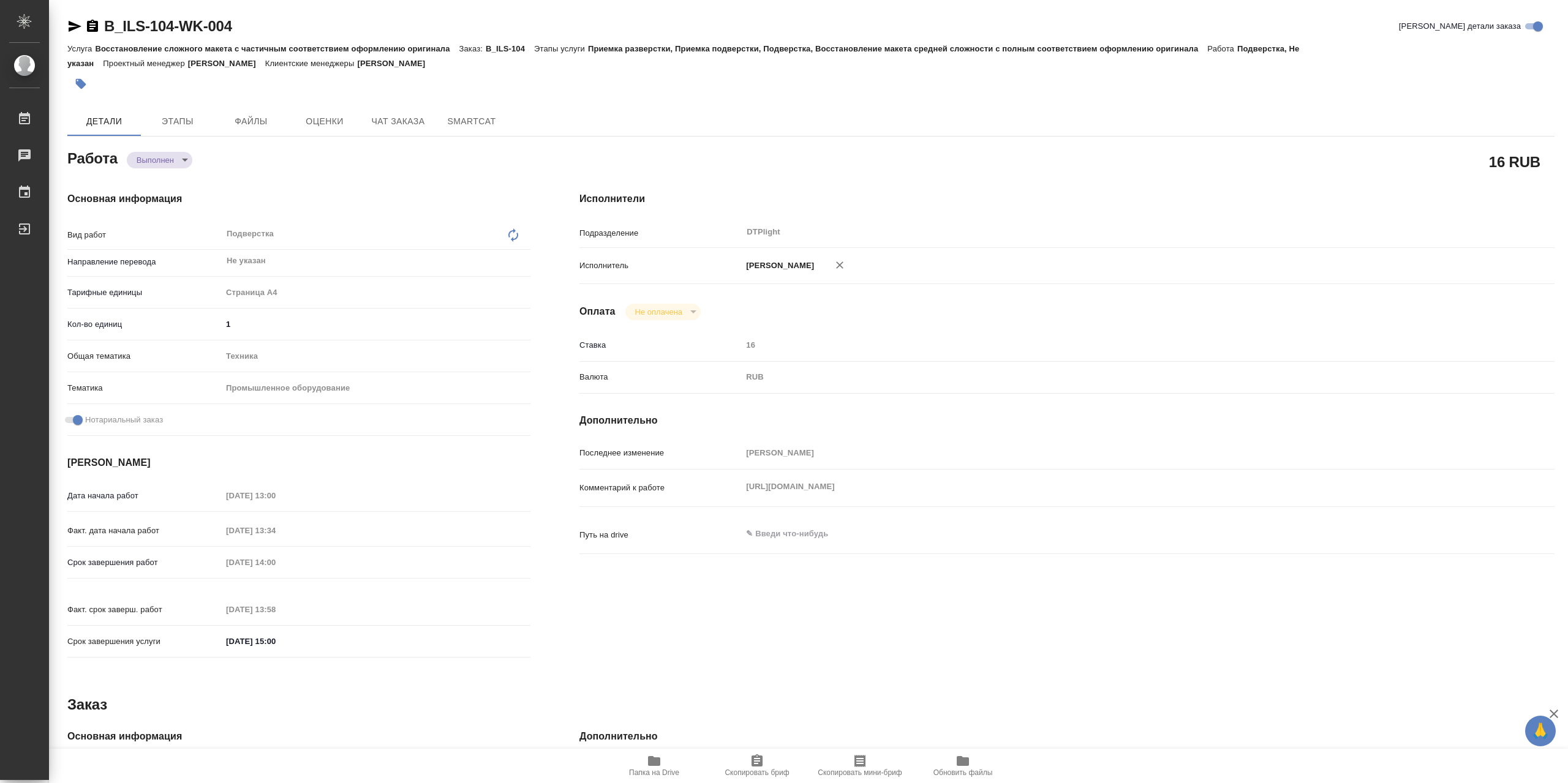
type textarea "x"
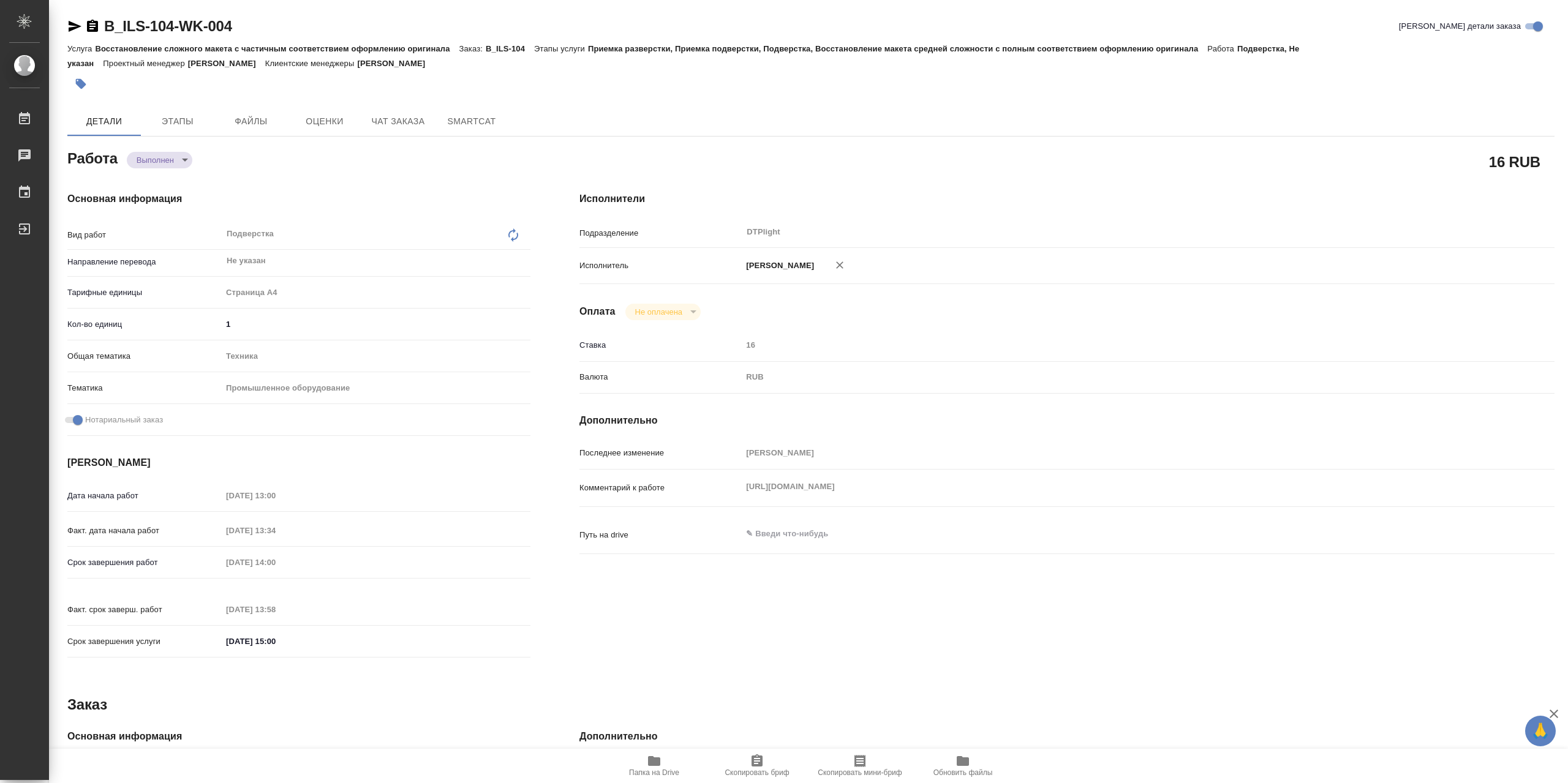
type textarea "x"
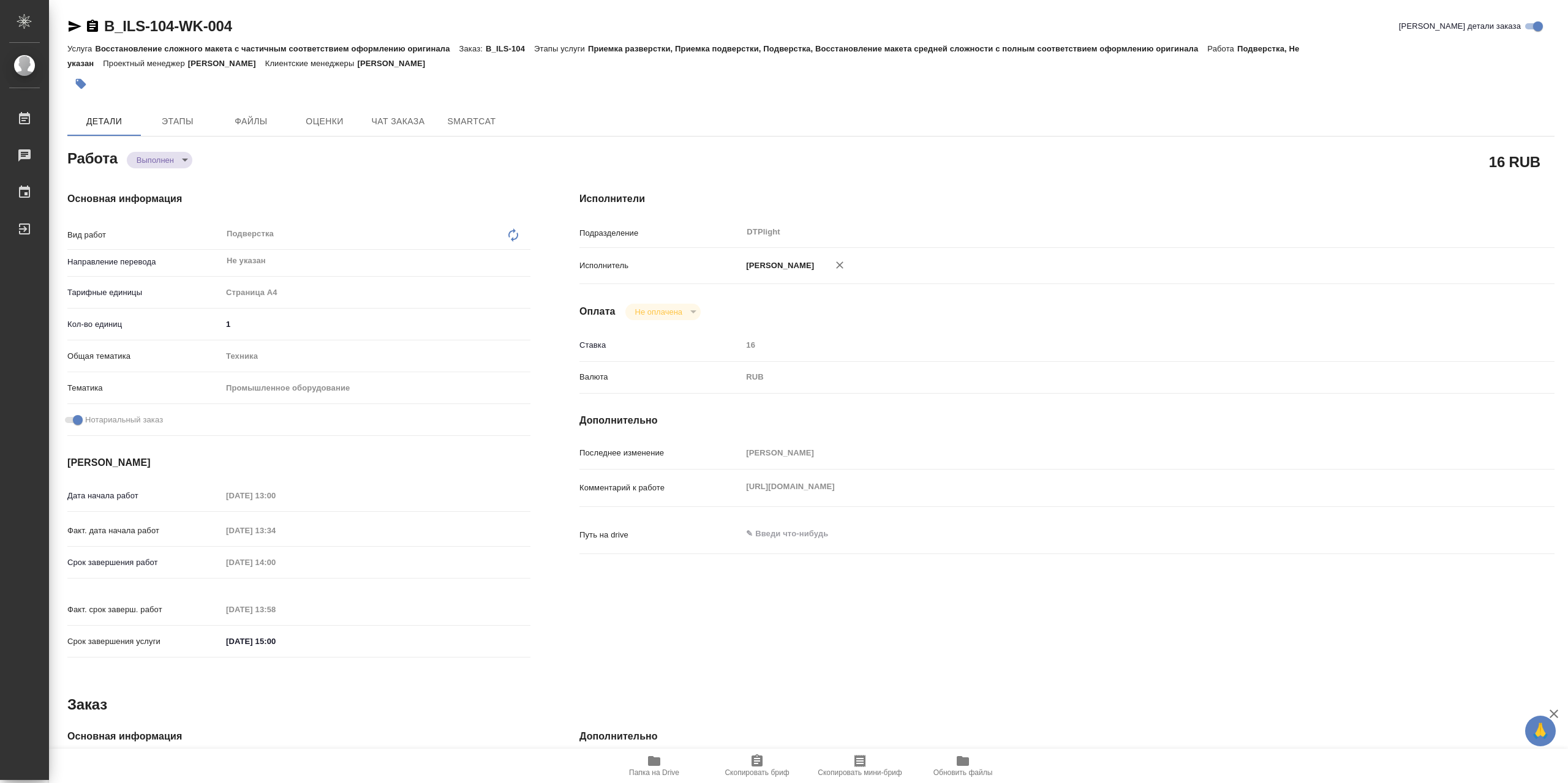
type textarea "x"
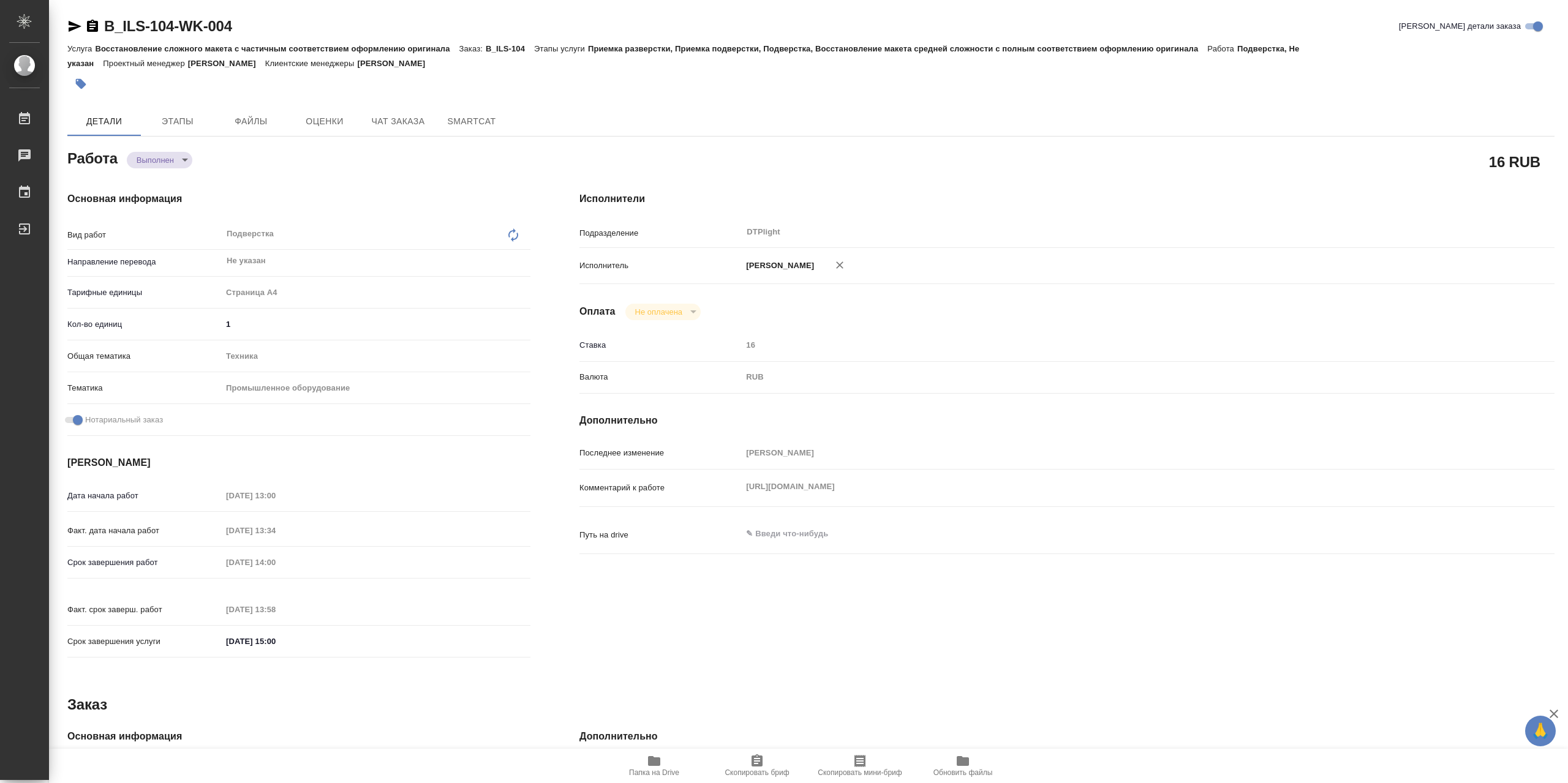
type textarea "x"
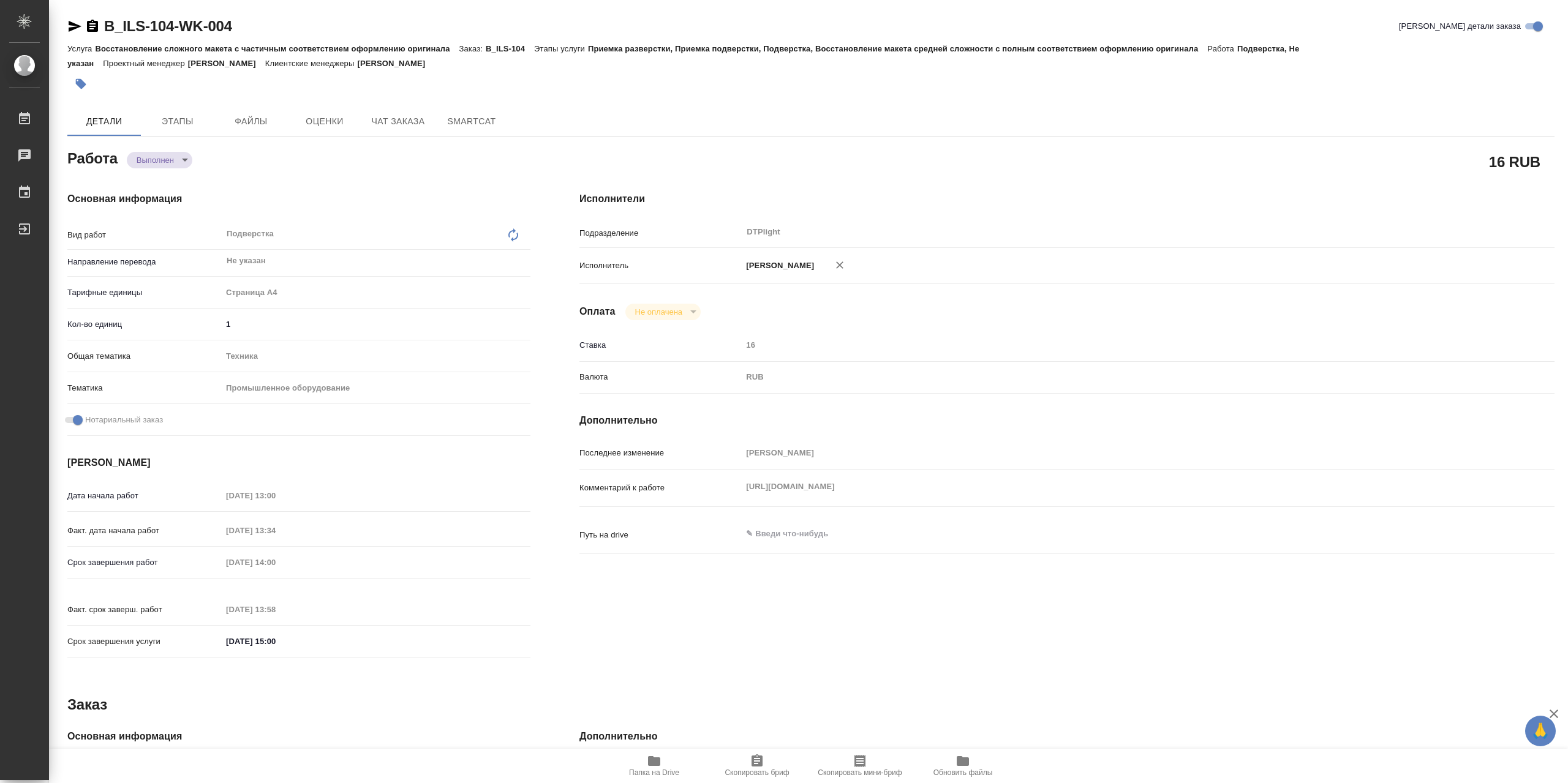
type textarea "x"
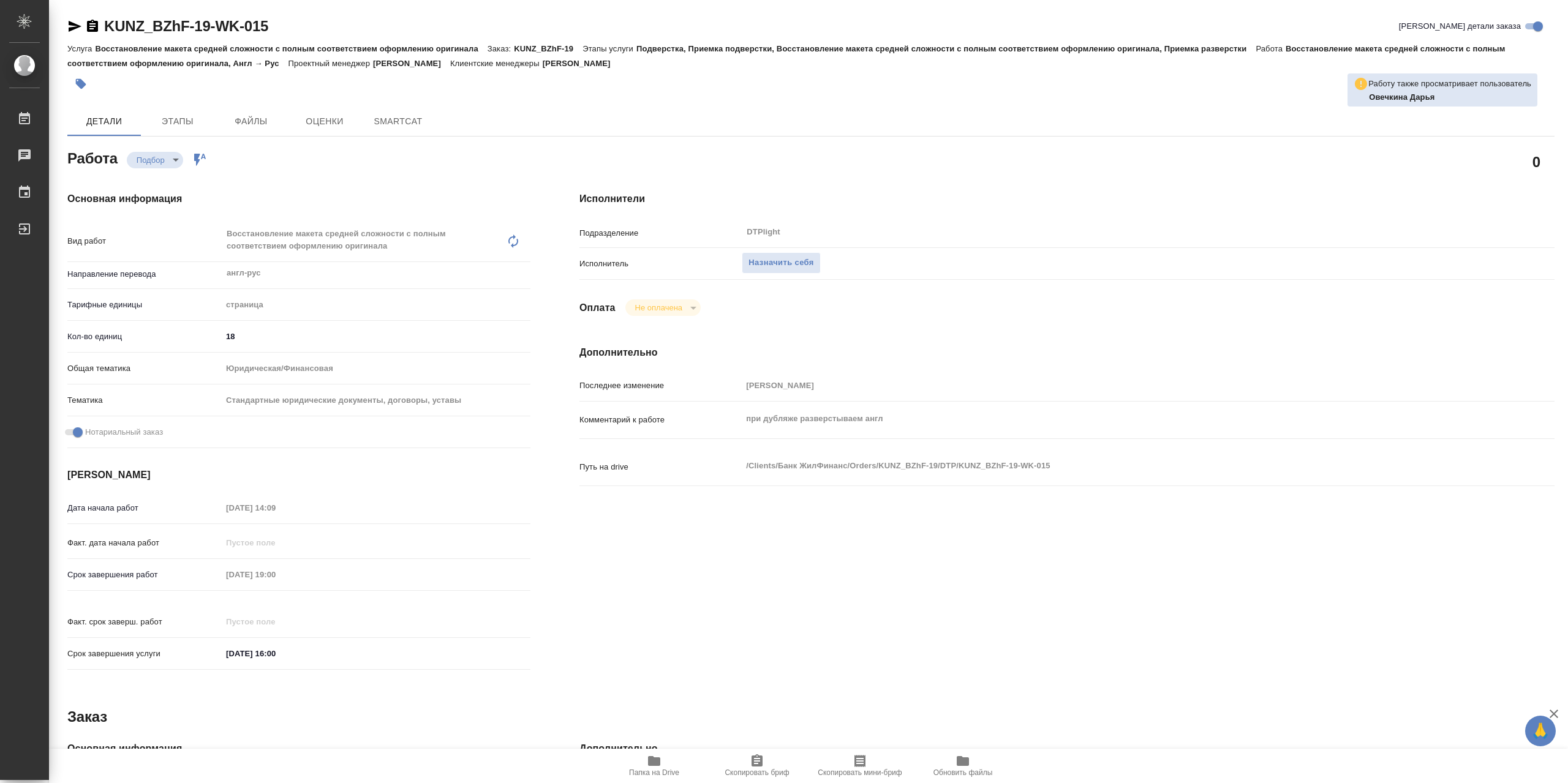
type textarea "x"
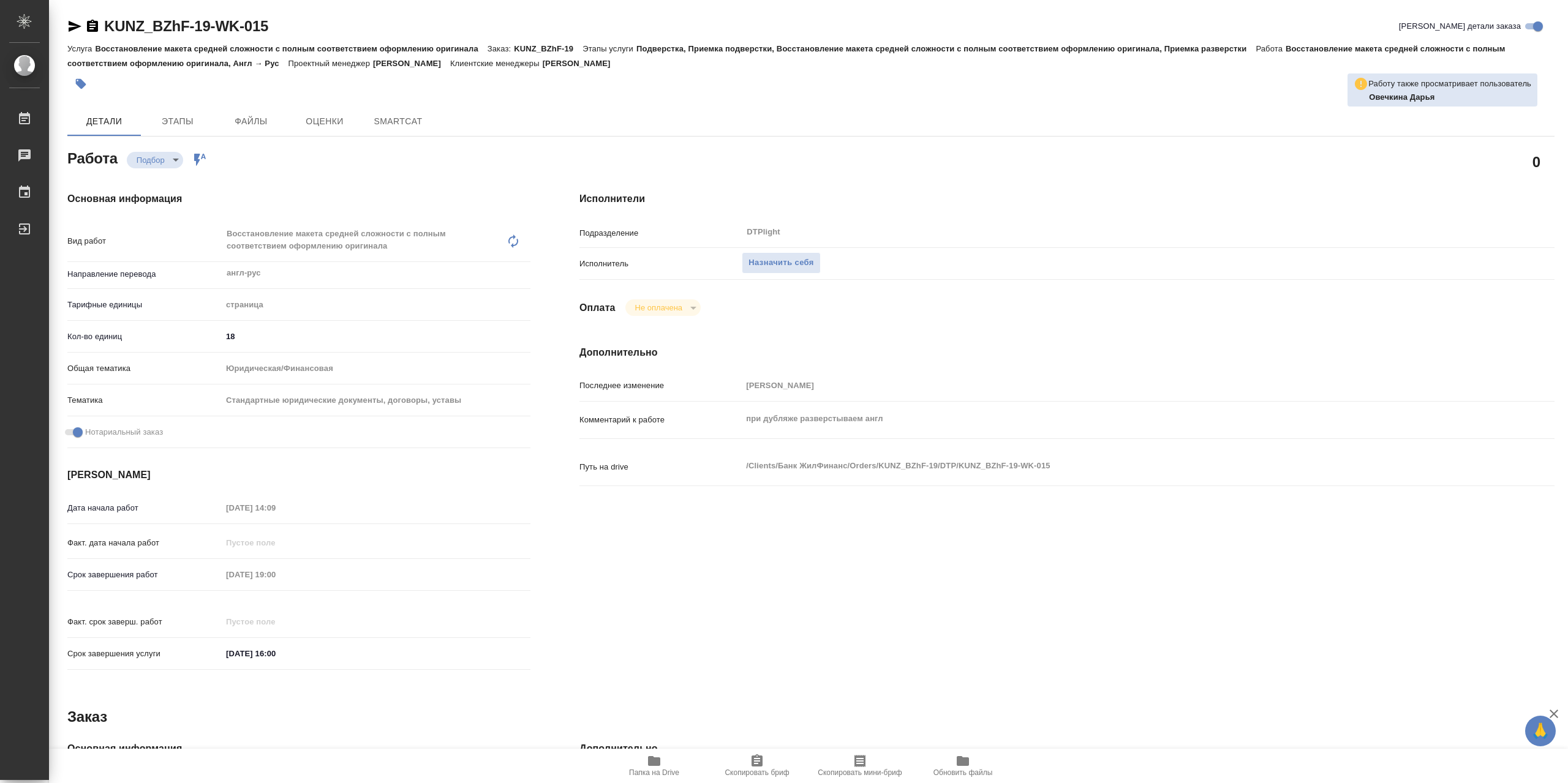
type textarea "x"
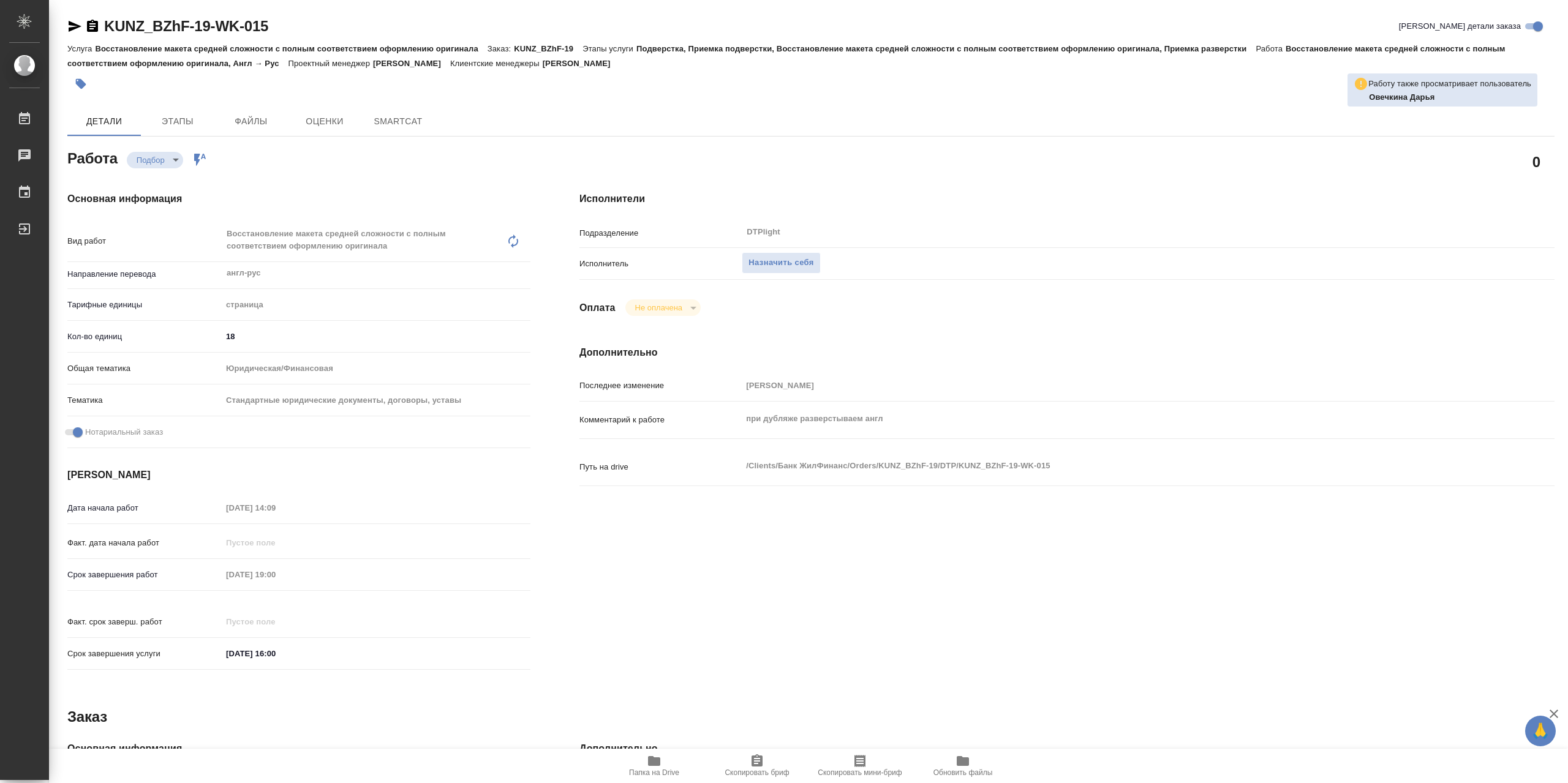
type textarea "x"
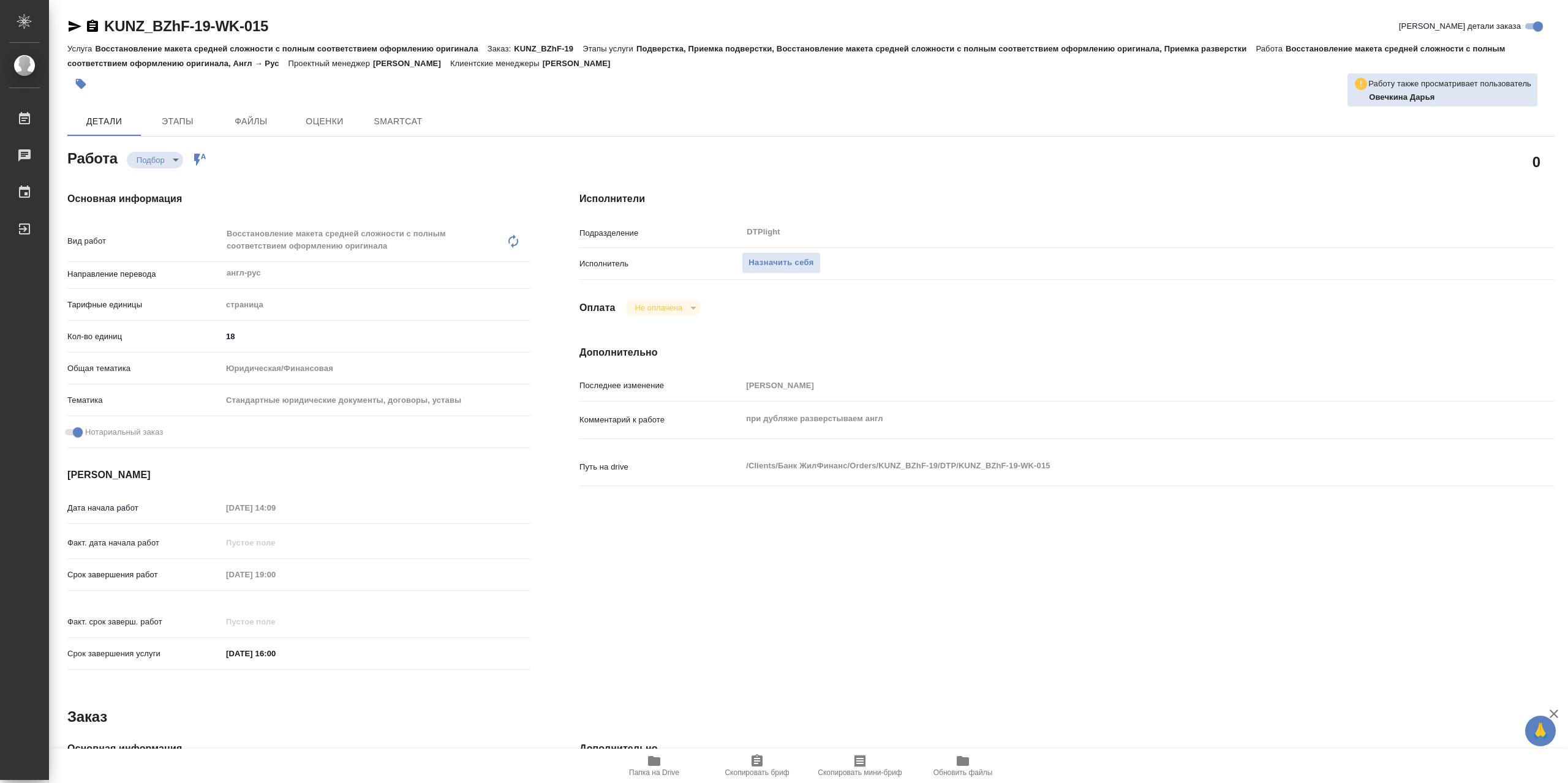
type textarea "x"
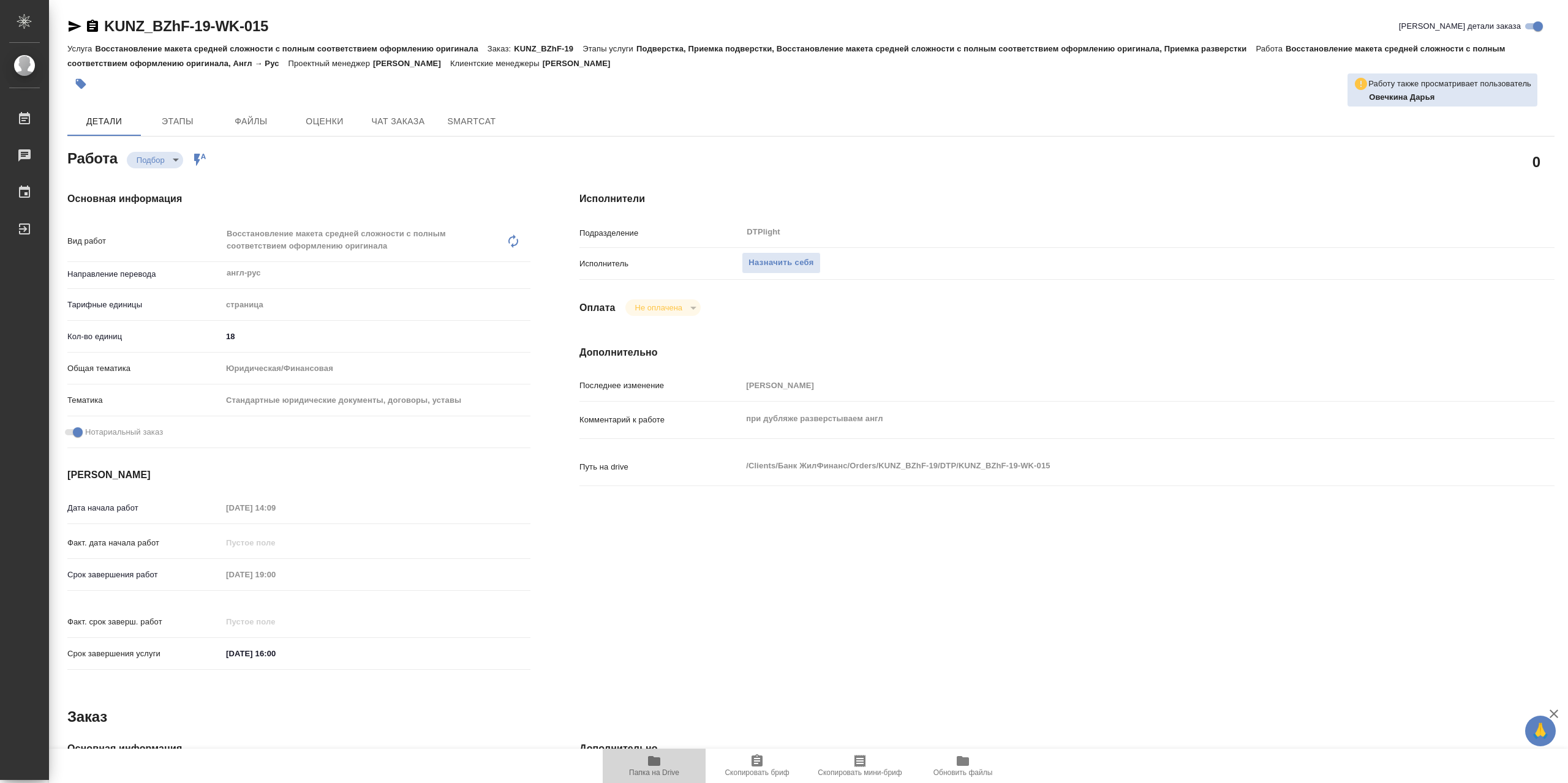
click at [645, 762] on span "Папка на Drive" at bounding box center [653, 765] width 88 height 23
type textarea "x"
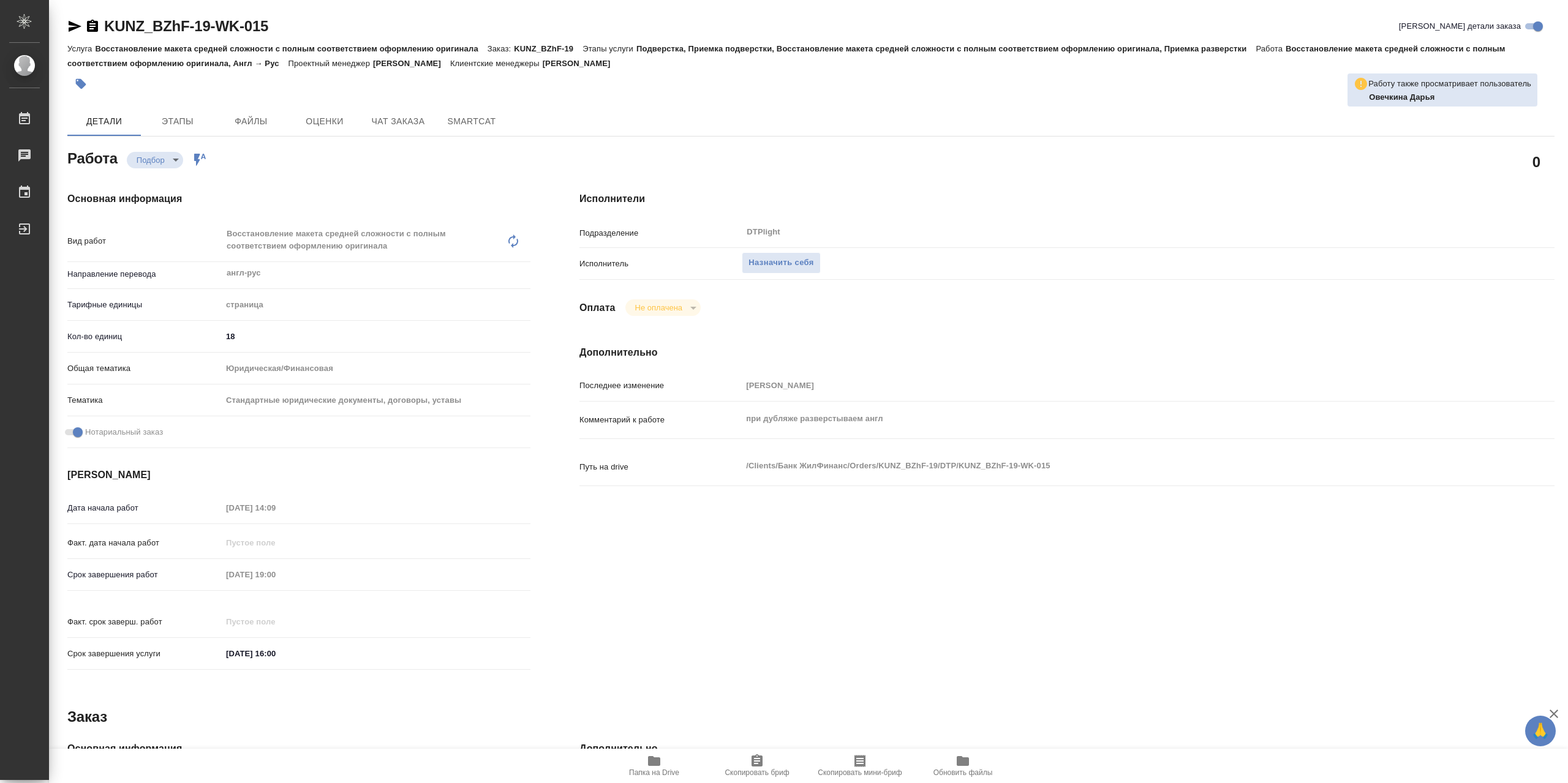
type textarea "x"
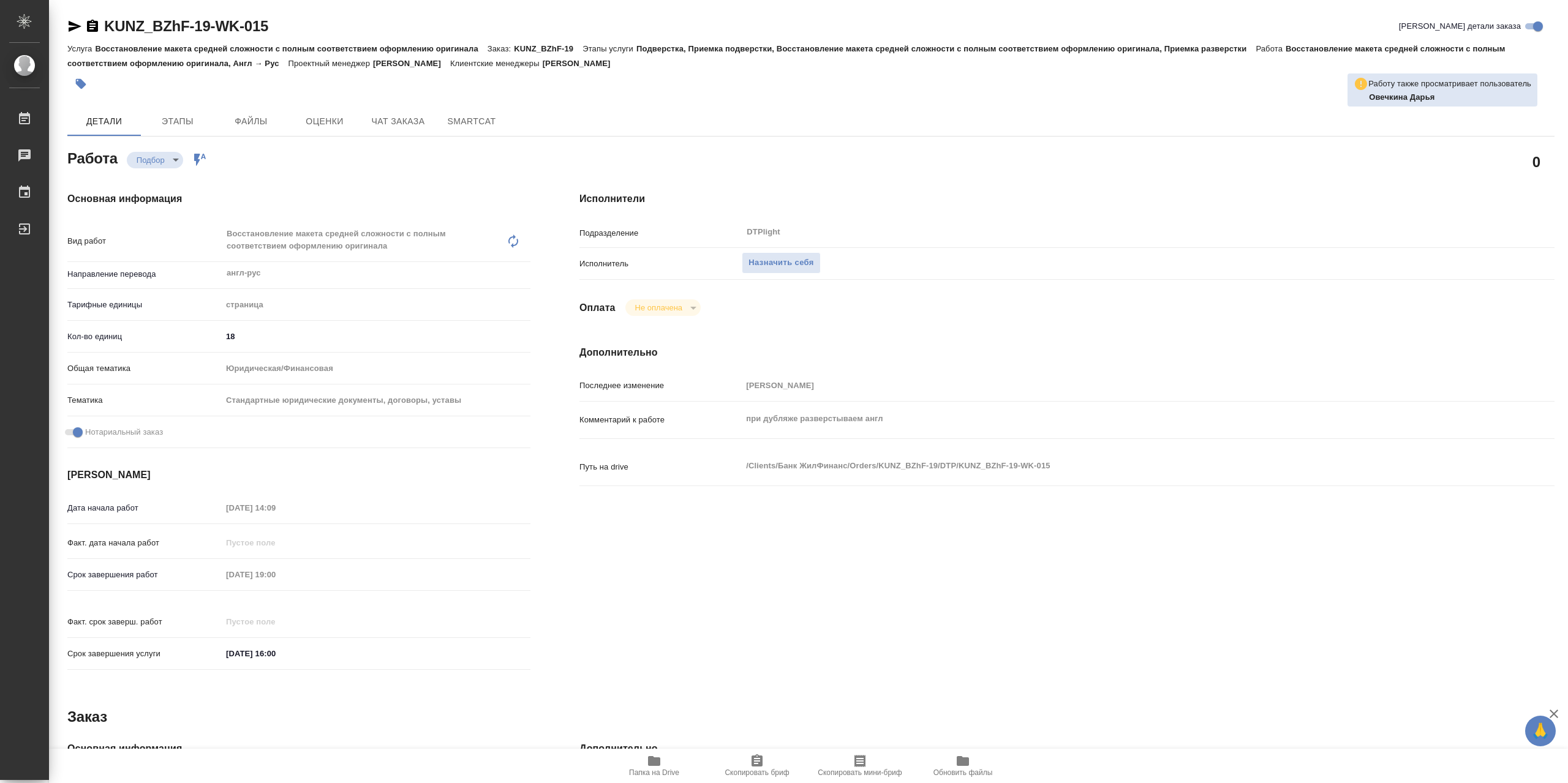
type textarea "x"
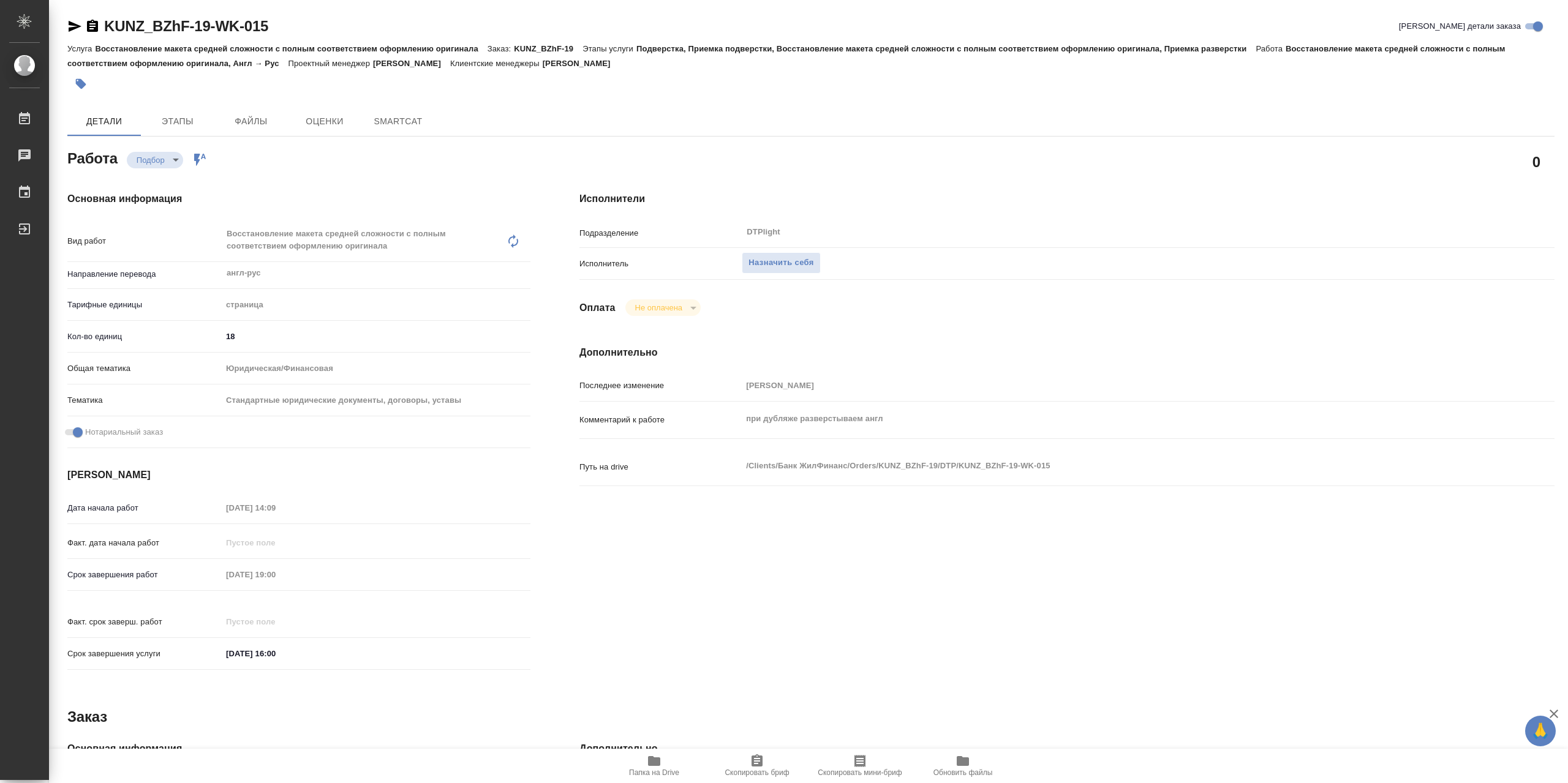
type textarea "x"
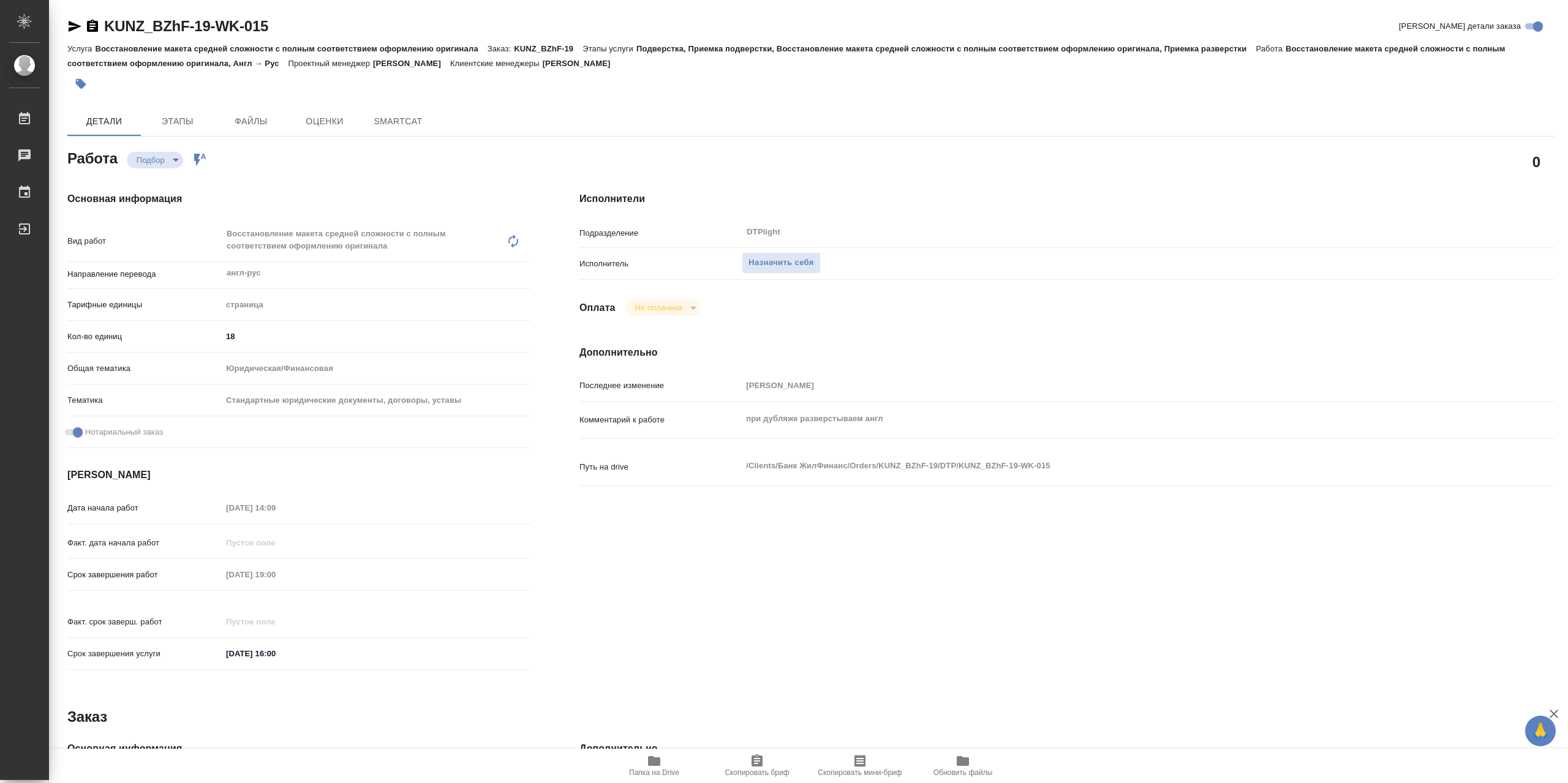
type textarea "x"
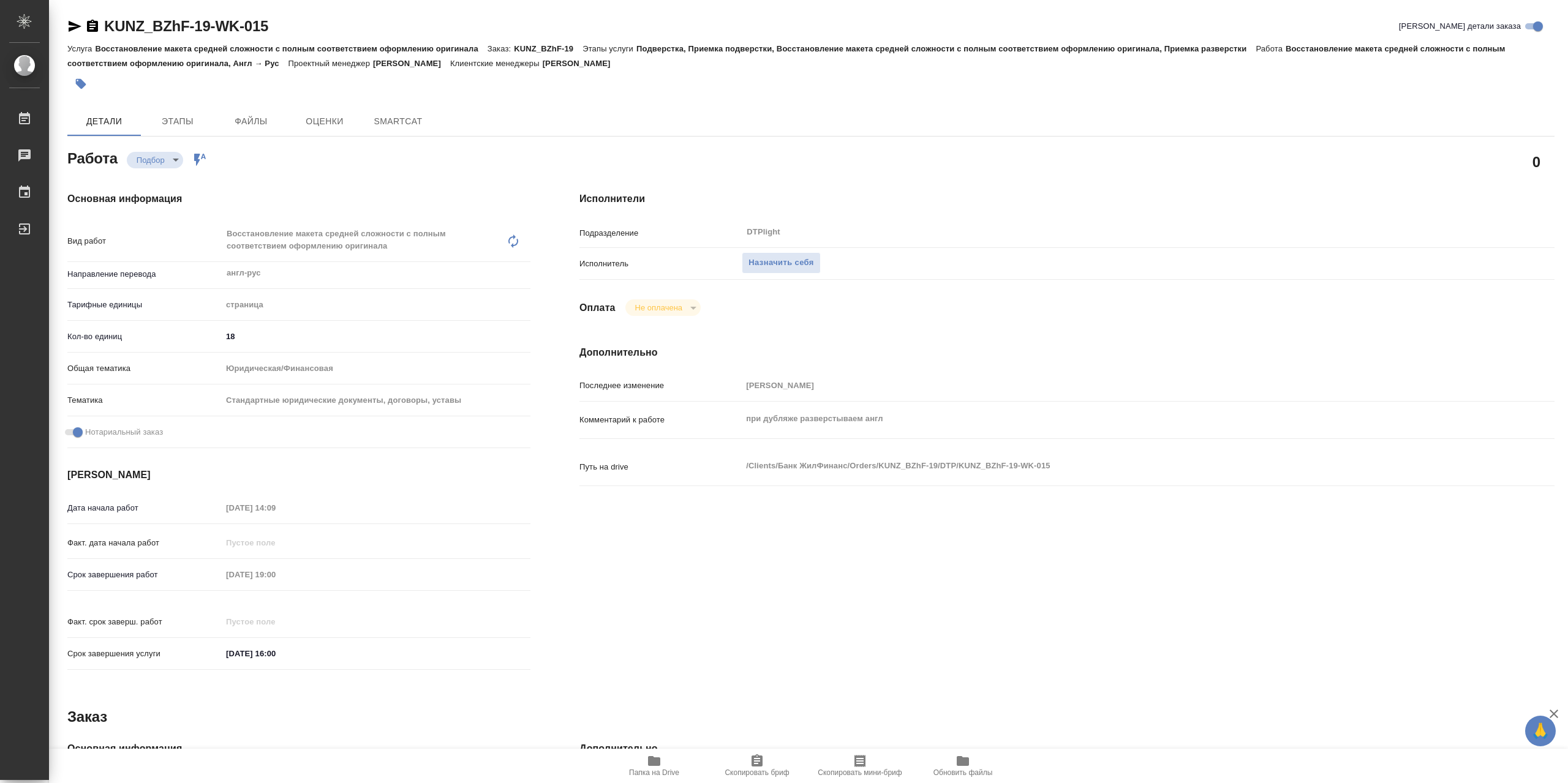
type textarea "x"
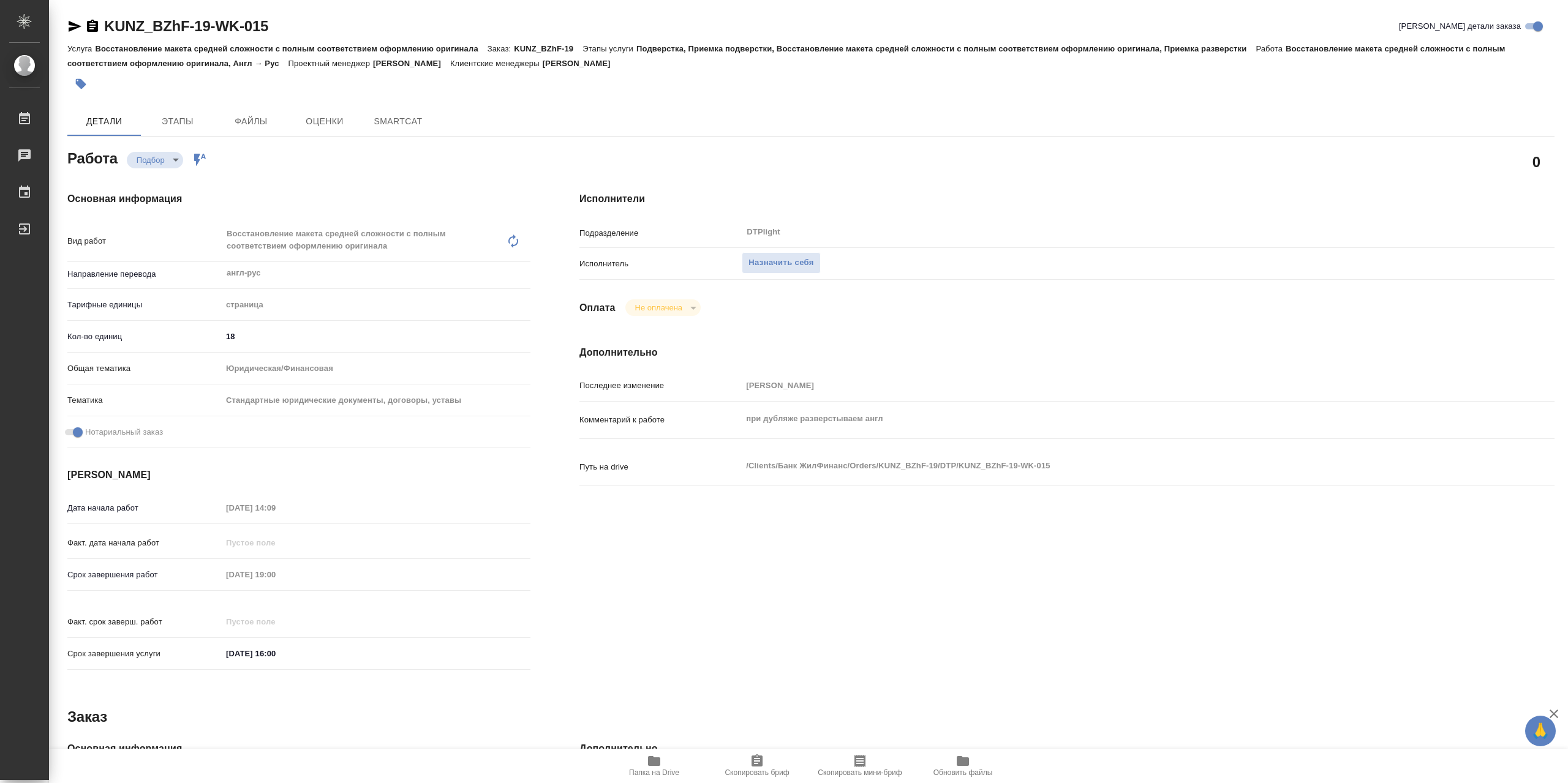
type textarea "x"
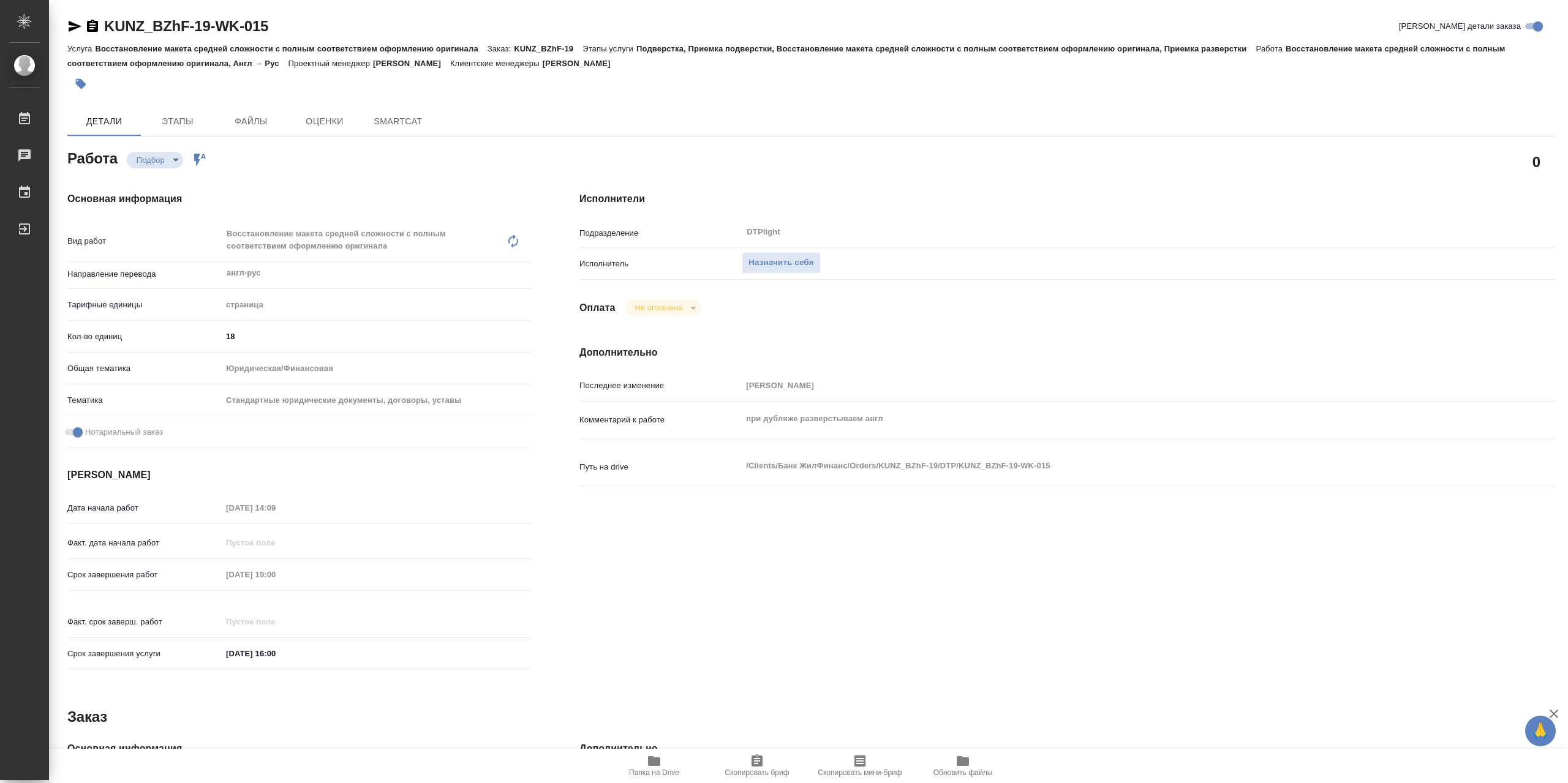
type textarea "x"
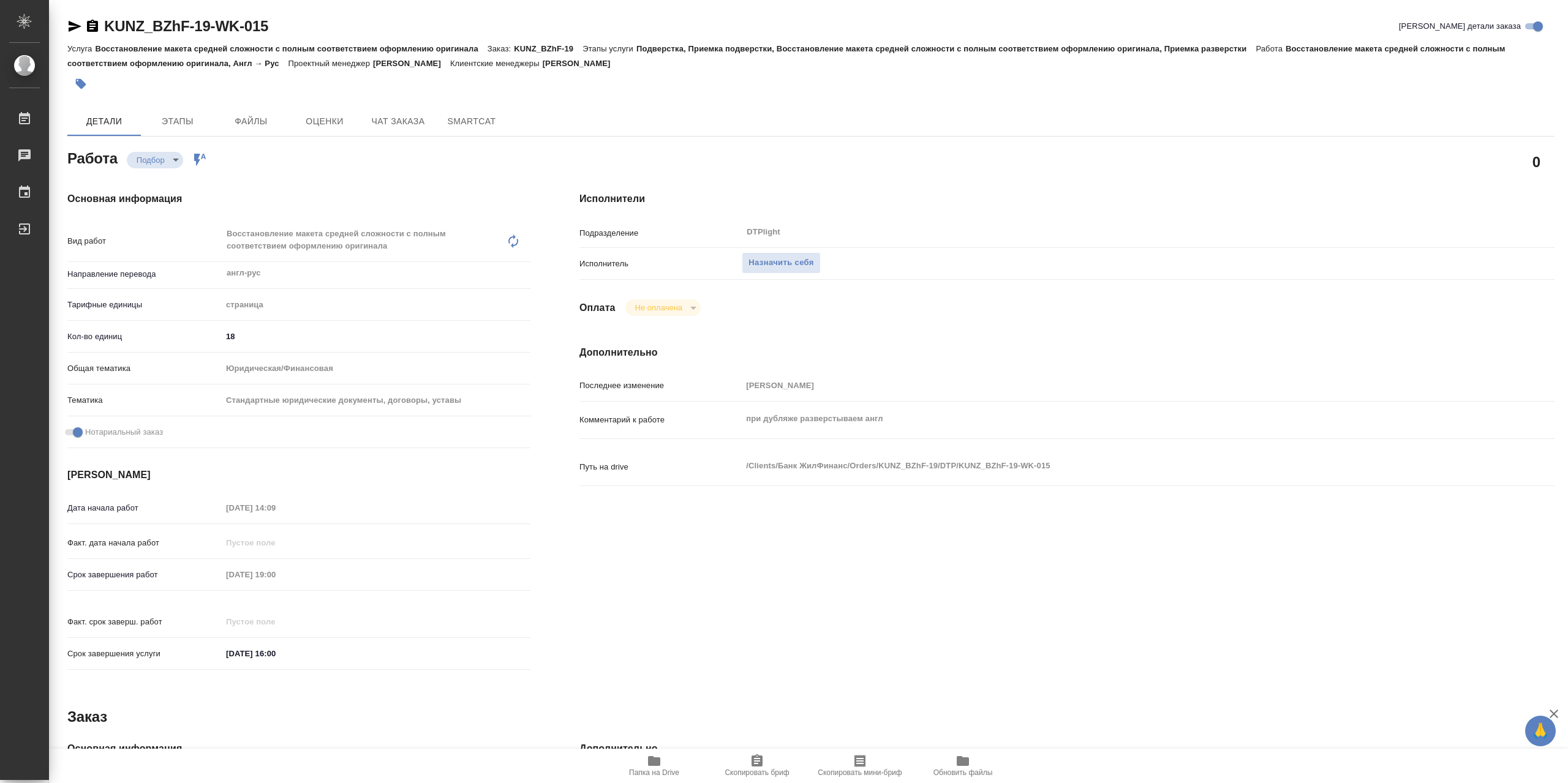
type textarea "x"
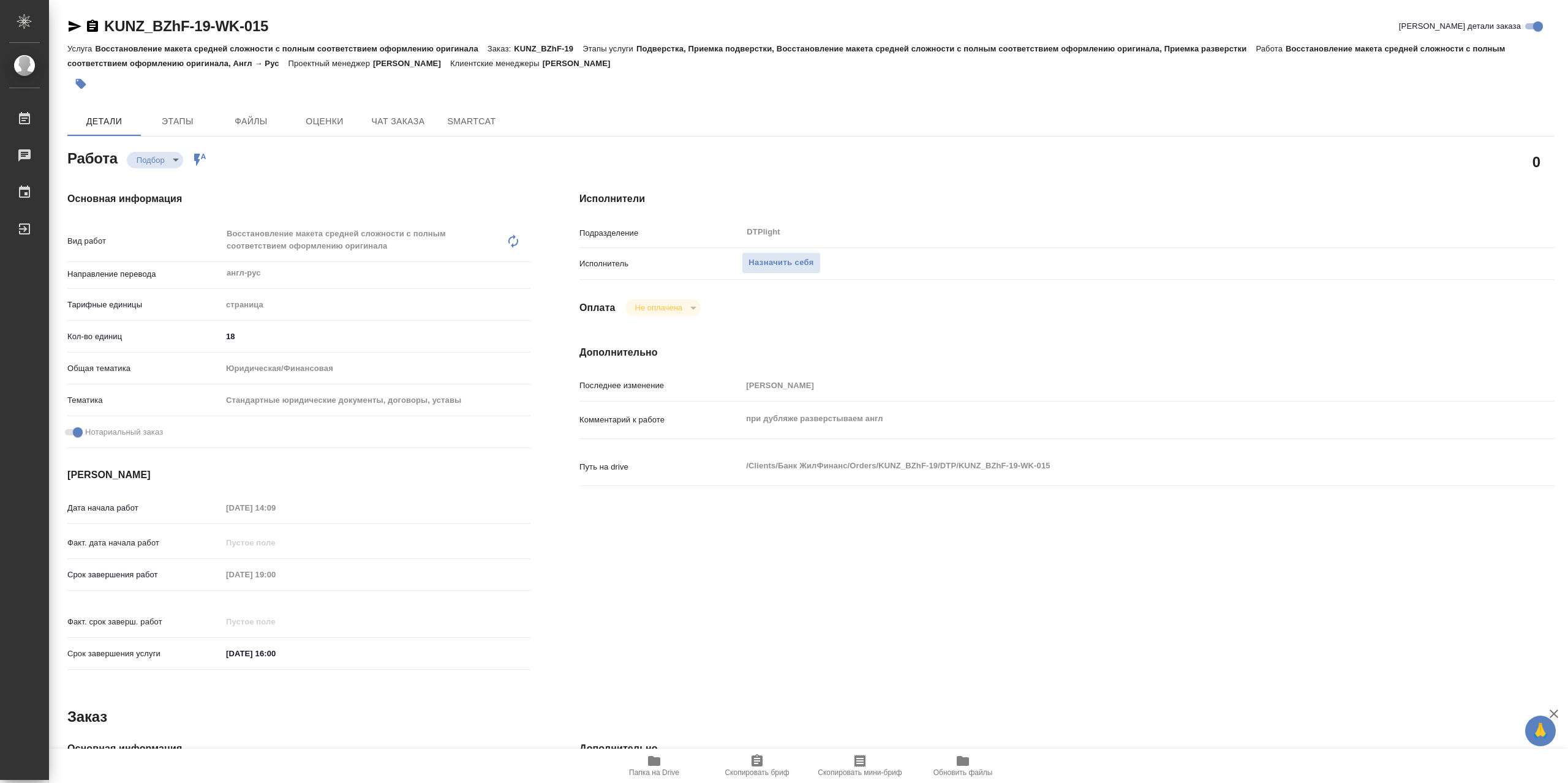
type textarea "x"
click at [814, 270] on span "Назначить себя" at bounding box center [781, 263] width 65 height 14
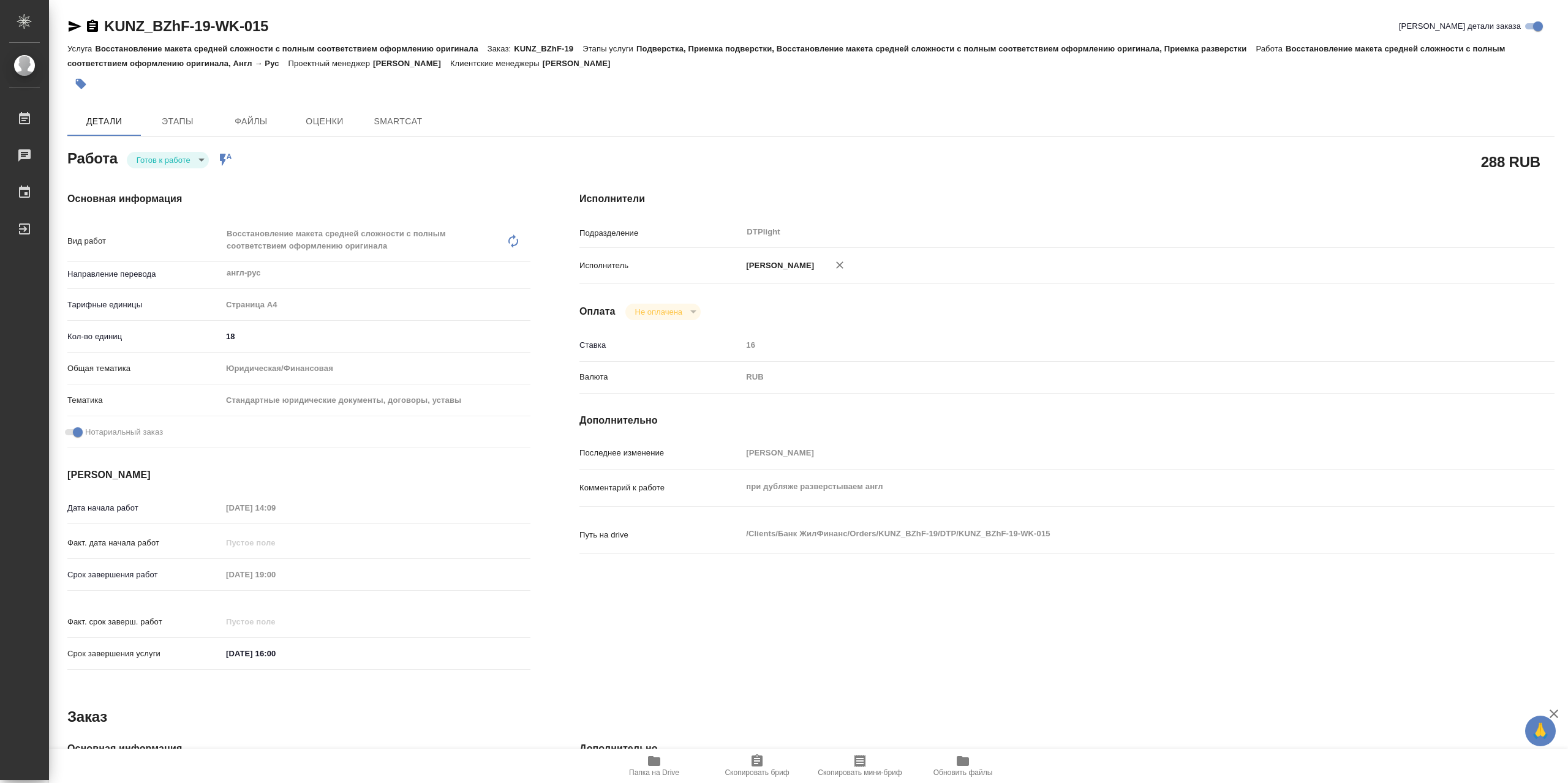
type textarea "x"
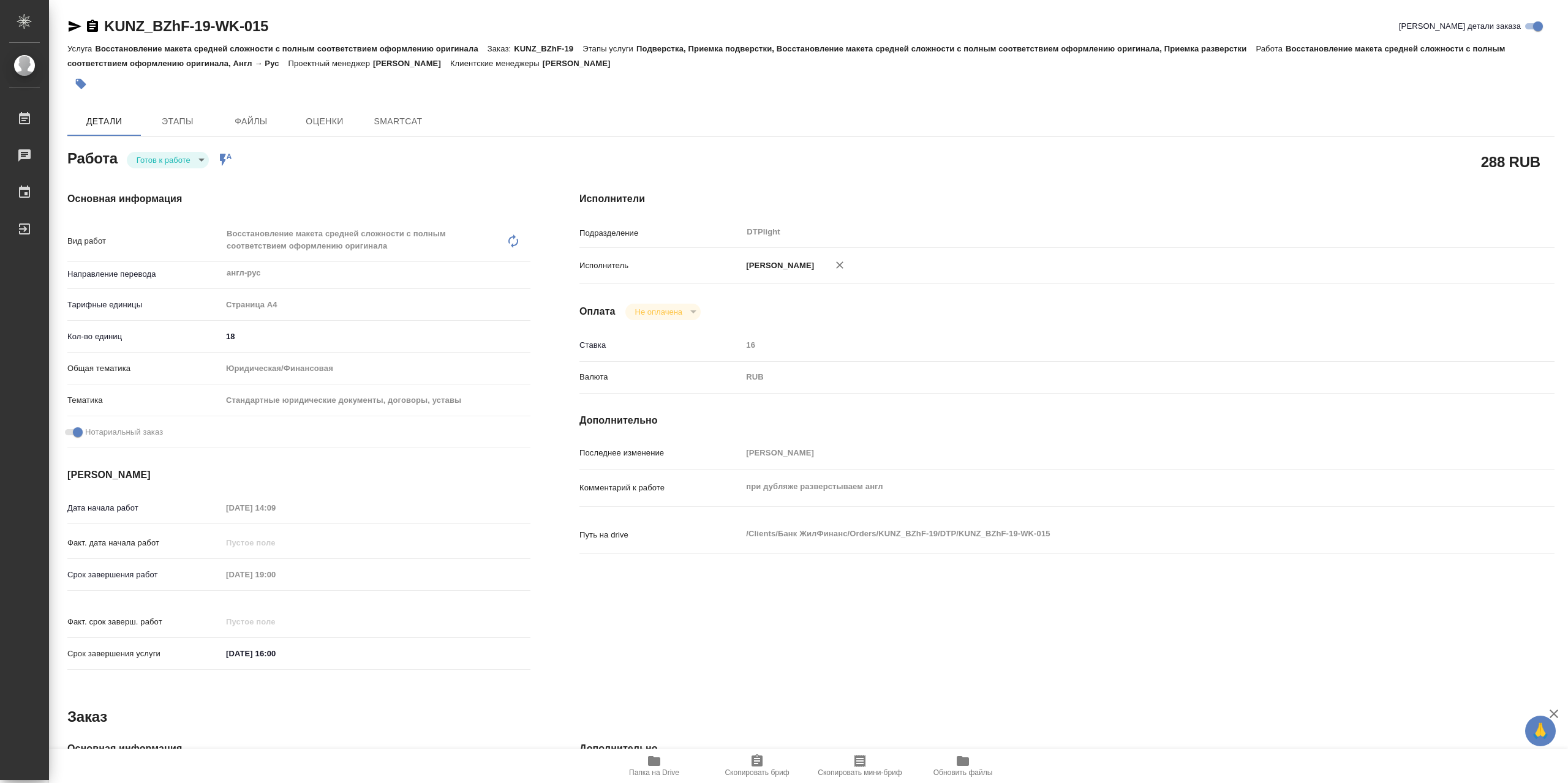
type textarea "x"
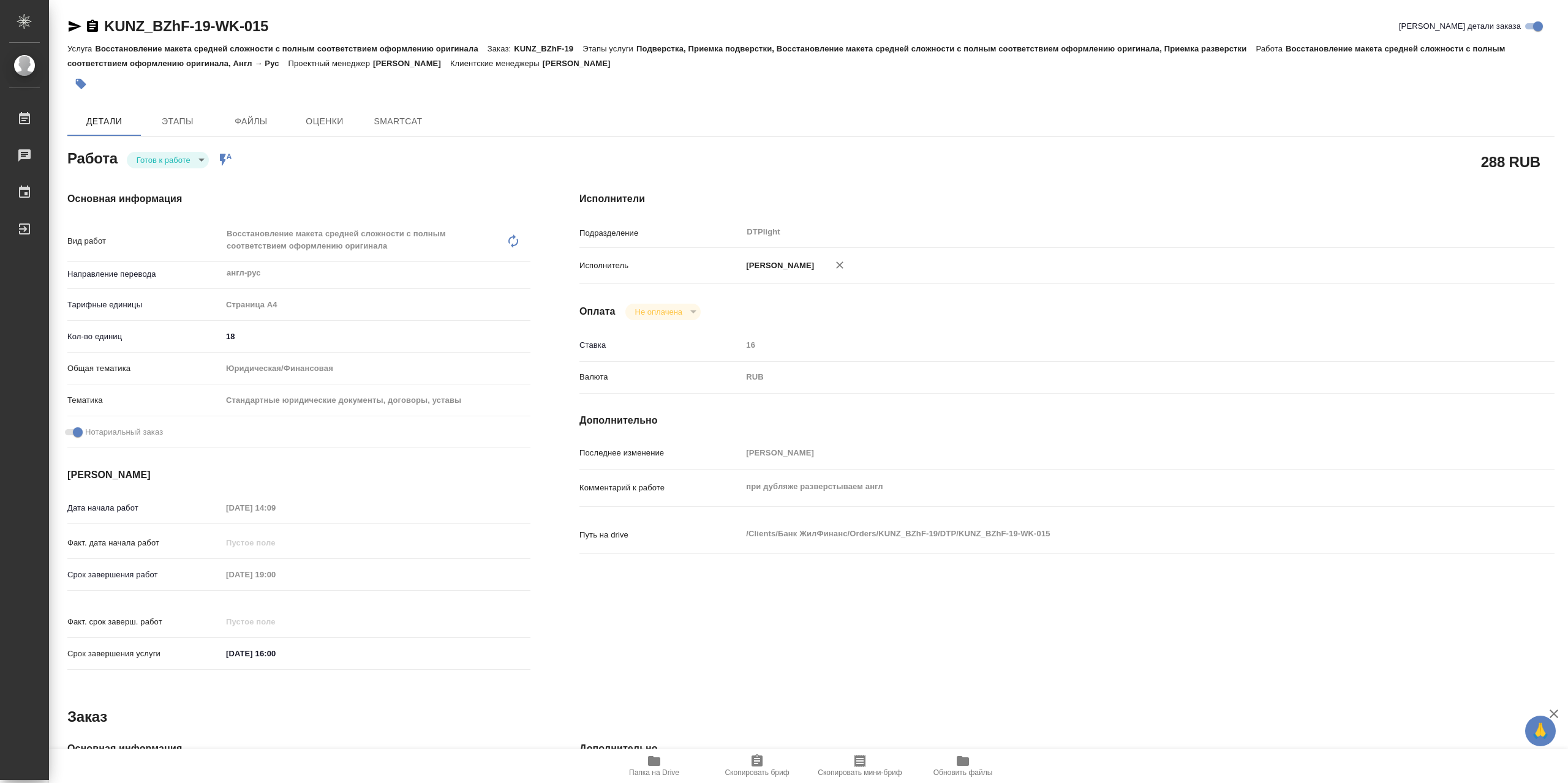
type textarea "x"
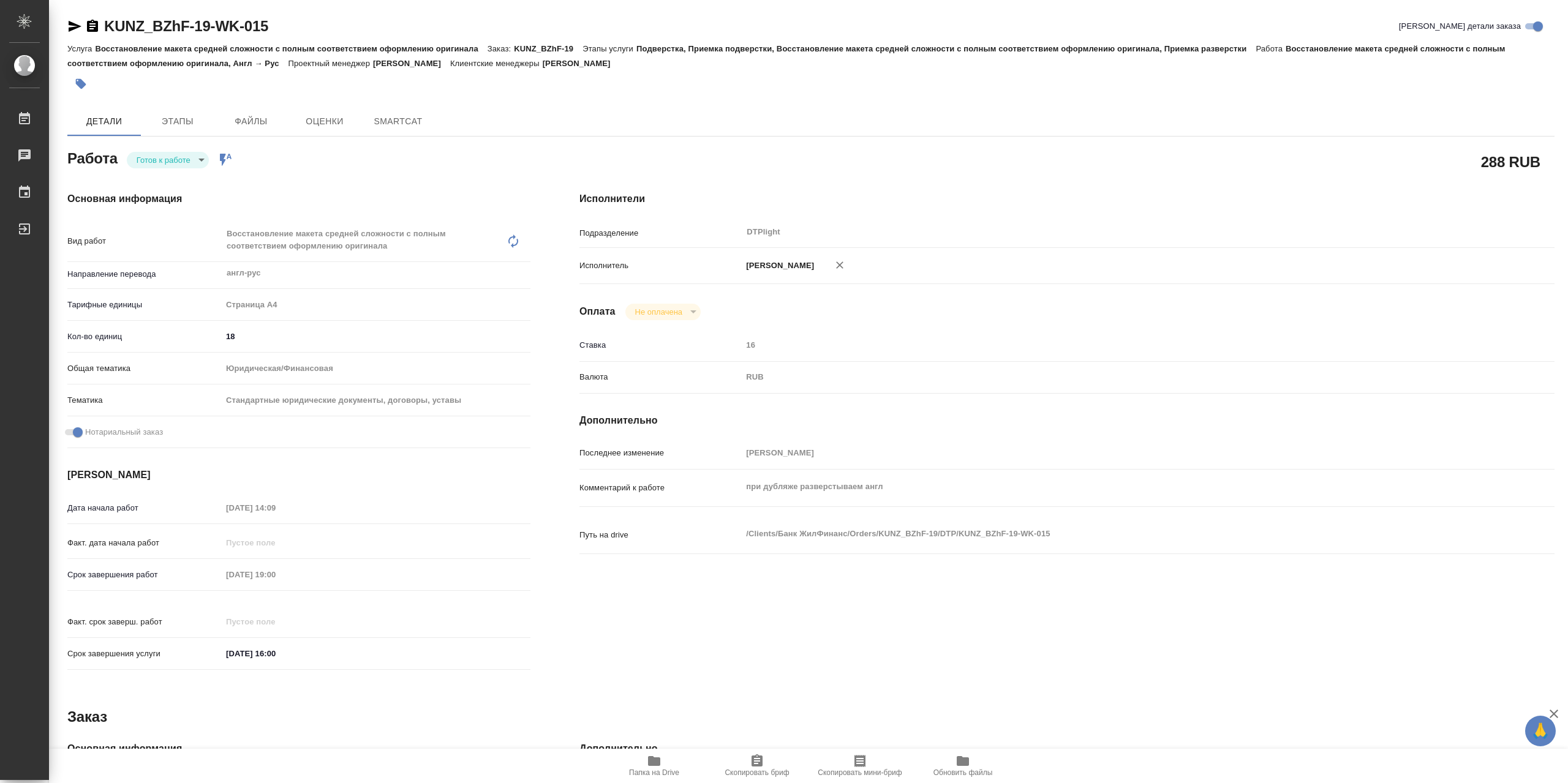
type textarea "x"
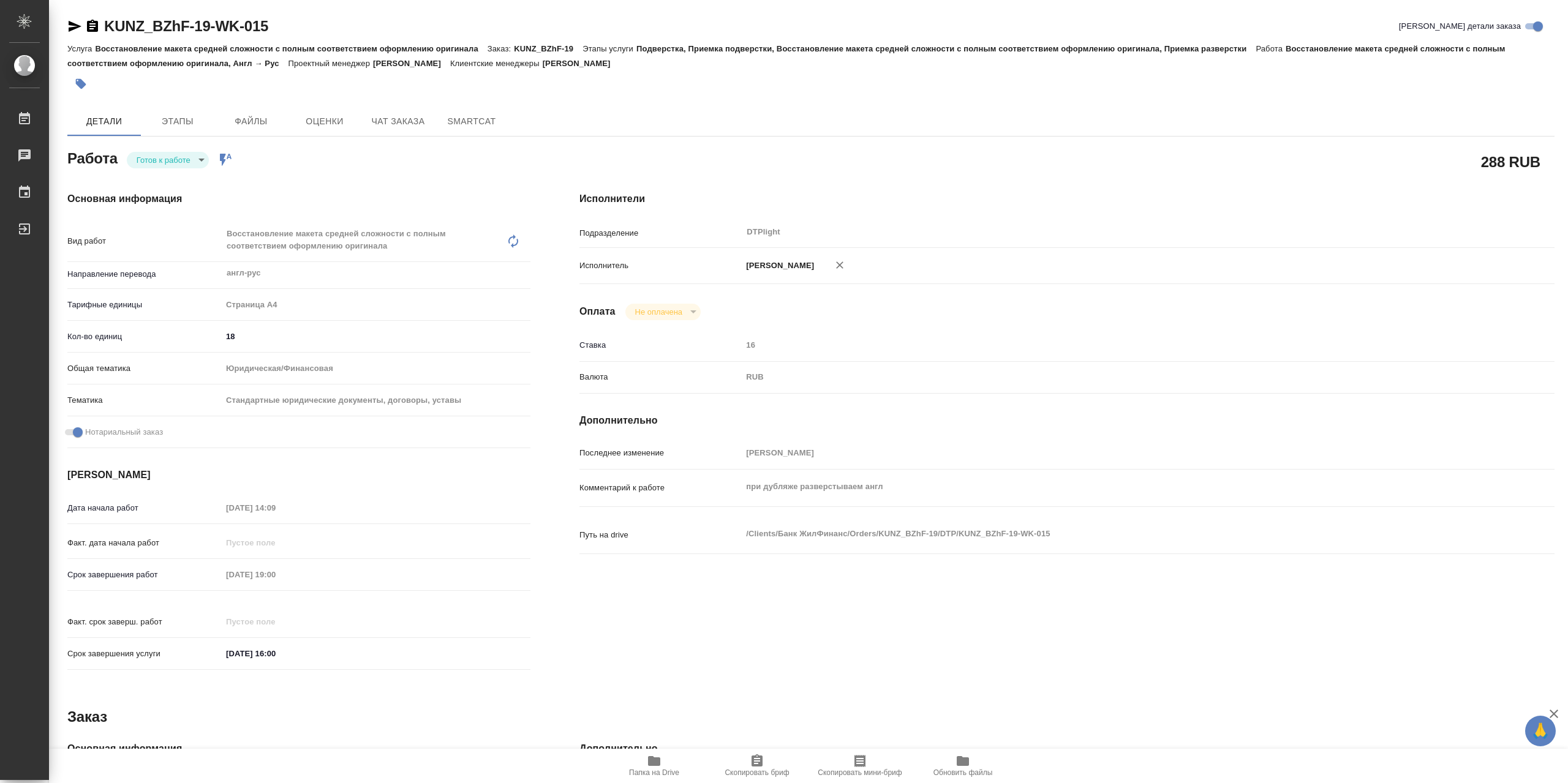
click at [196, 164] on body "🙏 .cls-1 fill:#fff; AWATERA Сархатов [PERSON_NAME] Работы Чаты График Выйти KUN…" at bounding box center [784, 392] width 1568 height 783
click at [198, 164] on li "В работе" at bounding box center [168, 164] width 82 height 21
type textarea "x"
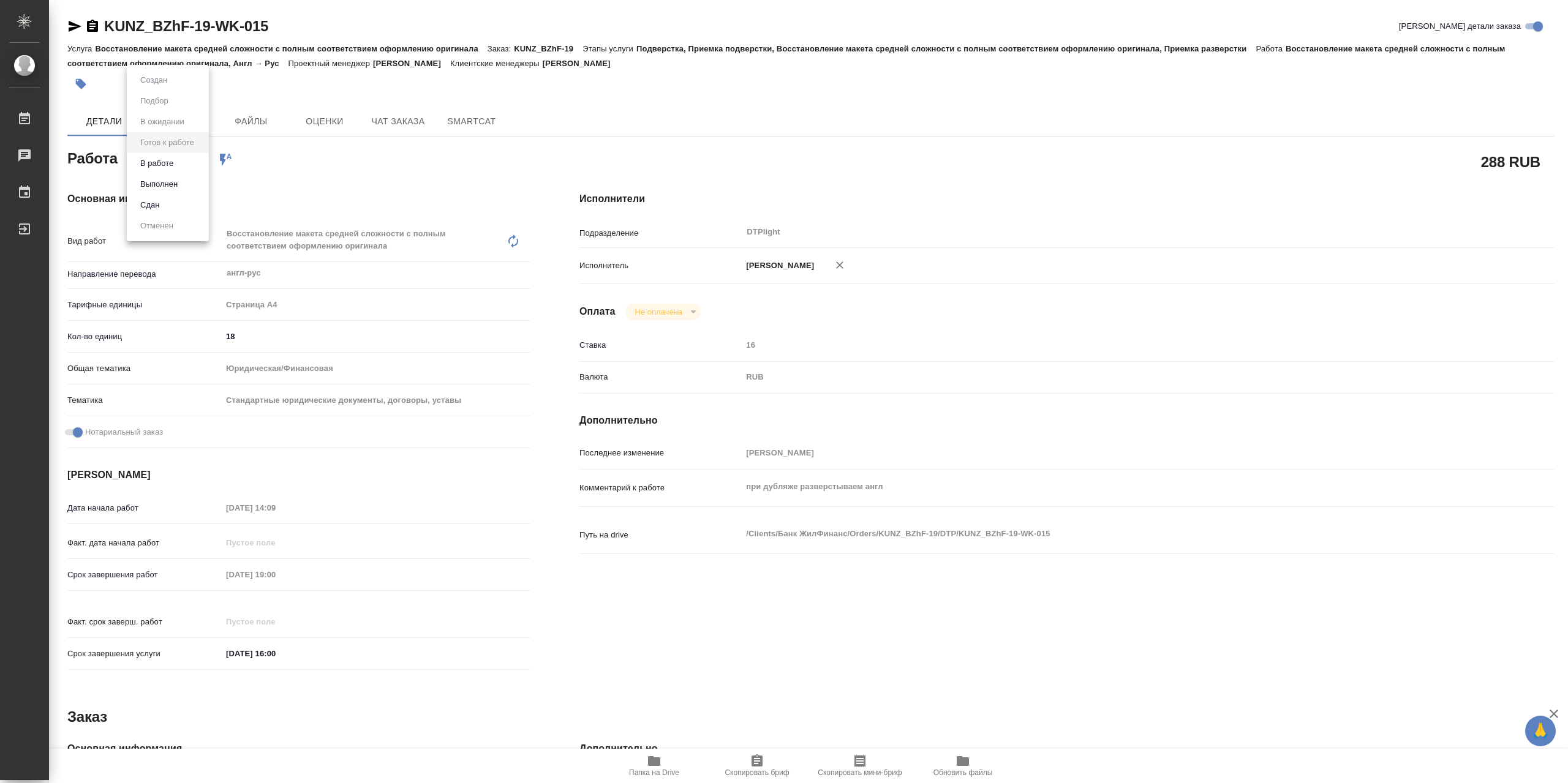
type textarea "x"
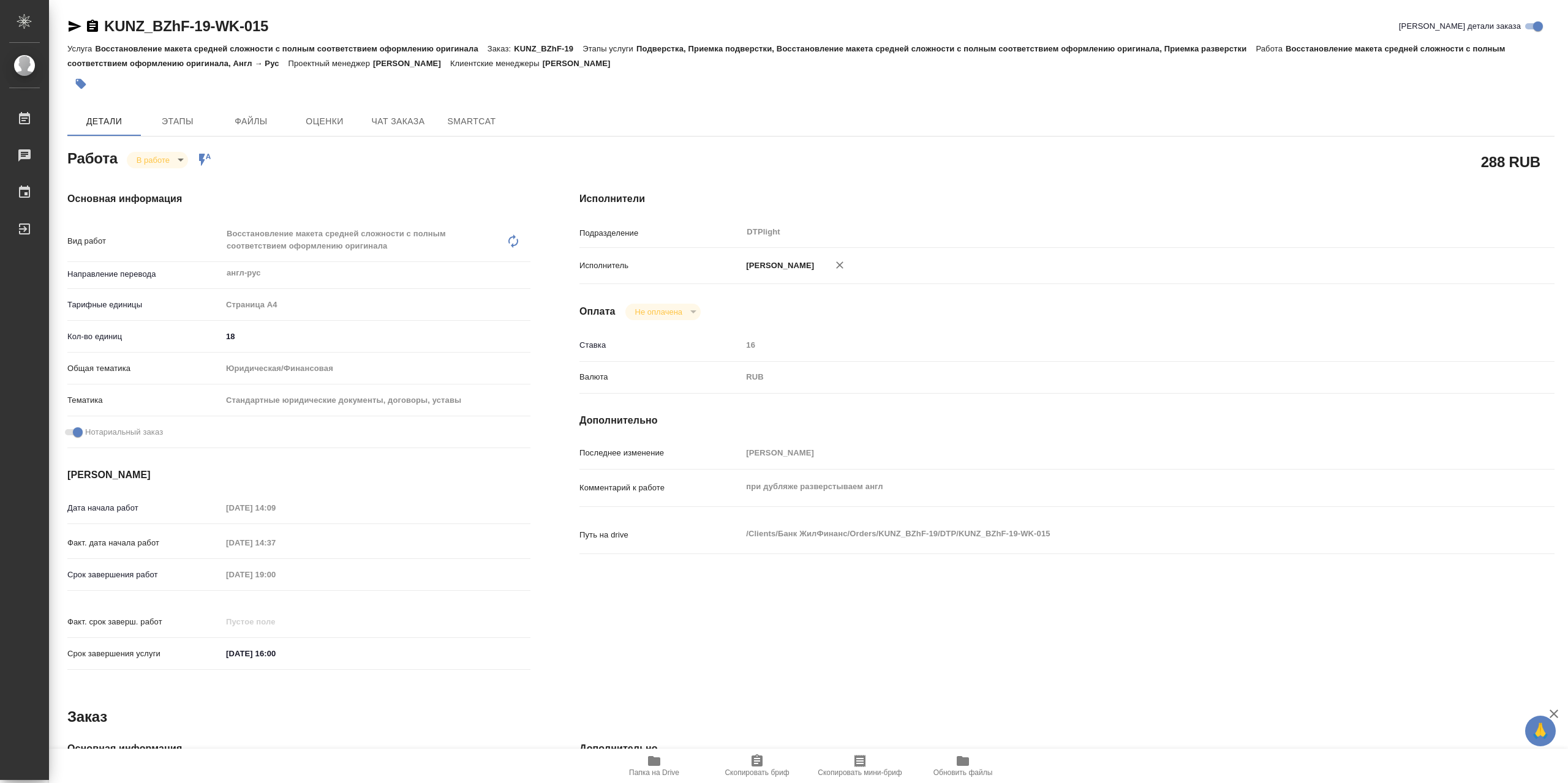
type textarea "x"
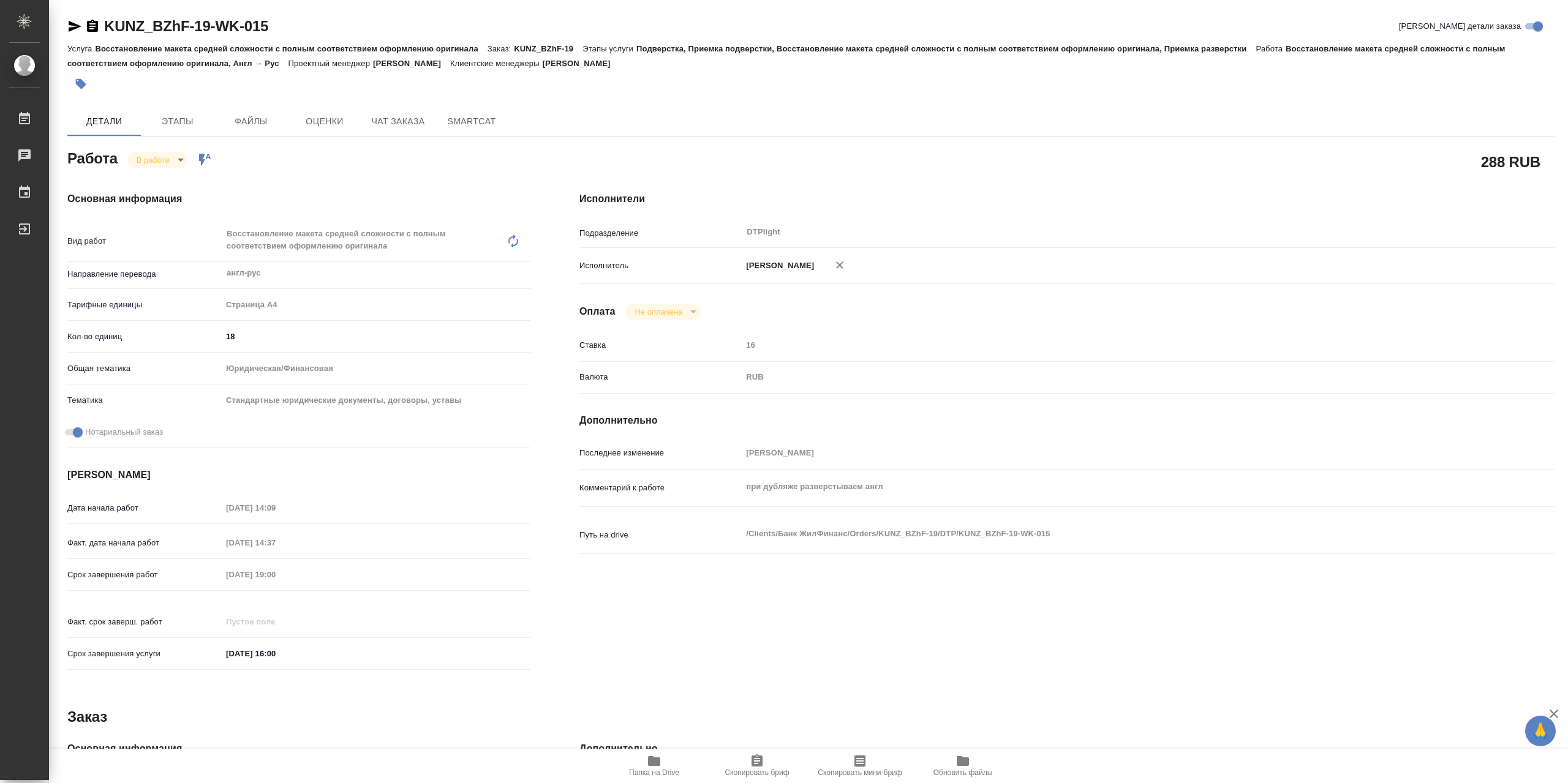
type textarea "x"
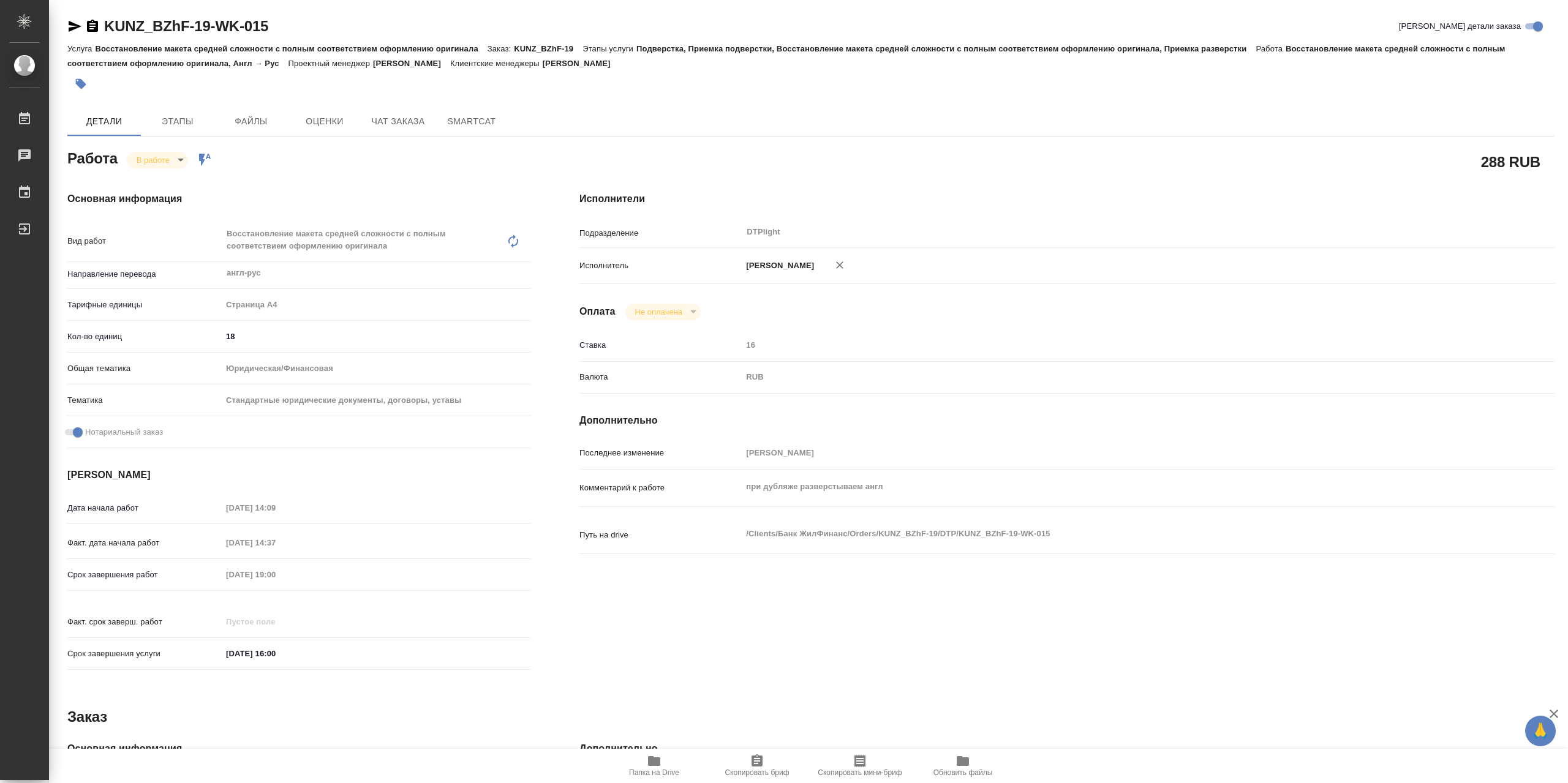
type textarea "x"
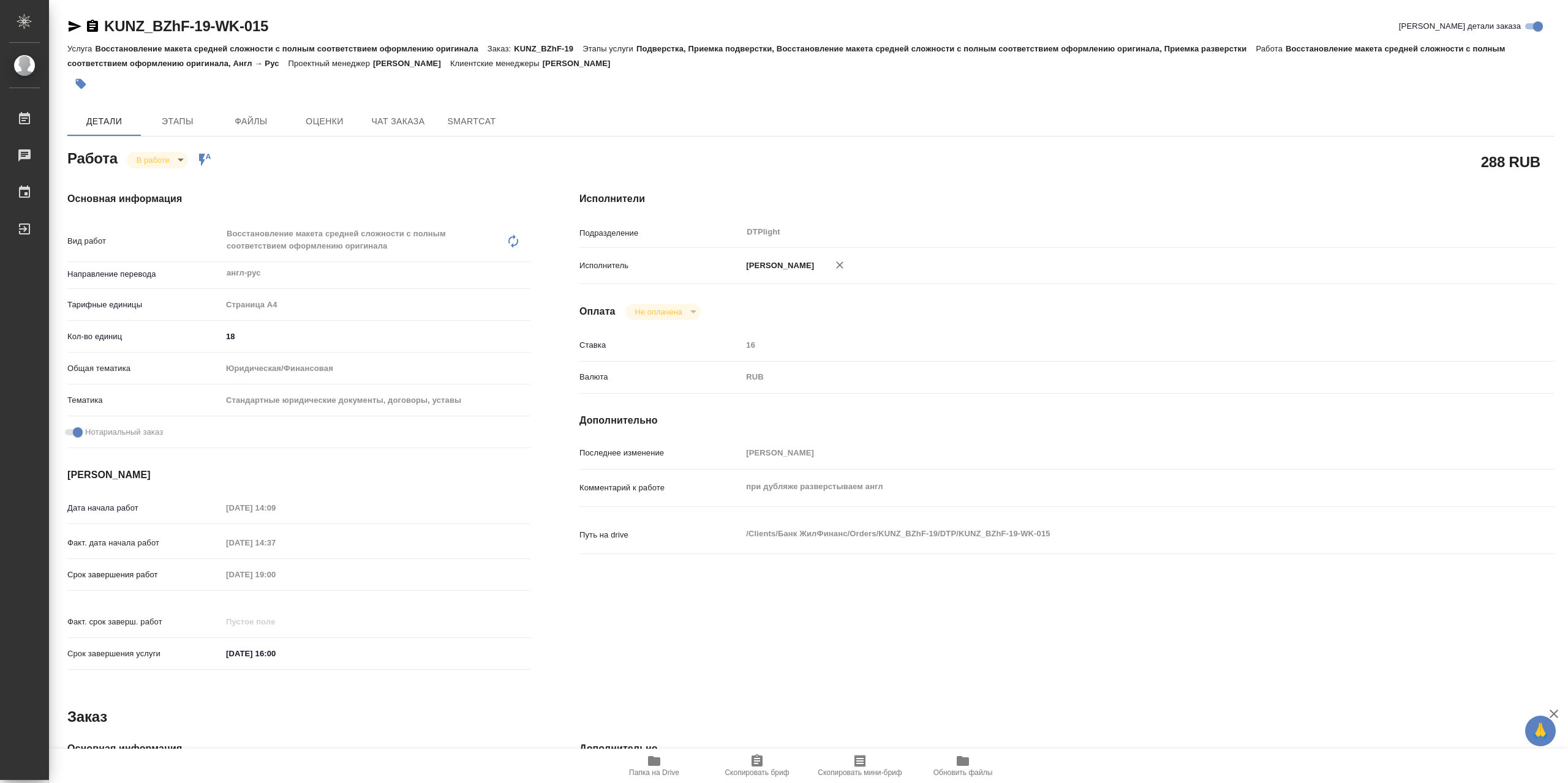
type textarea "x"
